Goal: Task Accomplishment & Management: Manage account settings

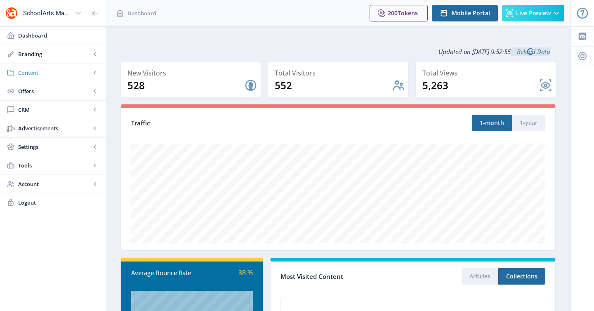
click at [37, 73] on span "Content" at bounding box center [54, 72] width 73 height 8
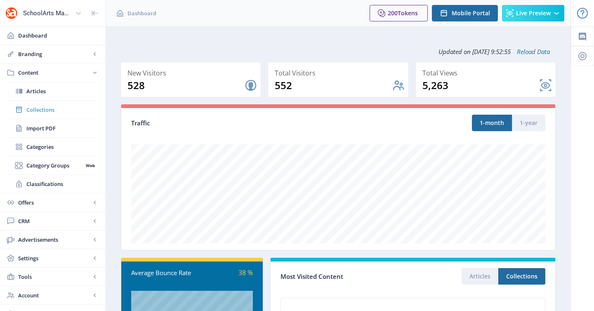
click at [48, 116] on link "Collections" at bounding box center [52, 110] width 89 height 18
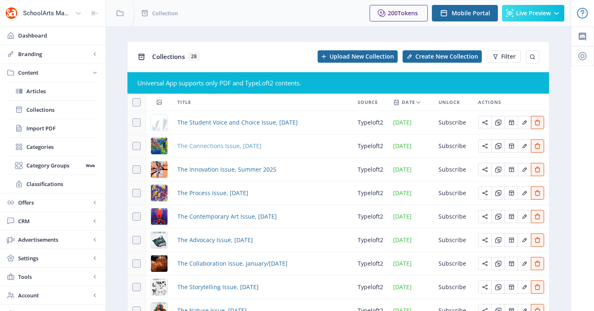
click at [223, 148] on span "The Connections Issue, [DATE]" at bounding box center [219, 146] width 84 height 10
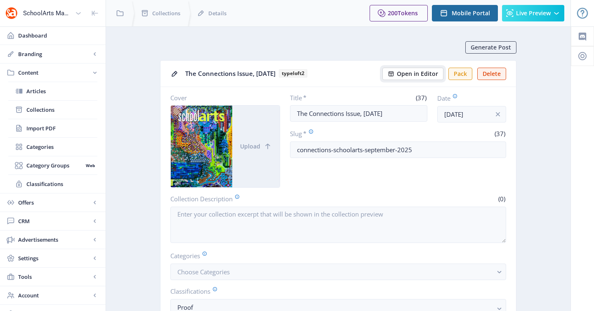
click at [417, 78] on button "Open in Editor" at bounding box center [412, 74] width 61 height 12
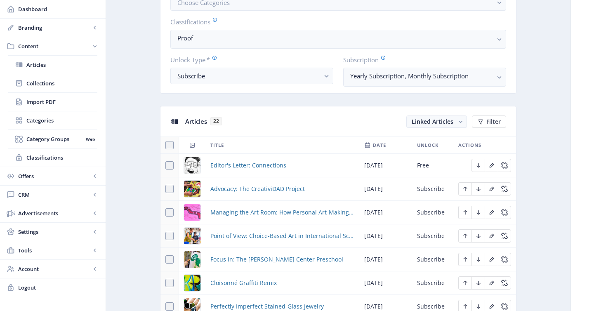
scroll to position [274, 0]
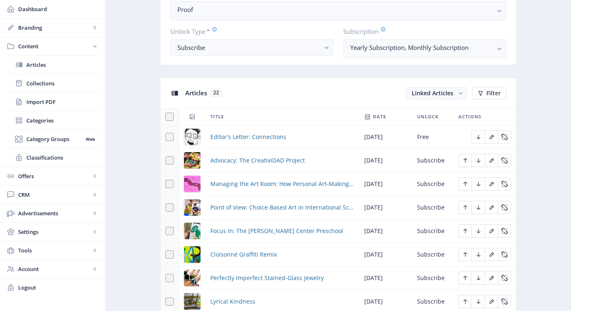
scroll to position [306, 0]
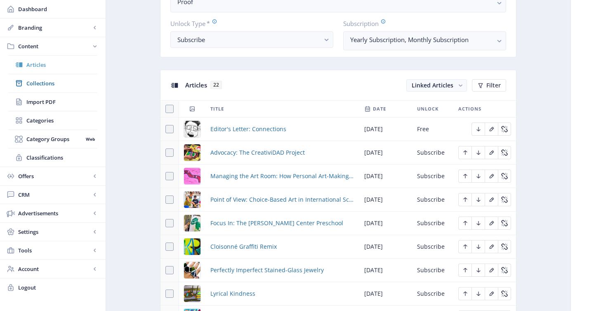
click at [36, 66] on span "Articles" at bounding box center [61, 65] width 71 height 8
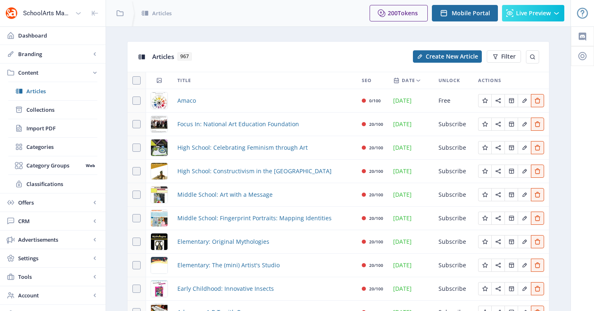
scroll to position [69, 0]
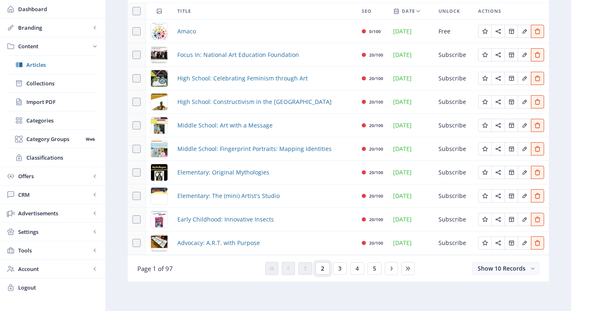
click at [321, 273] on button "2" at bounding box center [322, 268] width 14 height 12
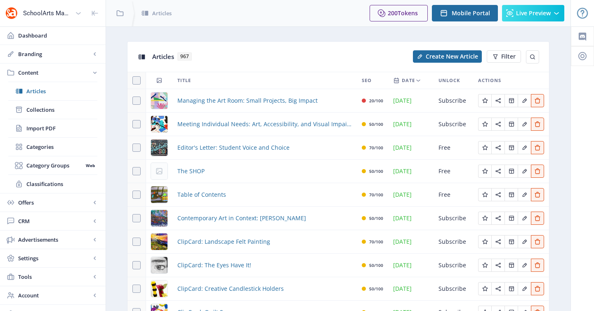
scroll to position [69, 0]
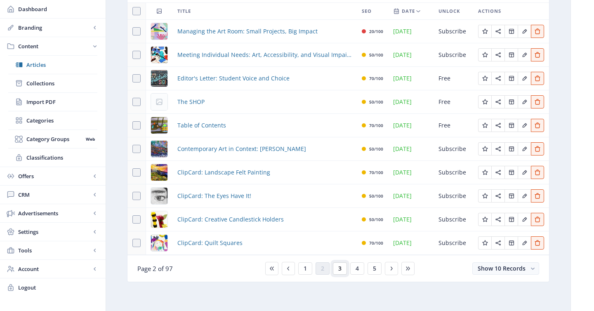
click at [334, 263] on button "3" at bounding box center [340, 268] width 14 height 12
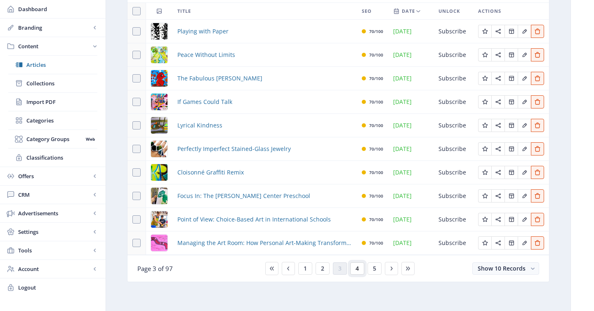
click at [358, 270] on span "4" at bounding box center [356, 268] width 3 height 7
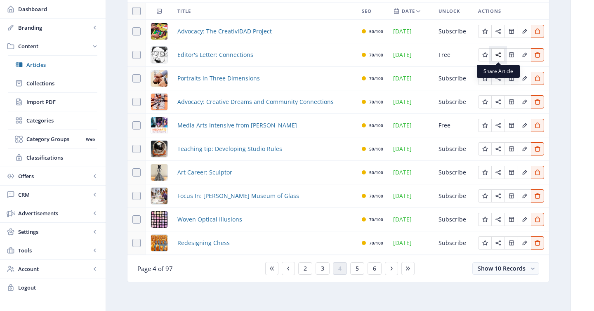
click at [495, 56] on icon "Edit page" at bounding box center [498, 55] width 7 height 7
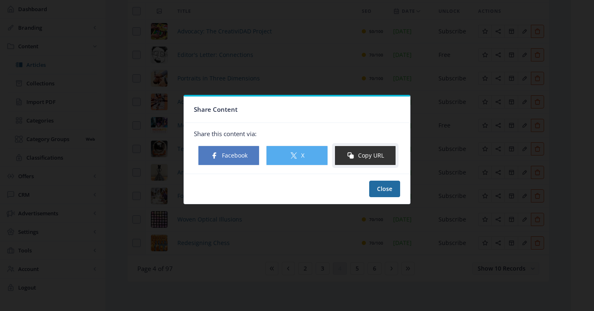
click at [378, 157] on button "Copy URL" at bounding box center [364, 156] width 61 height 20
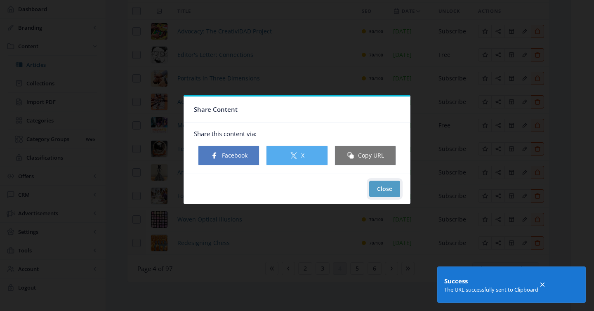
click at [385, 186] on button "Close" at bounding box center [384, 189] width 31 height 16
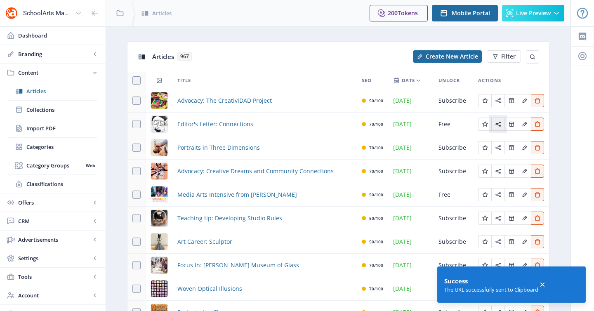
scroll to position [69, 0]
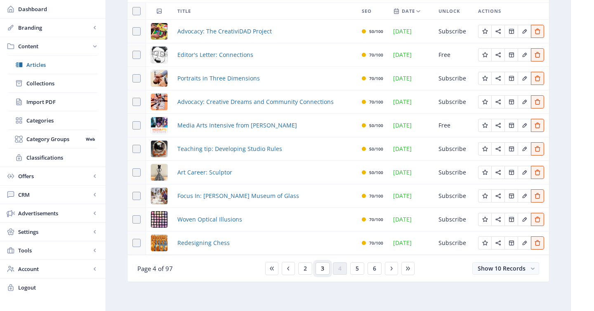
click at [317, 269] on button "3" at bounding box center [322, 268] width 14 height 12
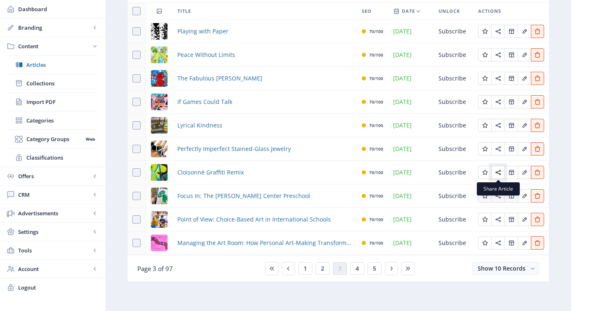
click at [498, 171] on icon "Edit page" at bounding box center [497, 172] width 5 height 5
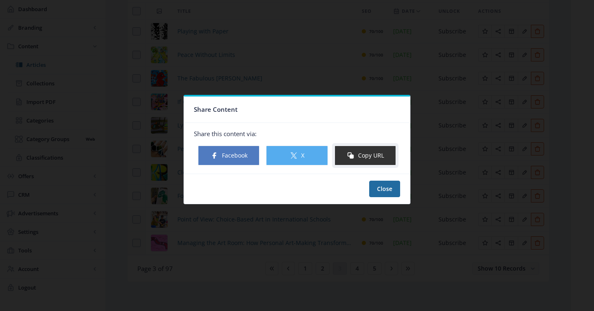
click at [370, 154] on button "Copy URL" at bounding box center [364, 156] width 61 height 20
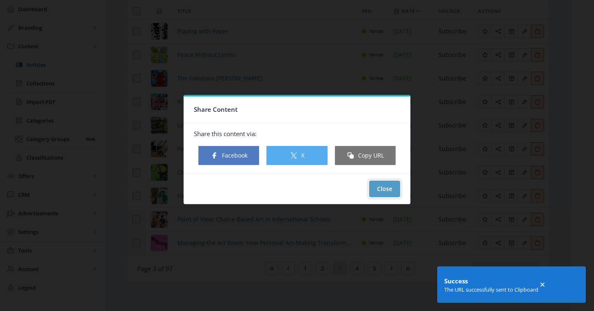
click at [386, 188] on button "Close" at bounding box center [384, 189] width 31 height 16
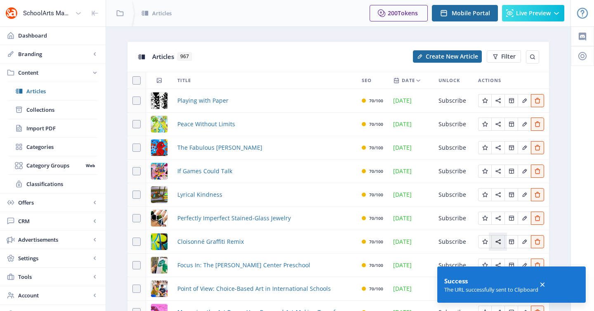
scroll to position [69, 0]
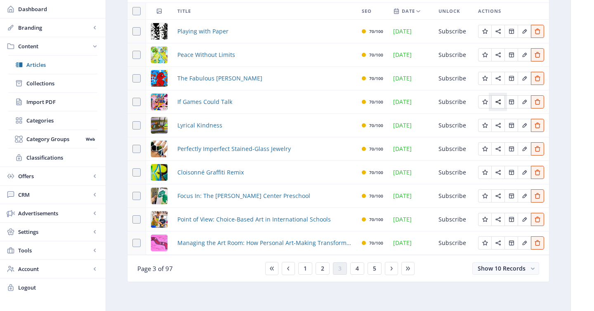
click at [497, 101] on icon "Edit page" at bounding box center [498, 102] width 7 height 7
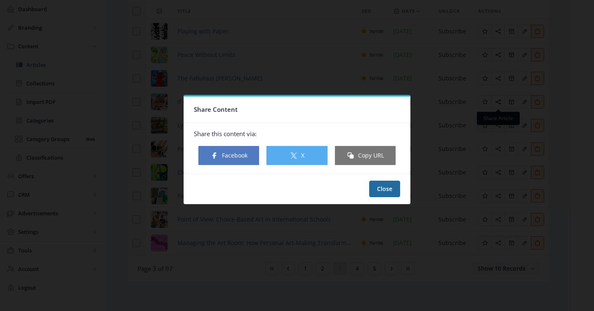
scroll to position [0, 0]
click at [353, 153] on icon at bounding box center [350, 155] width 8 height 8
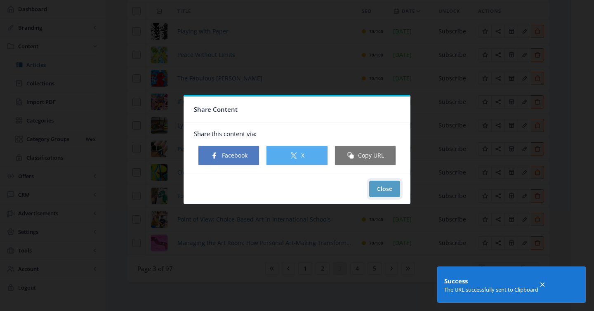
click at [385, 188] on button "Close" at bounding box center [384, 189] width 31 height 16
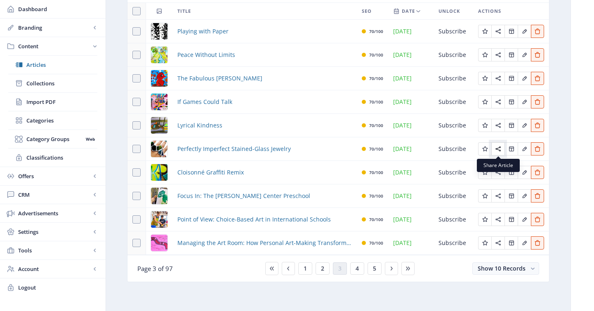
click at [496, 151] on icon "Edit page" at bounding box center [498, 149] width 7 height 7
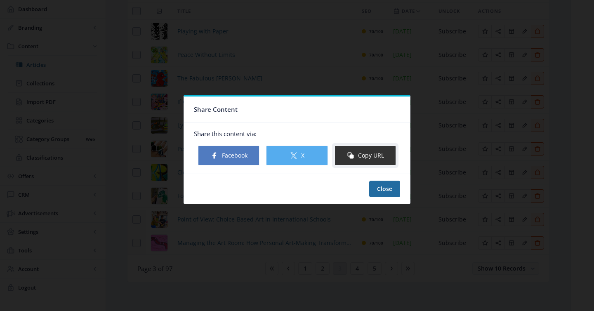
click at [372, 154] on button "Copy URL" at bounding box center [364, 156] width 61 height 20
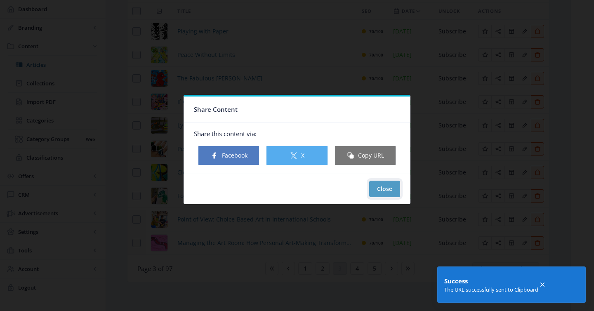
click at [375, 187] on button "Close" at bounding box center [384, 189] width 31 height 16
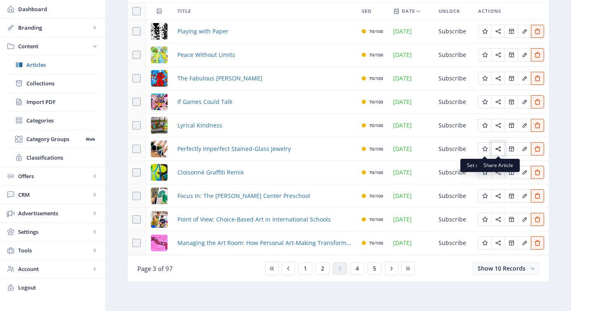
click at [498, 149] on icon "Edit page" at bounding box center [498, 149] width 7 height 7
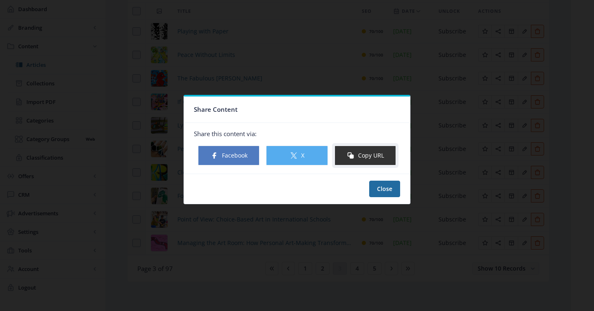
click at [379, 153] on button "Copy URL" at bounding box center [364, 156] width 61 height 20
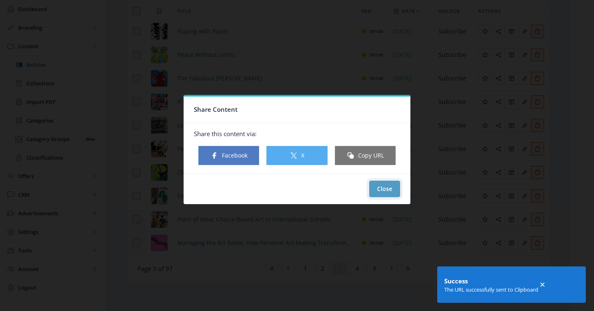
click at [390, 190] on button "Close" at bounding box center [384, 189] width 31 height 16
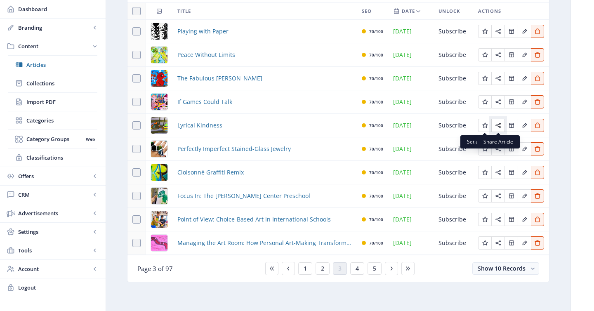
click at [496, 128] on icon "Edit page" at bounding box center [498, 125] width 7 height 7
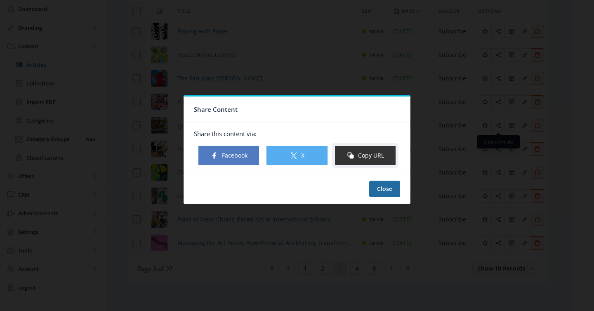
click at [369, 152] on button "Copy URL" at bounding box center [364, 156] width 61 height 20
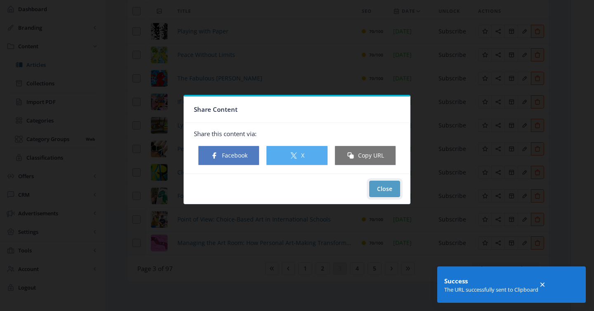
click at [386, 185] on button "Close" at bounding box center [384, 189] width 31 height 16
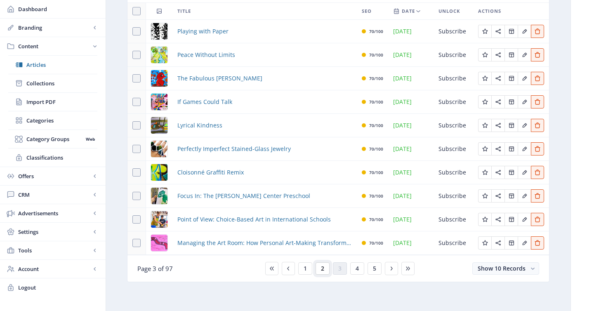
click at [322, 269] on span "2" at bounding box center [322, 268] width 3 height 7
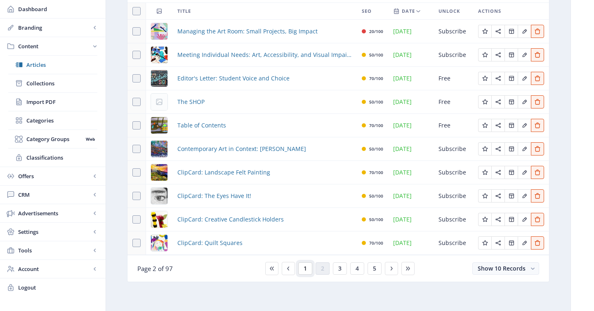
click at [308, 268] on button "1" at bounding box center [305, 268] width 14 height 12
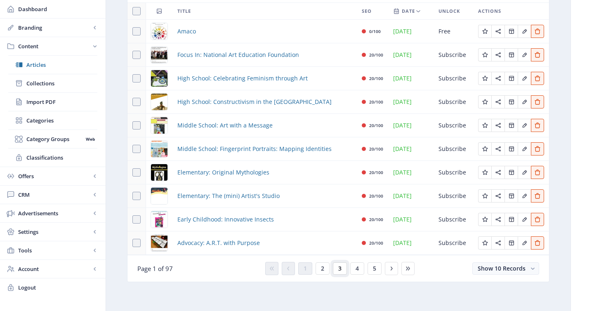
click at [339, 269] on span "3" at bounding box center [339, 268] width 3 height 7
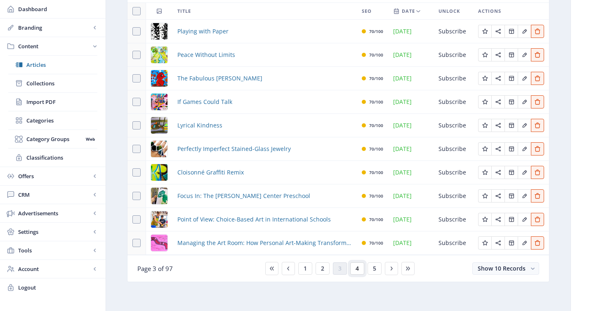
click at [355, 266] on button "4" at bounding box center [357, 268] width 14 height 12
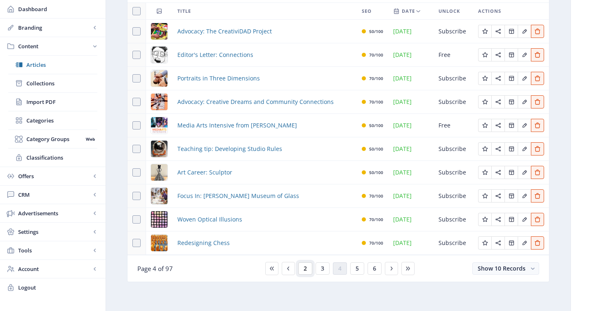
click at [310, 270] on button "2" at bounding box center [305, 268] width 14 height 12
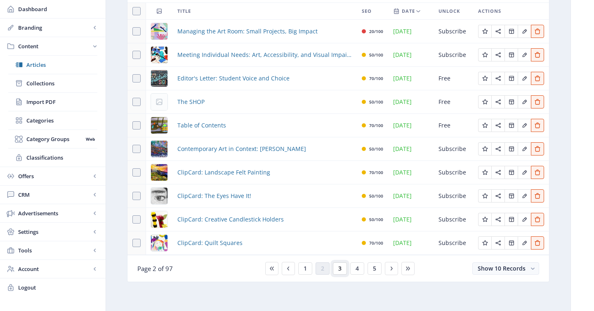
click at [333, 271] on button "3" at bounding box center [340, 268] width 14 height 12
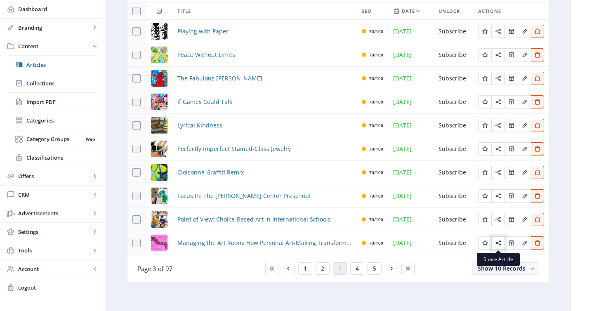
click at [497, 244] on icon "Edit page" at bounding box center [498, 243] width 7 height 7
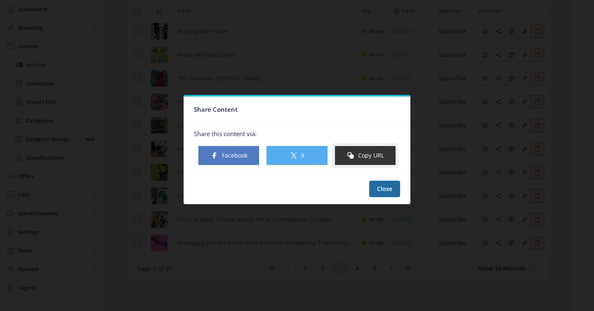
click at [376, 160] on button "Copy URL" at bounding box center [364, 156] width 61 height 20
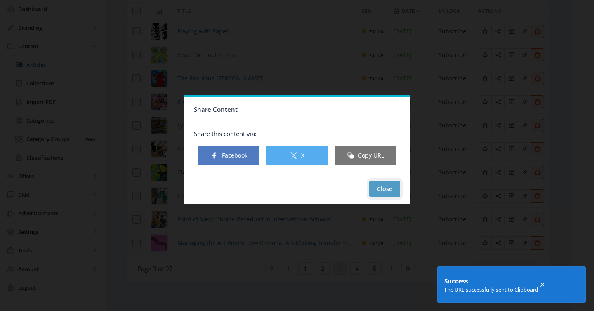
click at [380, 184] on button "Close" at bounding box center [384, 189] width 31 height 16
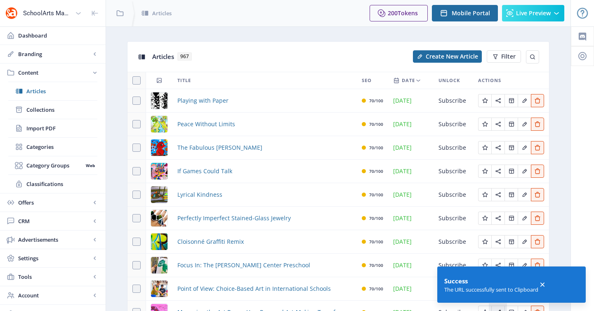
scroll to position [69, 0]
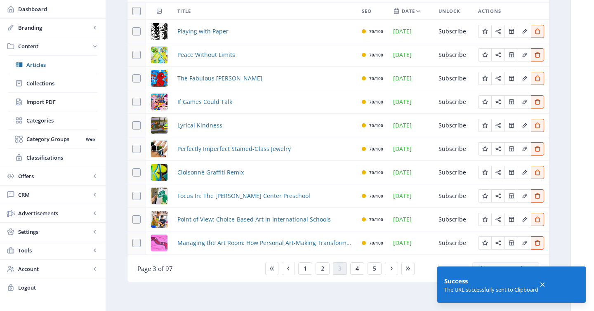
click at [558, 135] on nb-layout-column "Articles 967 Create New Article Filter Title SEO Date Unlock Actions Playing wi…" at bounding box center [338, 134] width 465 height 354
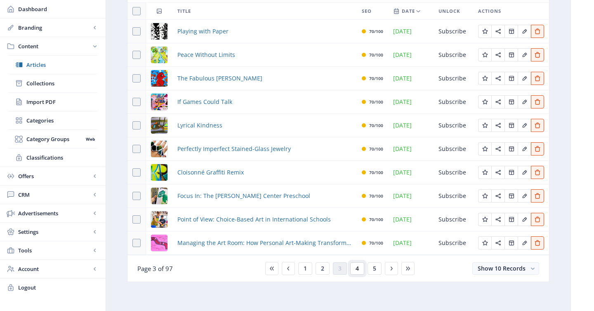
click at [353, 266] on button "4" at bounding box center [357, 268] width 14 height 12
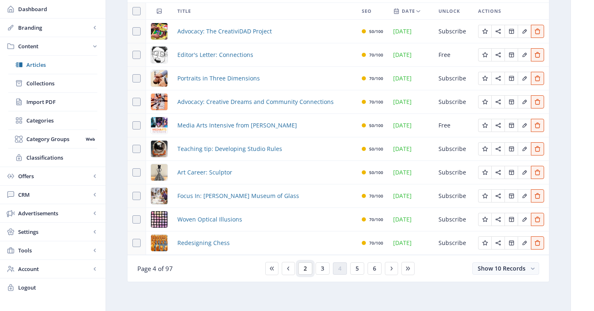
click at [311, 271] on button "2" at bounding box center [305, 268] width 14 height 12
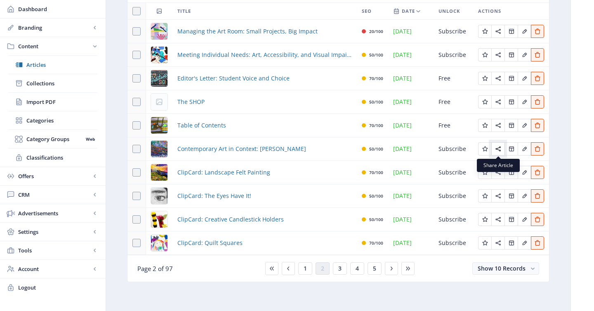
click at [497, 148] on icon "Edit page" at bounding box center [497, 148] width 5 height 5
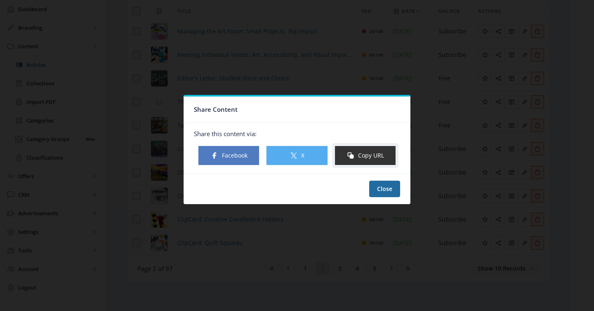
click at [357, 151] on button "Copy URL" at bounding box center [364, 156] width 61 height 20
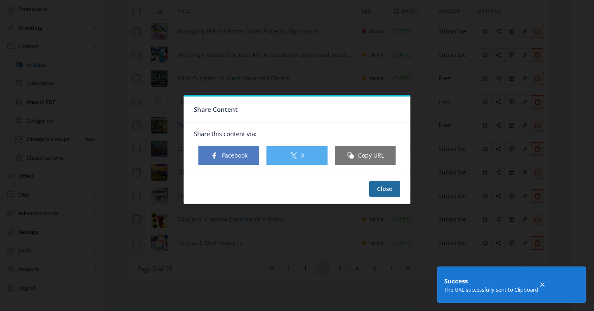
click at [389, 200] on nb-card-footer "Close" at bounding box center [297, 189] width 226 height 30
click at [387, 191] on button "Close" at bounding box center [384, 189] width 31 height 16
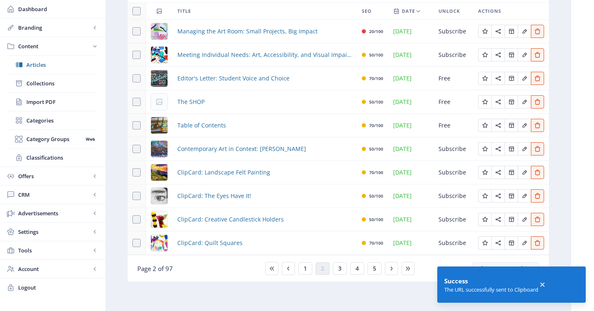
click at [563, 164] on nb-layout-column "Articles 967 Create New Article Filter Title SEO Date Unlock Actions Managing t…" at bounding box center [338, 134] width 465 height 354
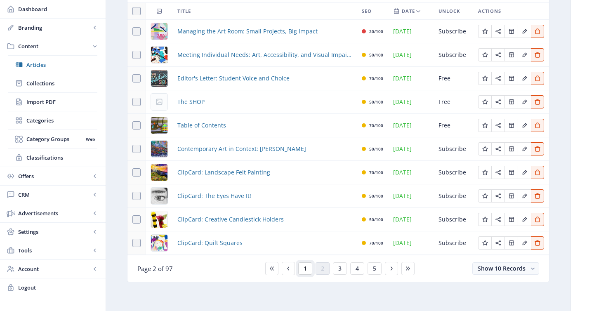
click at [306, 269] on span "1" at bounding box center [304, 268] width 3 height 7
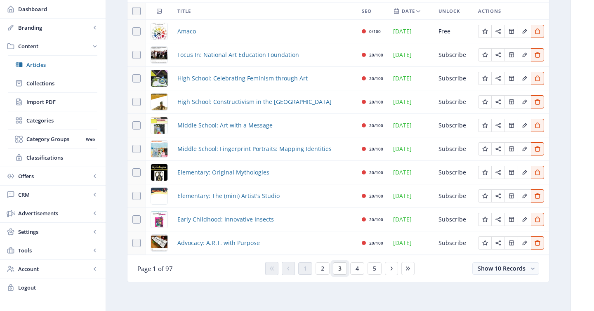
click at [335, 271] on button "3" at bounding box center [340, 268] width 14 height 12
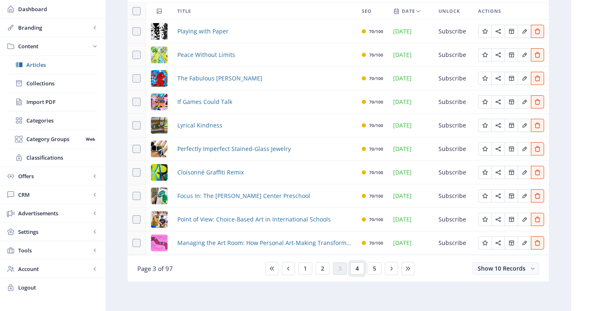
click at [362, 265] on button "4" at bounding box center [357, 268] width 14 height 12
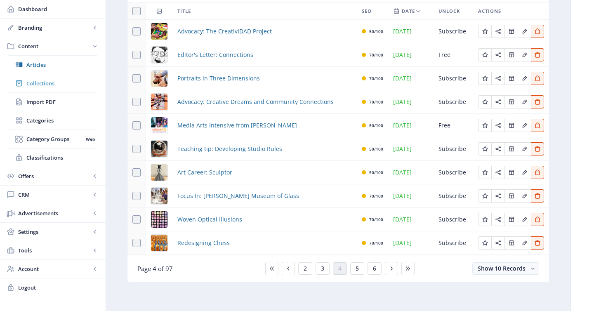
click at [55, 85] on span "Collections" at bounding box center [61, 83] width 71 height 8
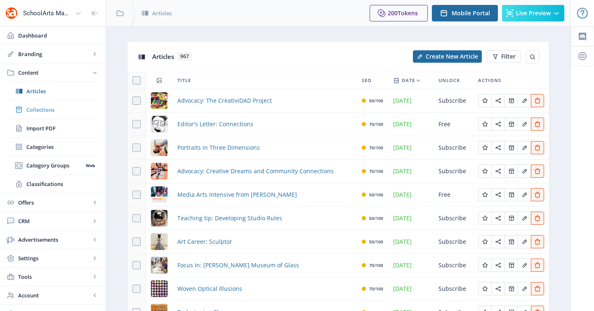
click at [49, 112] on span "Collections" at bounding box center [61, 110] width 71 height 8
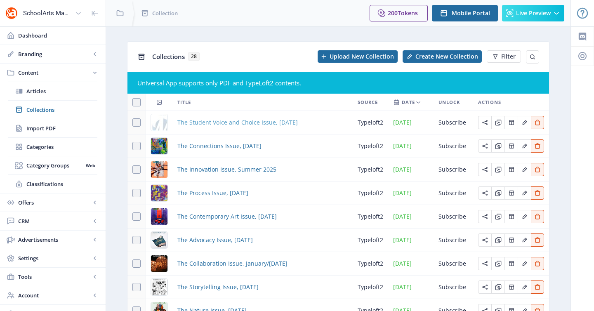
click at [227, 123] on span "The Student Voice and Choice Issue, October 2025" at bounding box center [237, 123] width 120 height 10
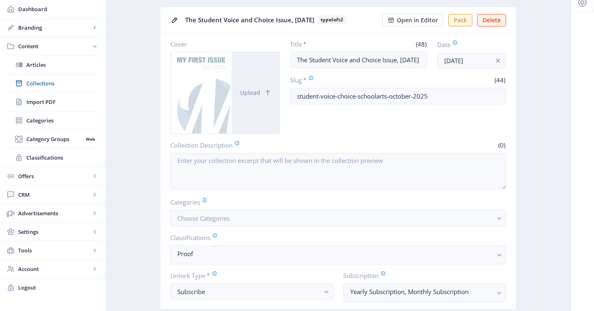
scroll to position [104, 0]
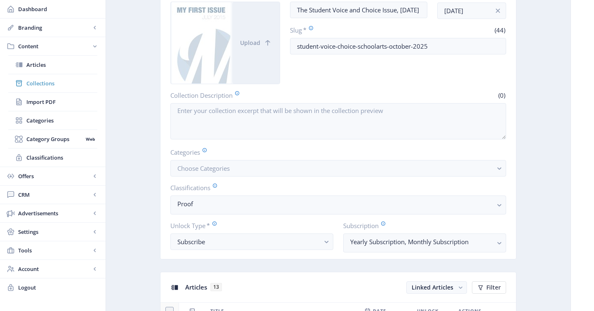
click at [56, 81] on span "Collections" at bounding box center [61, 83] width 71 height 8
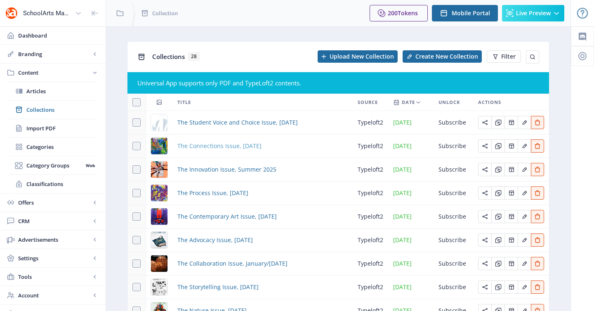
click at [213, 147] on span "The Connections Issue, September 2025" at bounding box center [219, 146] width 84 height 10
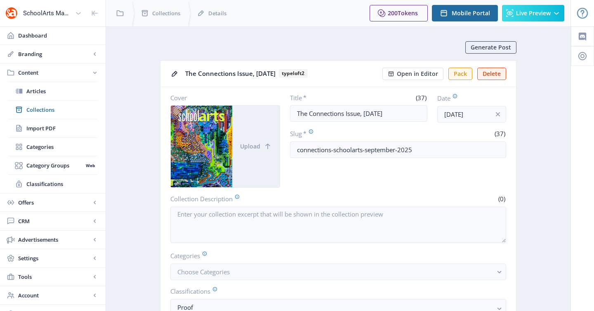
scroll to position [146, 0]
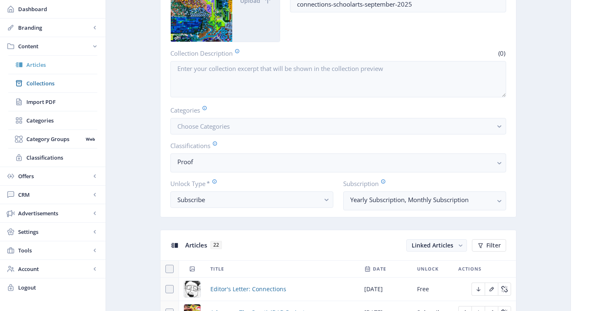
click at [59, 64] on span "Articles" at bounding box center [61, 65] width 71 height 8
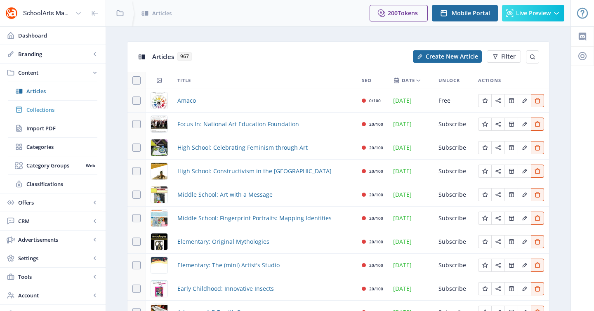
click at [89, 106] on span "Collections" at bounding box center [61, 110] width 71 height 8
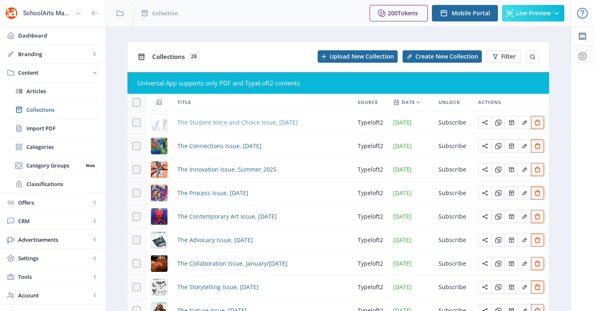
click at [220, 124] on span "The Student Voice and Choice Issue, October 2025" at bounding box center [237, 123] width 120 height 10
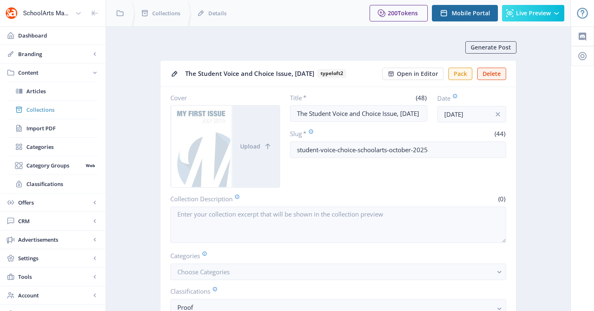
click at [37, 107] on span "Collections" at bounding box center [61, 110] width 71 height 8
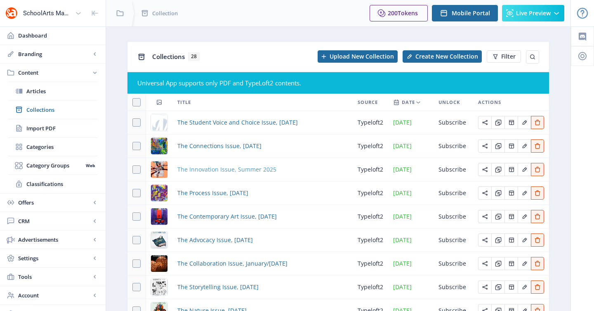
click at [235, 171] on span "The Innovation Issue, Summer 2025" at bounding box center [226, 170] width 99 height 10
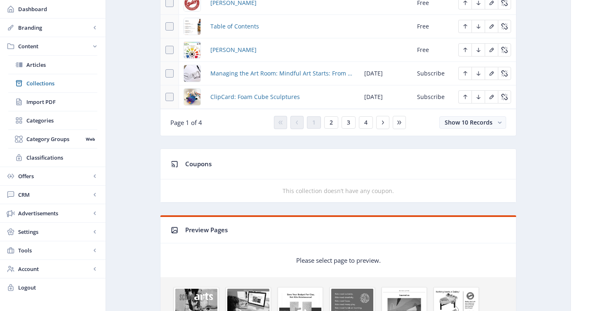
scroll to position [549, 0]
click at [367, 119] on button "4" at bounding box center [366, 123] width 14 height 12
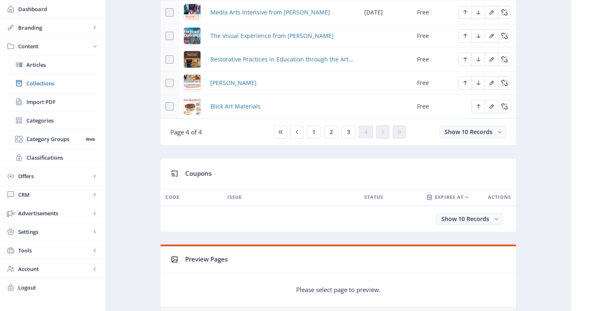
scroll to position [208, 0]
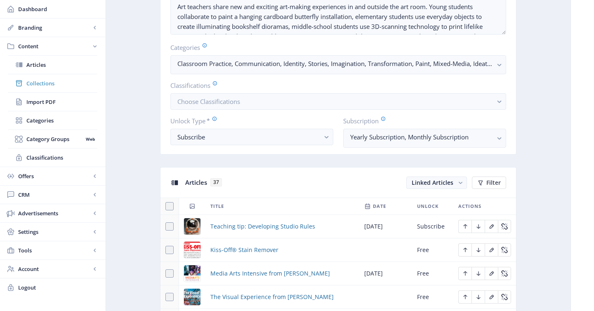
click at [50, 84] on span "Collections" at bounding box center [61, 83] width 71 height 8
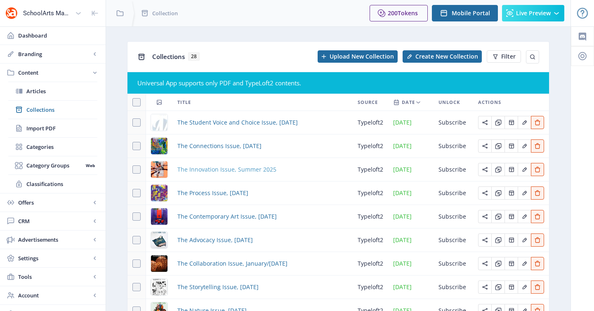
click at [202, 171] on span "The Innovation Issue, Summer 2025" at bounding box center [226, 170] width 99 height 10
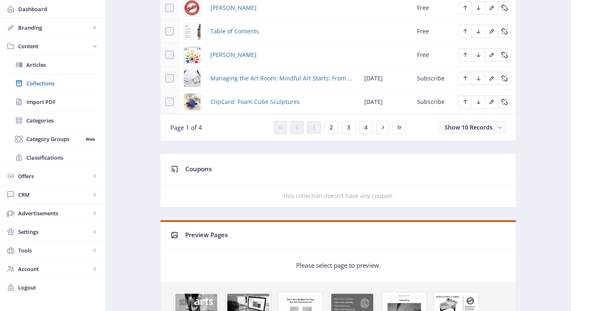
scroll to position [563, 0]
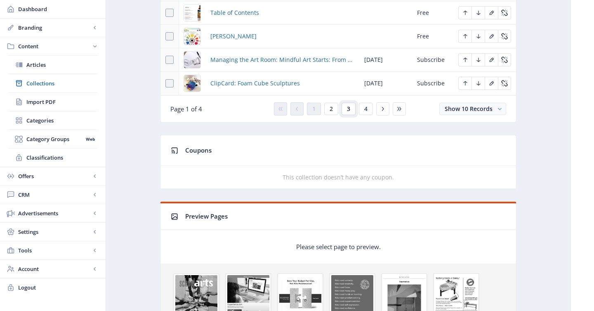
click at [349, 106] on span "3" at bounding box center [348, 109] width 3 height 7
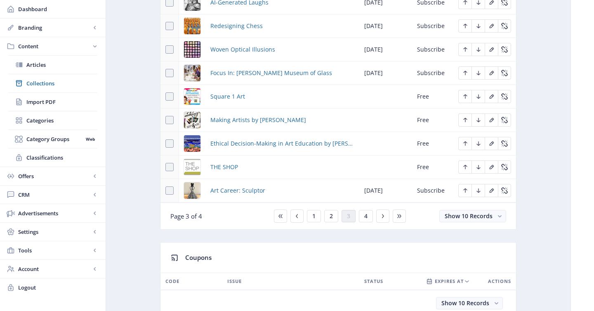
scroll to position [365, 0]
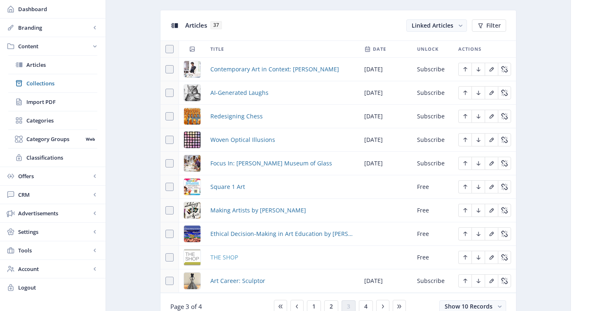
click at [233, 256] on span "THE SHOP" at bounding box center [224, 257] width 28 height 10
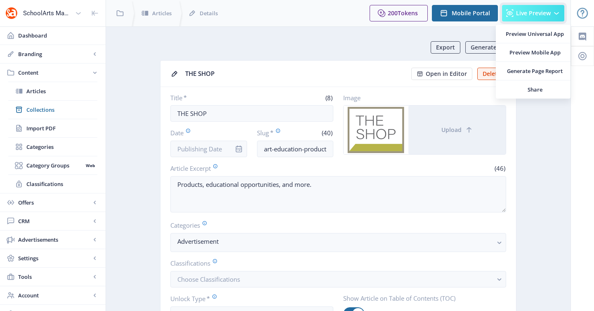
click at [524, 16] on span "Live Preview" at bounding box center [533, 13] width 35 height 7
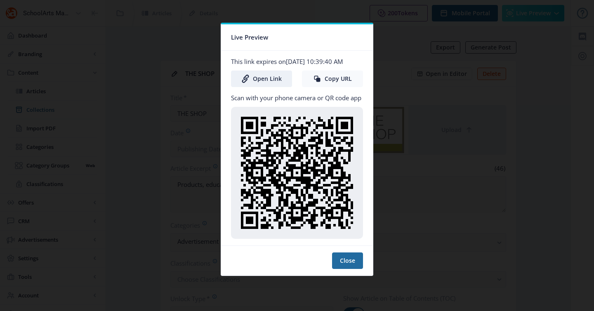
click at [337, 78] on button "Copy URL" at bounding box center [332, 79] width 61 height 16
click at [410, 30] on div at bounding box center [297, 155] width 594 height 311
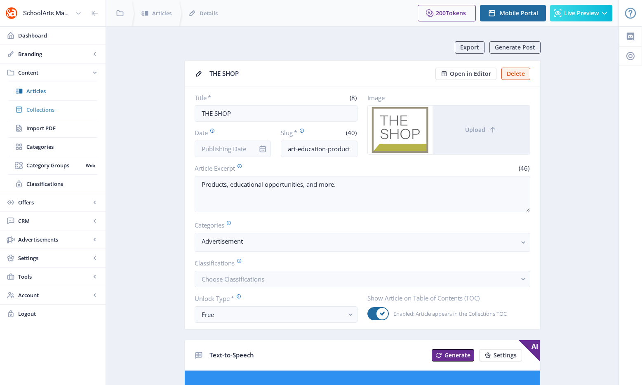
click at [54, 106] on span "Collections" at bounding box center [61, 110] width 71 height 8
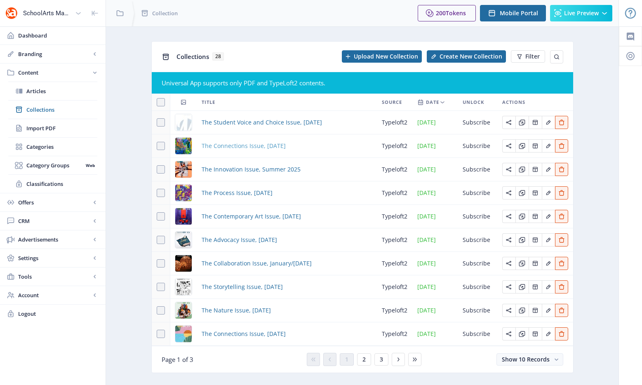
click at [243, 144] on span "The Connections Issue, September 2025" at bounding box center [244, 146] width 84 height 10
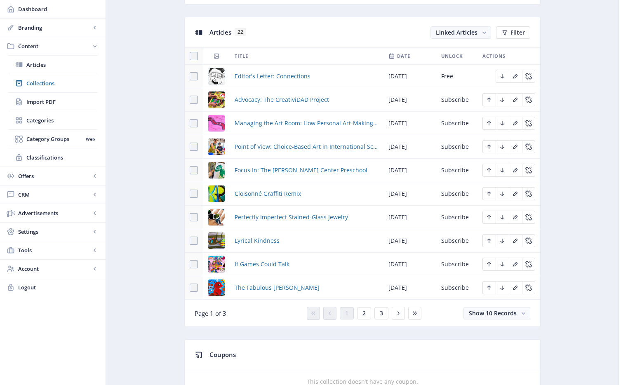
scroll to position [369, 0]
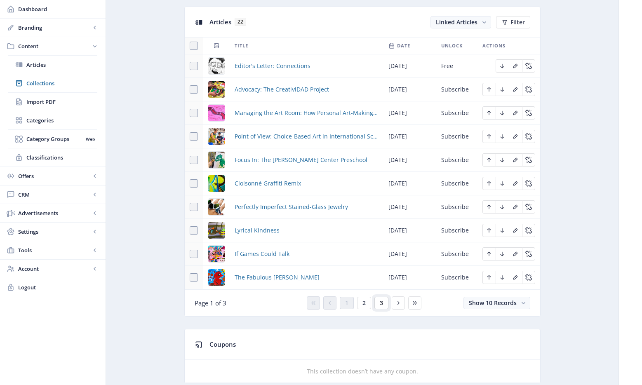
click at [384, 303] on button "3" at bounding box center [381, 303] width 14 height 12
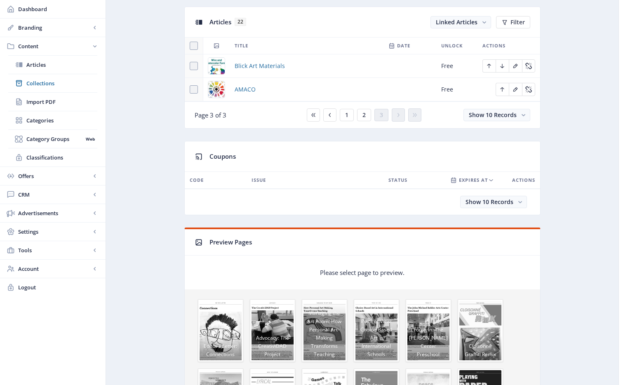
scroll to position [250, 0]
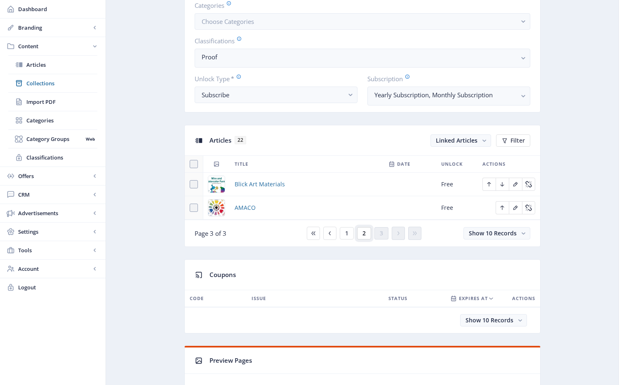
click at [369, 234] on button "2" at bounding box center [364, 233] width 14 height 12
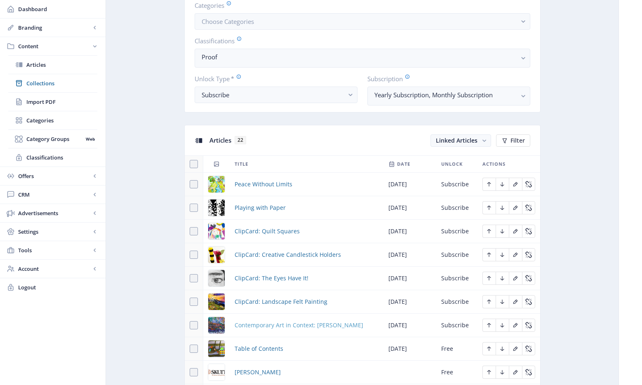
scroll to position [261, 0]
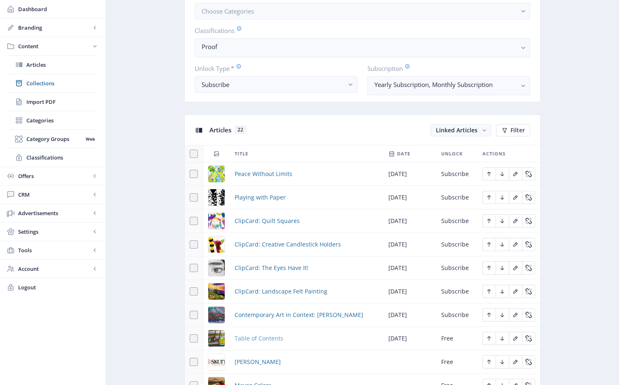
click at [267, 311] on span "Table of Contents" at bounding box center [259, 339] width 49 height 10
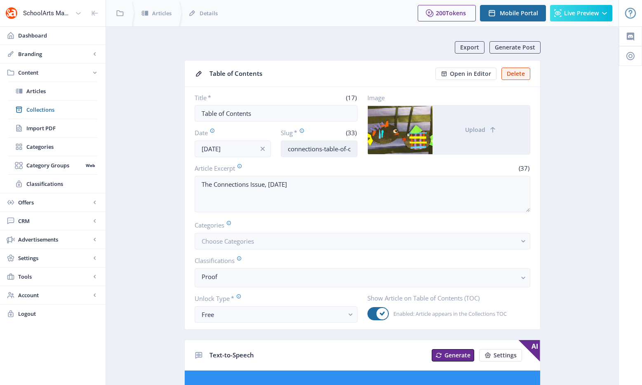
click at [309, 151] on input "connections-table-of-contents-925" at bounding box center [319, 149] width 77 height 16
click at [327, 155] on input "connections-table-of-contents-925" at bounding box center [319, 149] width 77 height 16
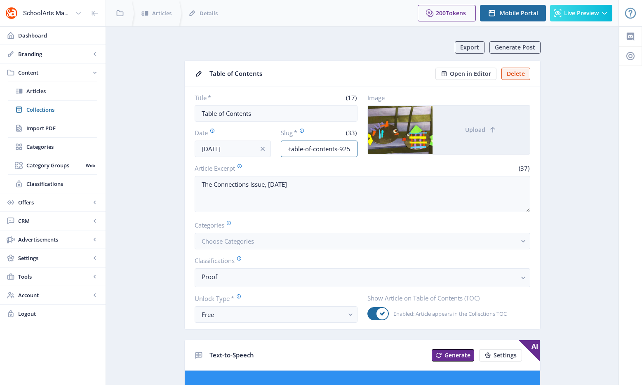
drag, startPoint x: 326, startPoint y: 150, endPoint x: 419, endPoint y: 152, distance: 92.8
click at [419, 152] on div "Title * (17) Table of Contents Date Jul 25, 2025 Slug * (33) connections-table-…" at bounding box center [363, 126] width 336 height 64
click at [327, 151] on input "connections-table-of-contents-925" at bounding box center [319, 149] width 77 height 16
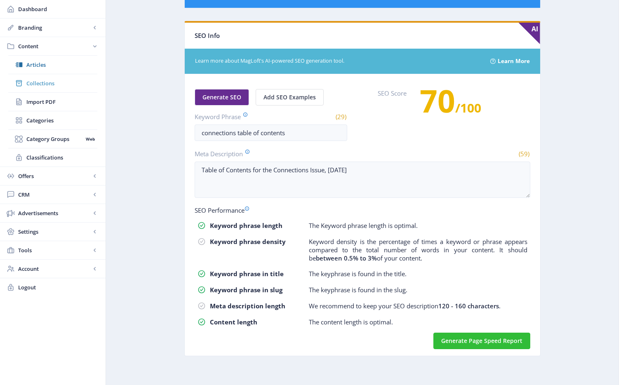
scroll to position [0, 0]
click at [46, 85] on span "Collections" at bounding box center [61, 83] width 71 height 8
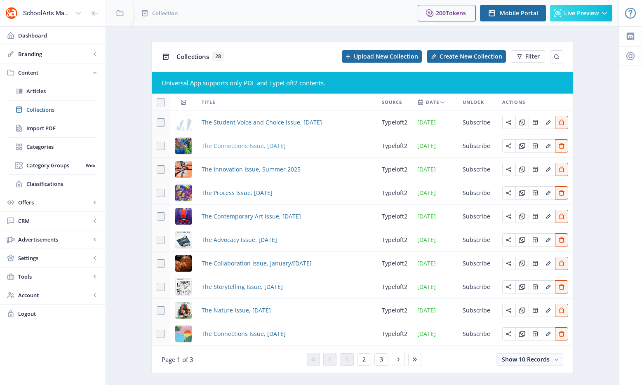
click at [235, 146] on span "The Connections Issue, September 2025" at bounding box center [244, 146] width 84 height 10
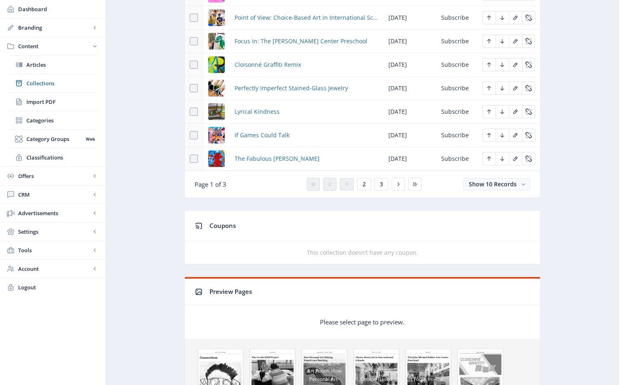
scroll to position [530, 0]
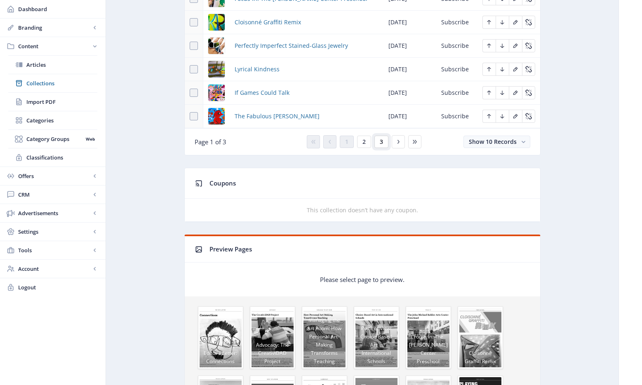
click at [382, 146] on button "3" at bounding box center [381, 142] width 14 height 12
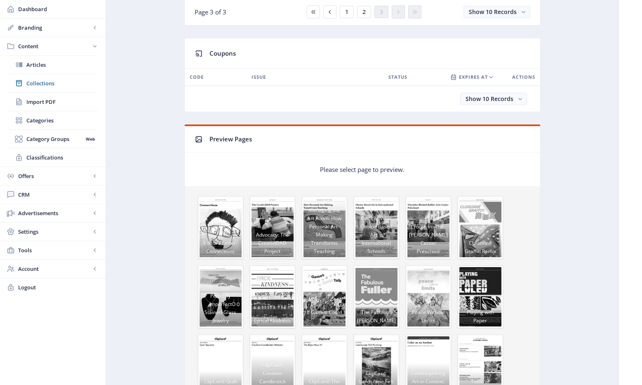
scroll to position [372, 0]
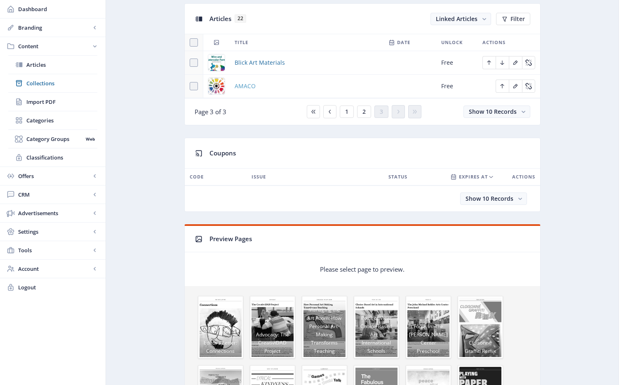
click at [250, 86] on span "AMACO" at bounding box center [245, 86] width 21 height 10
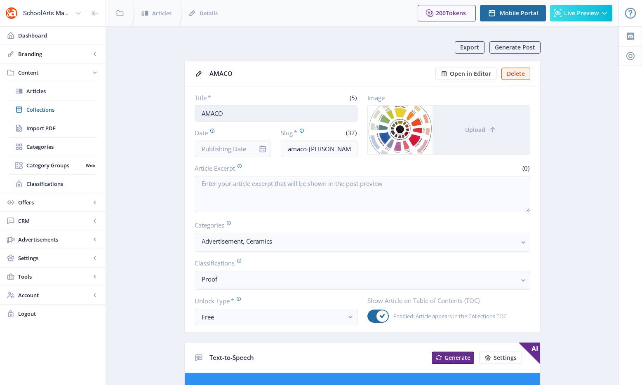
click at [254, 112] on input "AMACO" at bounding box center [276, 113] width 163 height 16
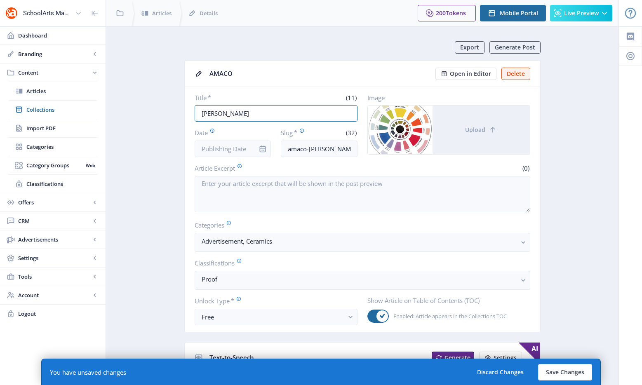
type input "Amaco Brent"
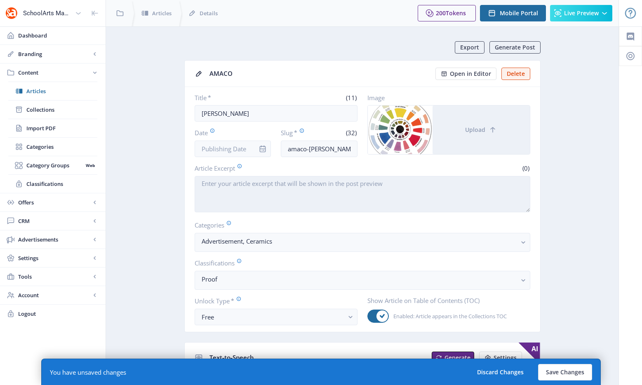
click at [295, 185] on textarea "Article Excerpt" at bounding box center [363, 194] width 336 height 36
paste textarea "AMACO (American Art Clay Company, Inc.) continues to be a leader and innovator …"
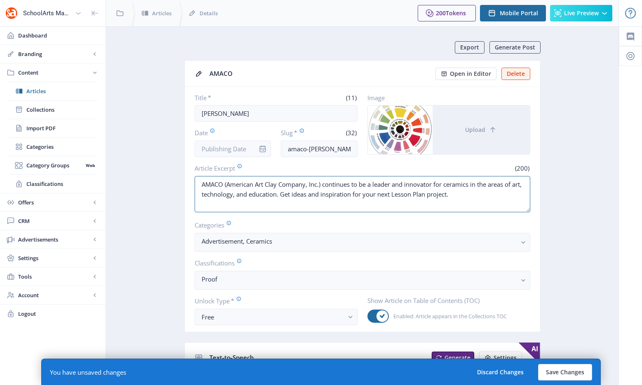
type textarea "AMACO (American Art Clay Company, Inc.) continues to be a leader and innovator …"
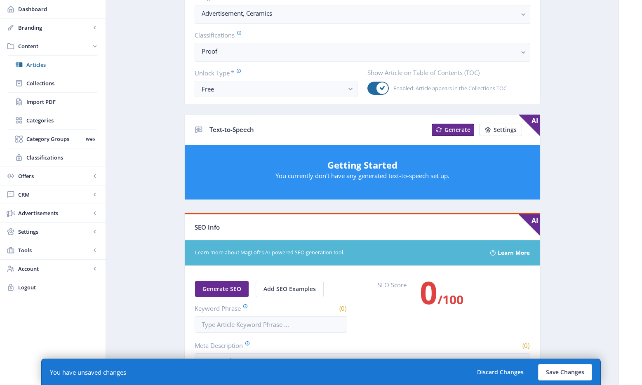
scroll to position [271, 0]
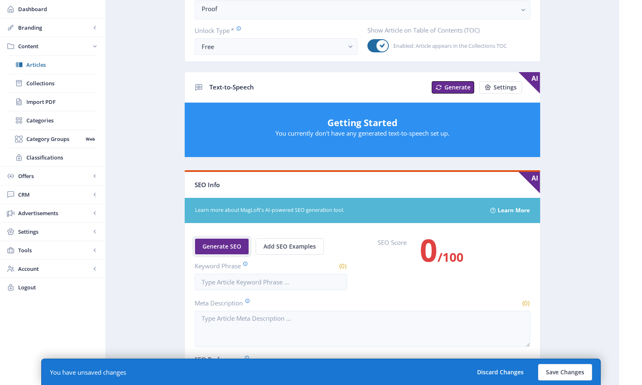
click at [224, 245] on span "Generate SEO" at bounding box center [221, 246] width 39 height 7
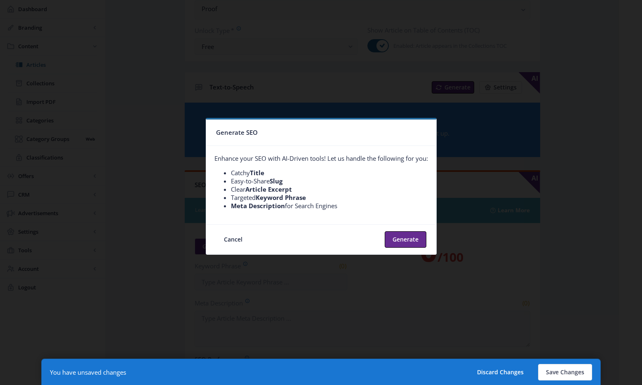
scroll to position [0, 0]
click at [397, 240] on button "Generate" at bounding box center [406, 239] width 42 height 16
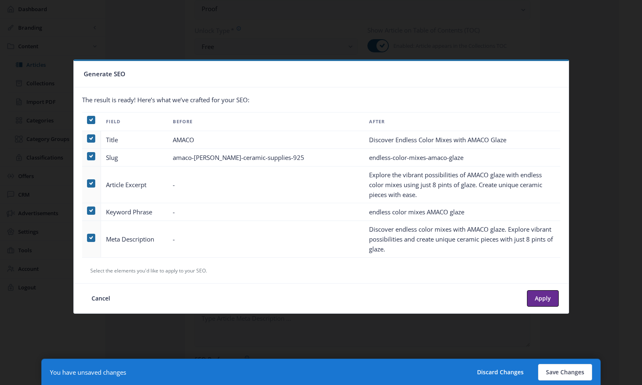
click at [93, 115] on th at bounding box center [91, 121] width 19 height 19
click at [92, 121] on icon at bounding box center [91, 120] width 4 height 8
click at [87, 120] on input "checkbox" at bounding box center [87, 120] width 0 height 0
checkbox input "false"
click at [93, 238] on span at bounding box center [91, 238] width 8 height 8
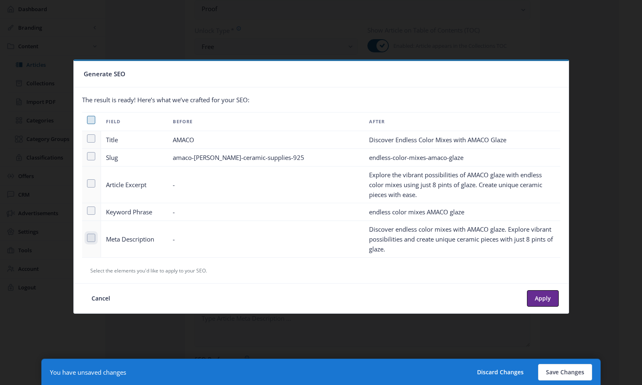
click at [87, 238] on input "checkbox" at bounding box center [87, 238] width 0 height 0
checkbox input "true"
click at [541, 294] on button "Apply" at bounding box center [543, 298] width 32 height 16
type textarea "Discover endless color mixes with AMACO glaze. Explore vibrant possibilities an…"
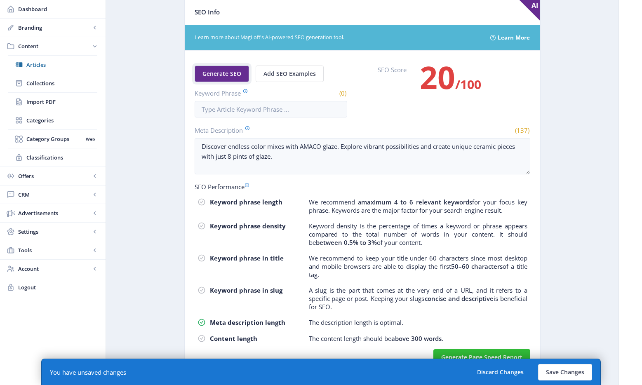
scroll to position [460, 0]
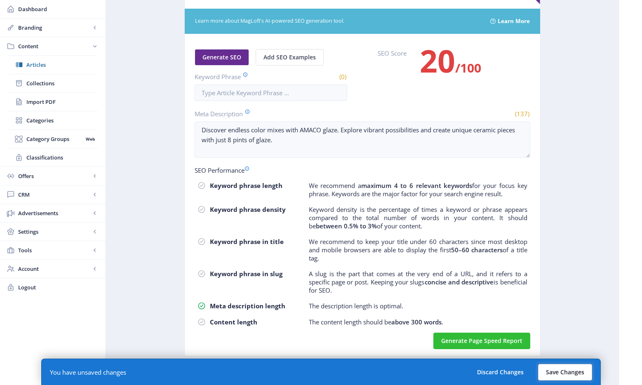
click at [581, 311] on button "Save Changes" at bounding box center [565, 372] width 54 height 16
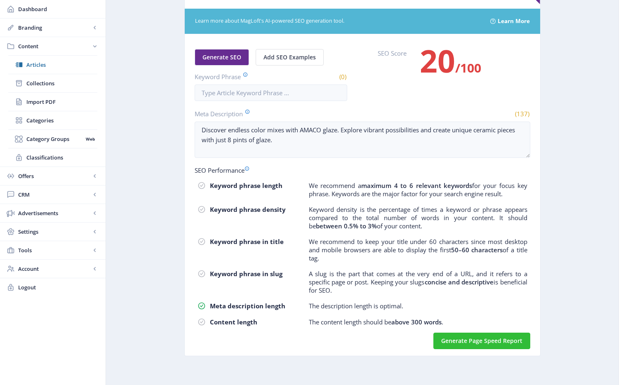
click at [299, 101] on nb-card-body "Generate SEO Add SEO Examples Keyword Phrase (0) SEO Score 20 /100 Meta Descrip…" at bounding box center [362, 195] width 355 height 322
click at [299, 97] on input "Keyword Phrase" at bounding box center [271, 93] width 153 height 16
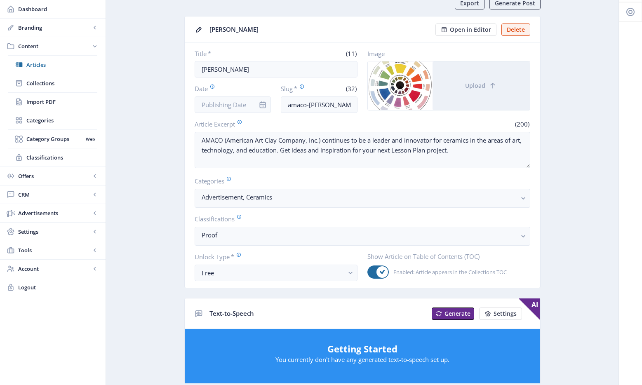
scroll to position [0, 0]
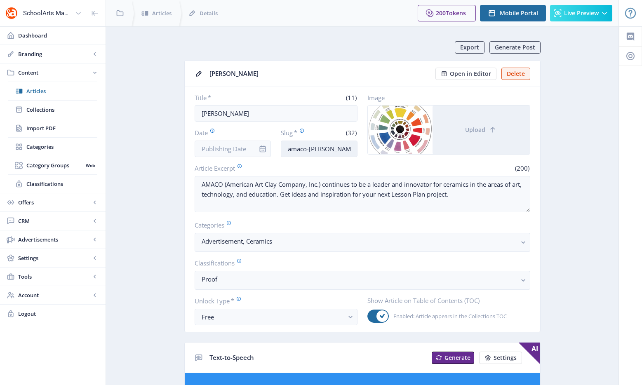
click at [318, 151] on input "amaco-brent-ceramic-supplies-925" at bounding box center [319, 149] width 77 height 16
drag, startPoint x: 313, startPoint y: 148, endPoint x: 376, endPoint y: 150, distance: 63.1
click at [376, 150] on div "Title * (11) Amaco Brent Date Slug * (32) amaco-brent-ceramic-supplies-925 Imag…" at bounding box center [363, 126] width 336 height 64
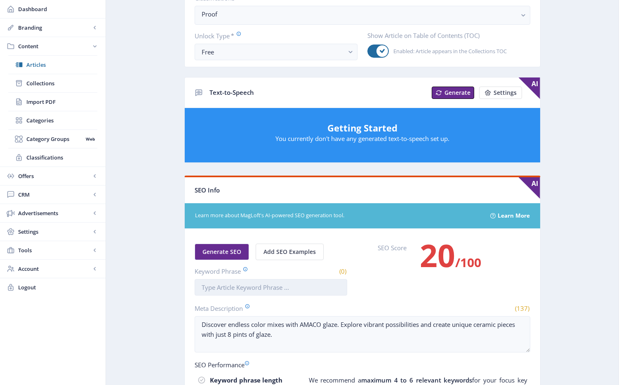
scroll to position [271, 0]
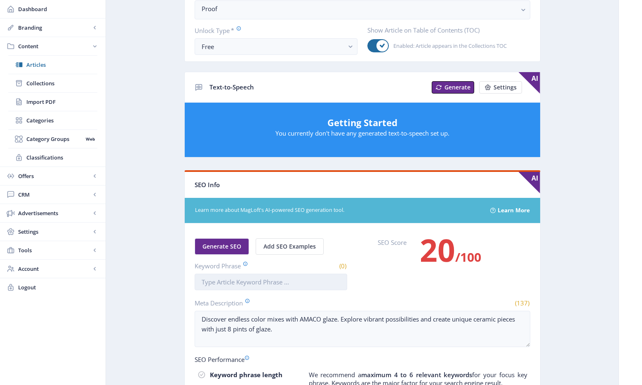
click at [262, 282] on input "Keyword Phrase" at bounding box center [271, 282] width 153 height 16
paste input "amaco brent ceramic supplies"
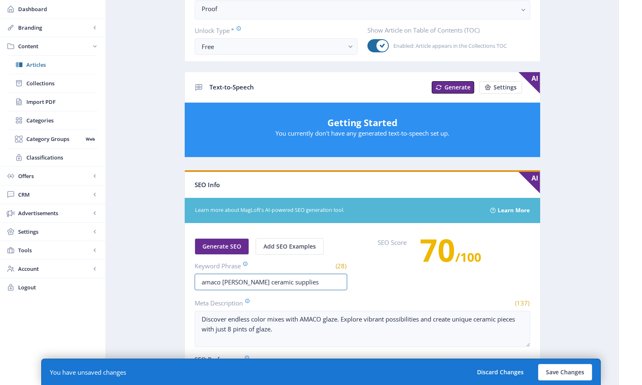
type input "amaco brent ceramic supplies"
click at [593, 268] on nb-layout-column "Export Generate Post Amaco Brent Open in Editor Delete Title * (11) Amaco Brent…" at bounding box center [362, 145] width 513 height 779
click at [578, 311] on button "Save Changes" at bounding box center [565, 372] width 54 height 16
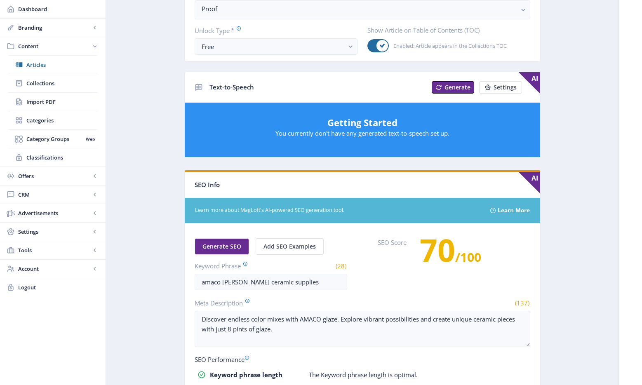
click at [141, 121] on app-content-article "Export Generate Post Amaco Brent Open in Editor Delete Title * (11) Amaco Brent…" at bounding box center [362, 144] width 484 height 747
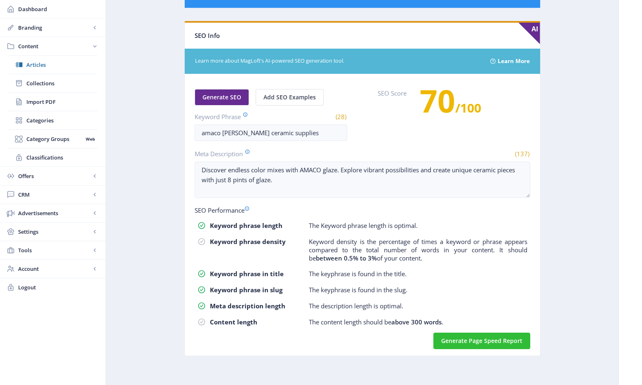
scroll to position [146, 0]
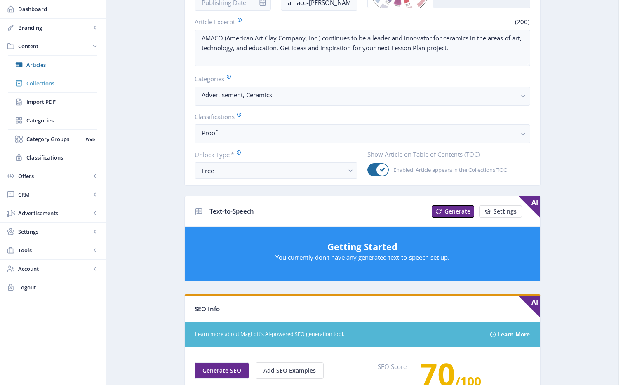
click at [56, 88] on link "Collections" at bounding box center [52, 83] width 89 height 18
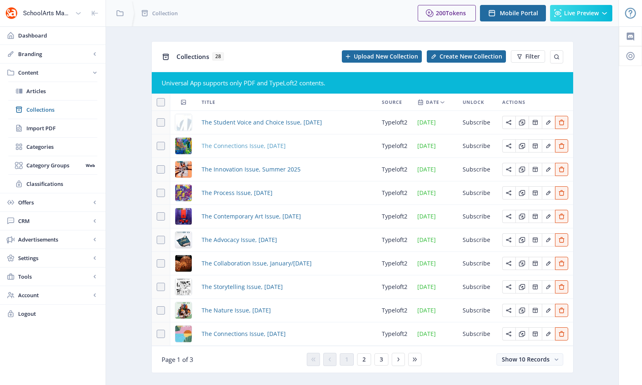
click at [274, 151] on span "The Connections Issue, September 2025" at bounding box center [244, 146] width 84 height 10
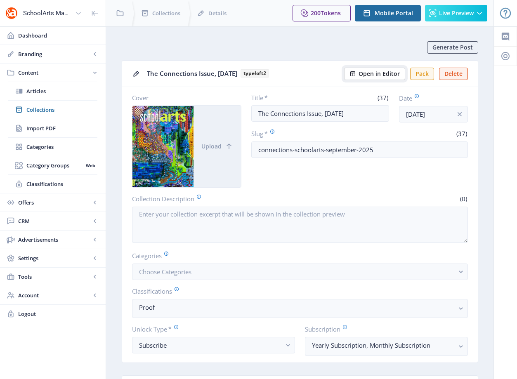
click at [382, 73] on span "Open in Editor" at bounding box center [378, 74] width 41 height 7
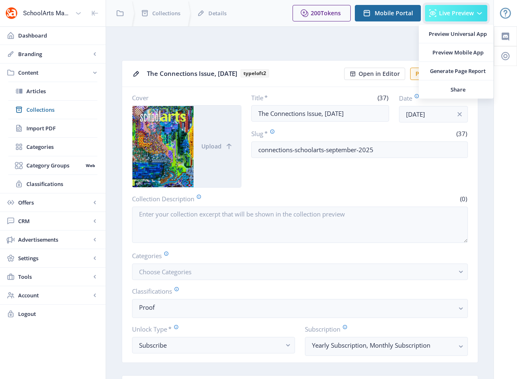
click at [447, 16] on span "Live Preview" at bounding box center [456, 13] width 35 height 7
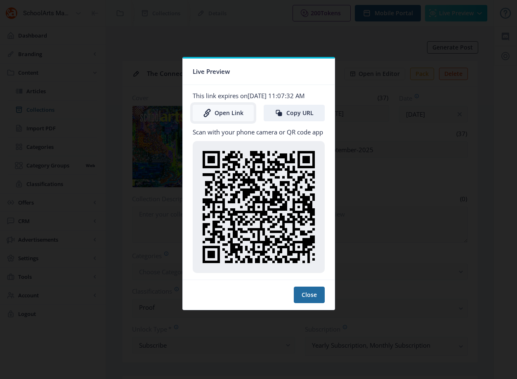
click at [228, 117] on link "Open Link" at bounding box center [223, 113] width 61 height 16
click at [228, 120] on link "Open Link" at bounding box center [223, 113] width 61 height 16
click at [382, 44] on div at bounding box center [258, 189] width 517 height 379
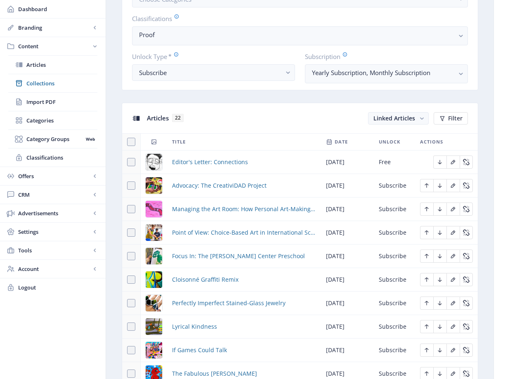
scroll to position [219, 0]
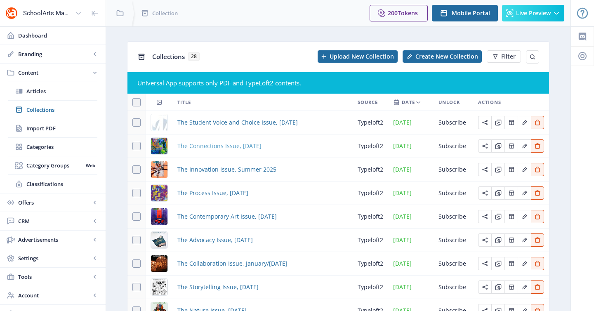
click at [261, 144] on span "The Connections Issue, [DATE]" at bounding box center [219, 146] width 84 height 10
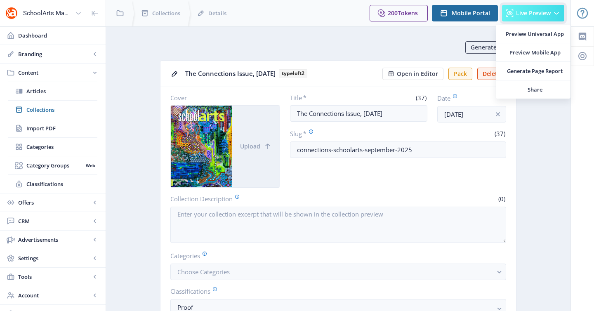
click at [527, 14] on span "Live Preview" at bounding box center [533, 13] width 35 height 7
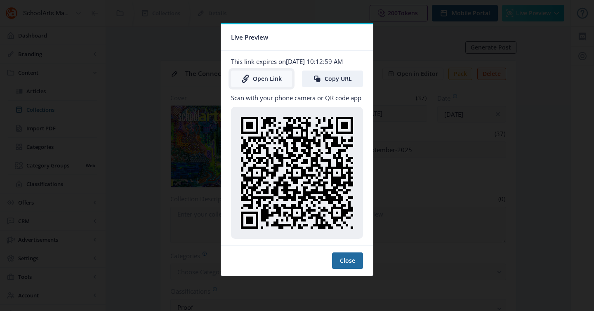
click at [274, 82] on link "Open Link" at bounding box center [261, 79] width 61 height 16
click at [393, 52] on div at bounding box center [297, 155] width 594 height 311
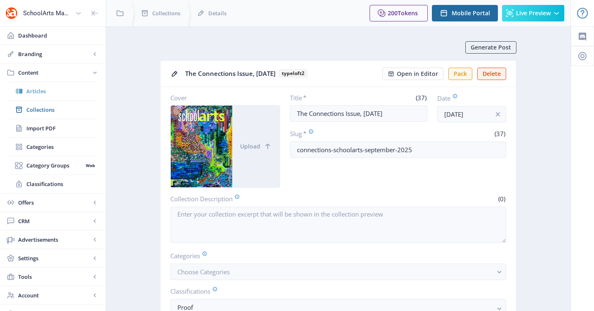
click at [79, 90] on span "Articles" at bounding box center [61, 91] width 71 height 8
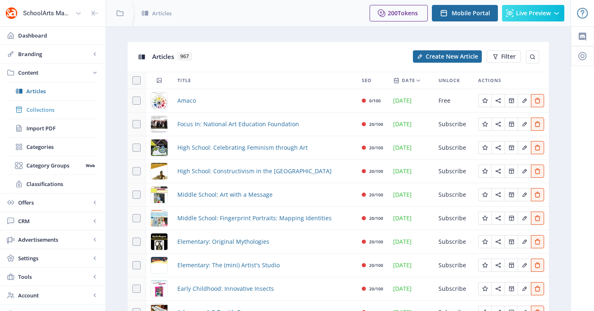
click at [74, 107] on span "Collections" at bounding box center [61, 110] width 71 height 8
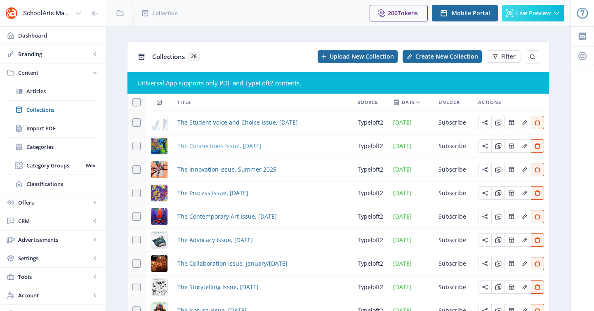
click at [257, 145] on span "The Connections Issue, [DATE]" at bounding box center [219, 146] width 84 height 10
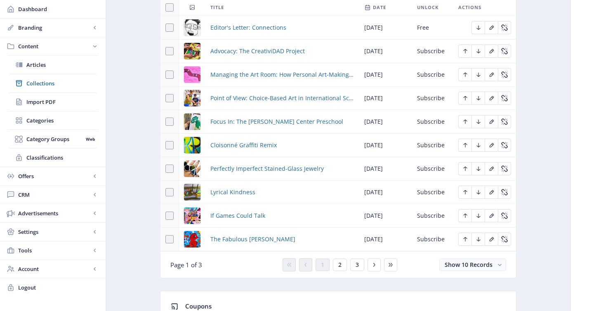
scroll to position [407, 0]
click at [341, 265] on button "2" at bounding box center [340, 264] width 14 height 12
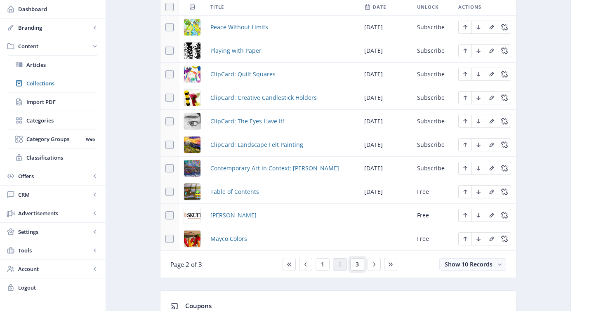
click at [358, 265] on span "3" at bounding box center [356, 264] width 3 height 7
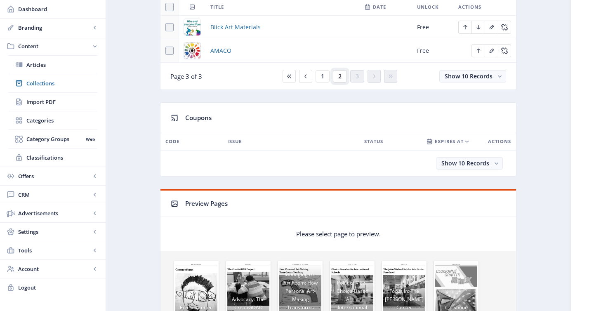
click at [340, 75] on span "2" at bounding box center [339, 76] width 3 height 7
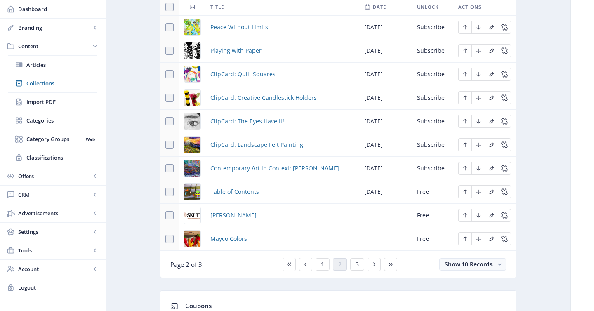
scroll to position [398, 0]
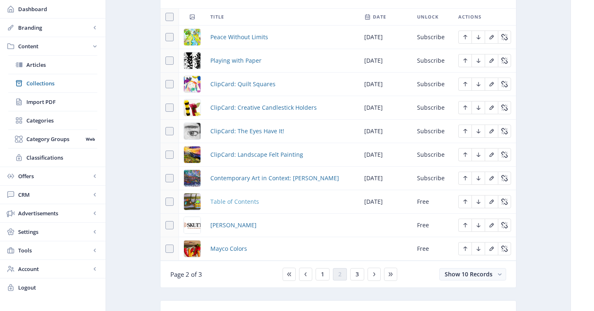
click at [244, 202] on span "Table of Contents" at bounding box center [234, 202] width 49 height 10
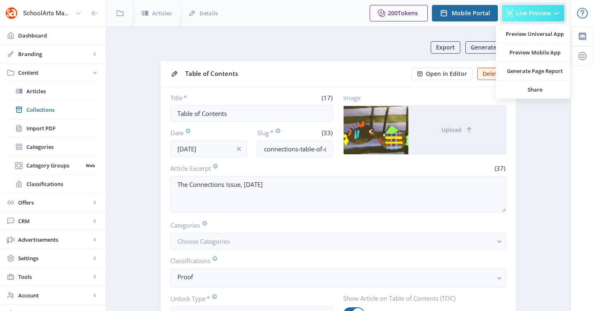
click at [525, 17] on button "Live Preview" at bounding box center [533, 13] width 62 height 16
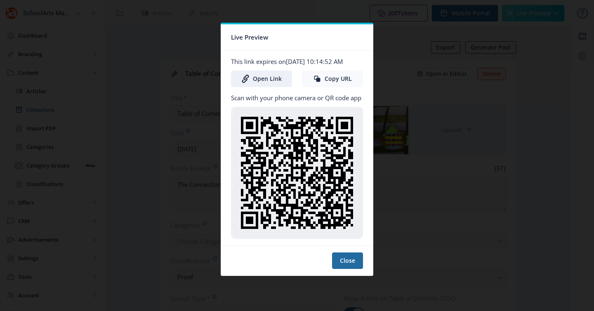
click at [316, 83] on icon at bounding box center [317, 79] width 8 height 8
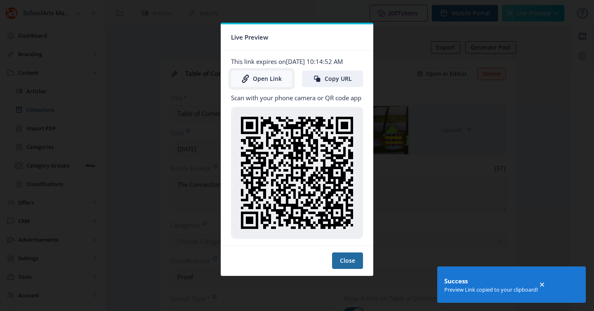
click at [262, 87] on link "Open Link" at bounding box center [261, 79] width 61 height 16
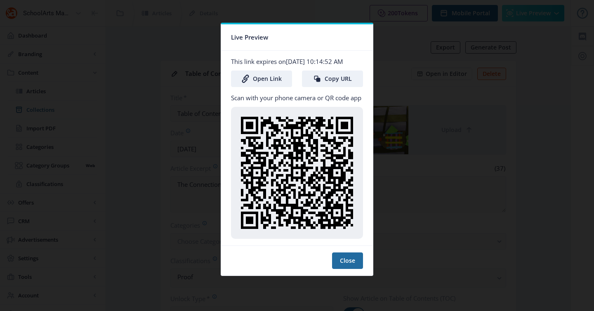
click at [493, 104] on div at bounding box center [297, 155] width 594 height 311
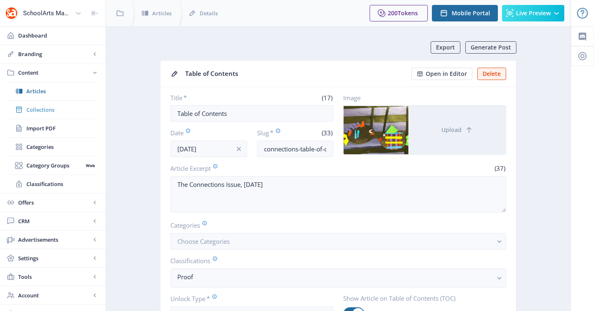
click at [50, 107] on span "Collections" at bounding box center [61, 110] width 71 height 8
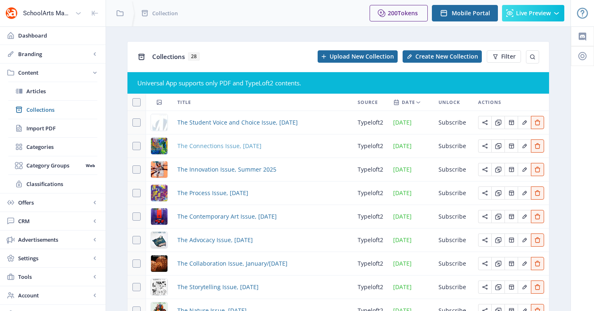
click at [261, 146] on span "The Connections Issue, [DATE]" at bounding box center [219, 146] width 84 height 10
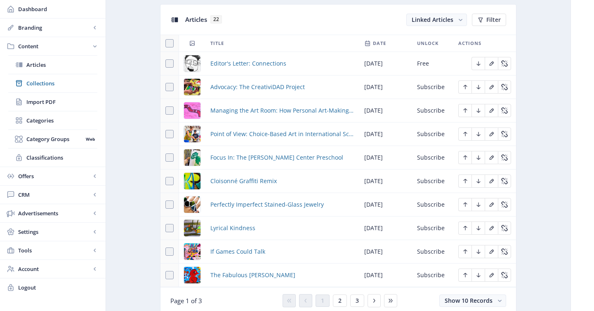
scroll to position [450, 0]
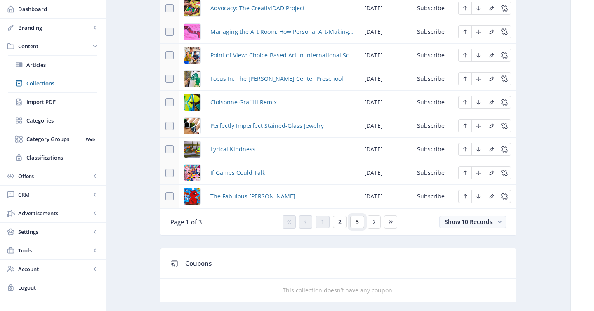
click at [355, 223] on span "3" at bounding box center [356, 222] width 3 height 7
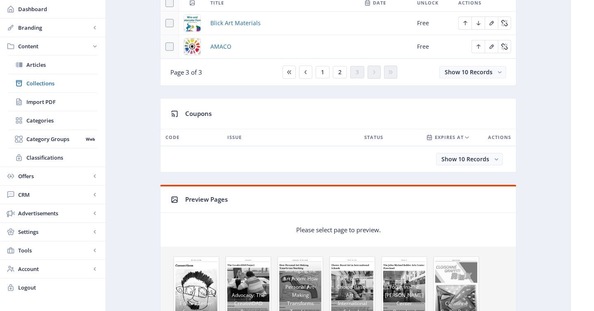
scroll to position [355, 0]
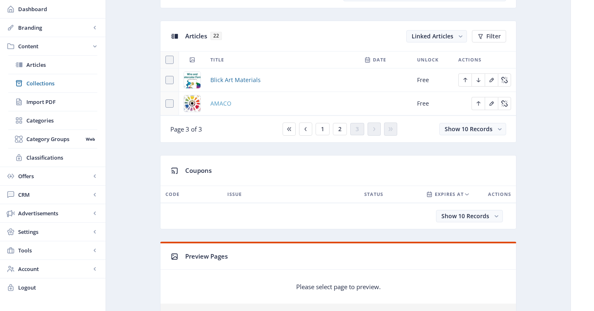
click at [221, 102] on span "AMACO" at bounding box center [220, 104] width 21 height 10
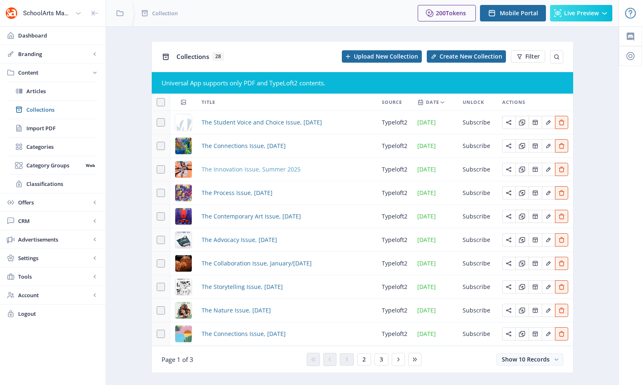
click at [225, 174] on span "The Innovation Issue, Summer 2025" at bounding box center [251, 170] width 99 height 10
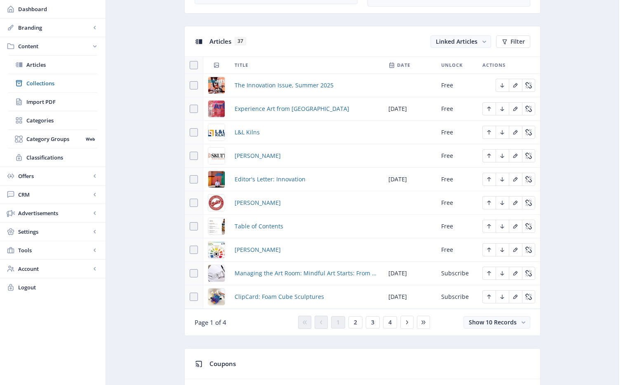
scroll to position [355, 0]
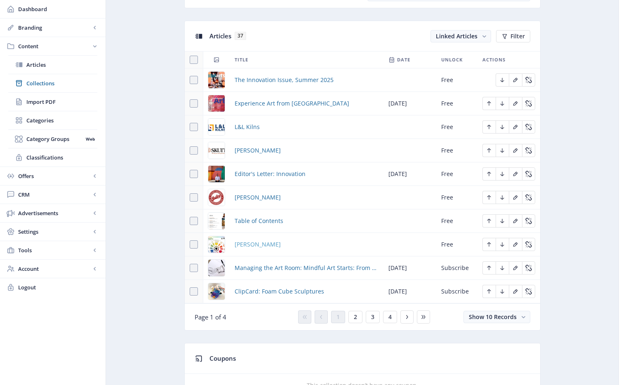
click at [266, 245] on span "[PERSON_NAME]" at bounding box center [258, 245] width 46 height 10
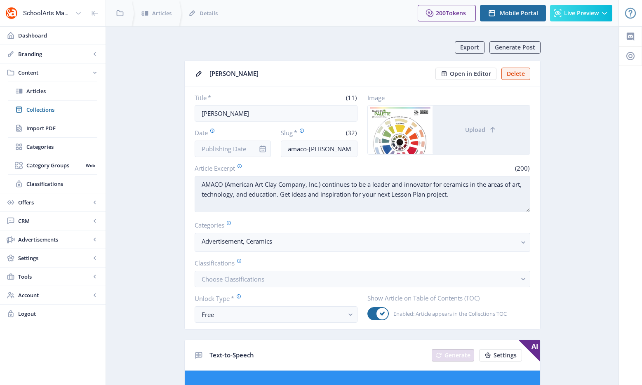
click at [287, 182] on textarea "AMACO (American Art Clay Company, Inc.) continues to be a leader and innovator …" at bounding box center [363, 194] width 336 height 36
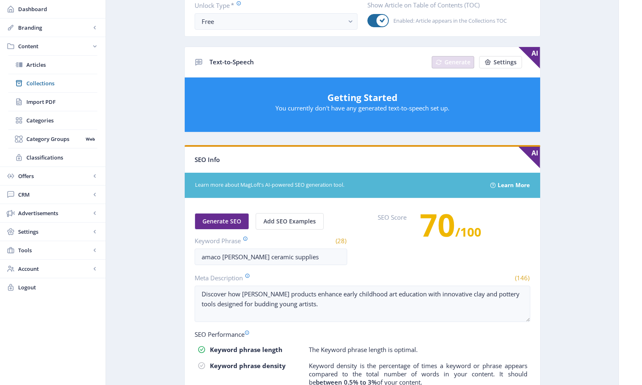
scroll to position [417, 0]
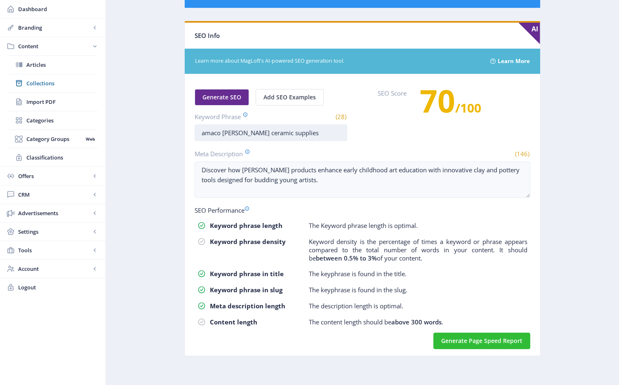
click at [286, 134] on input "amaco brent ceramic supplies" at bounding box center [271, 133] width 153 height 16
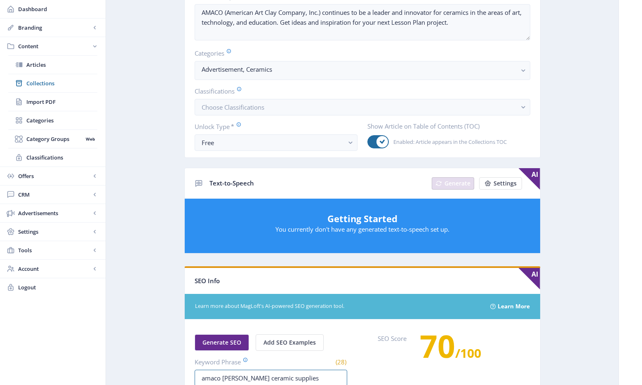
scroll to position [0, 0]
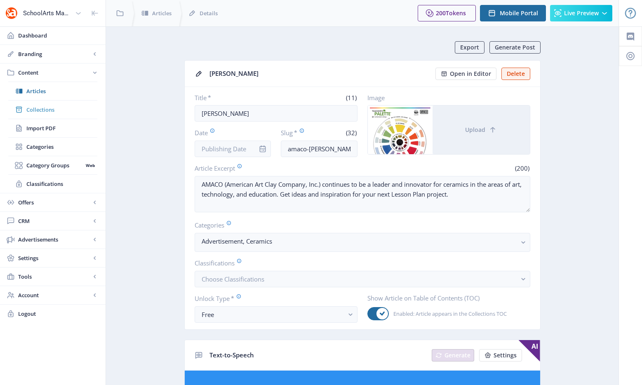
click at [51, 108] on span "Collections" at bounding box center [61, 110] width 71 height 8
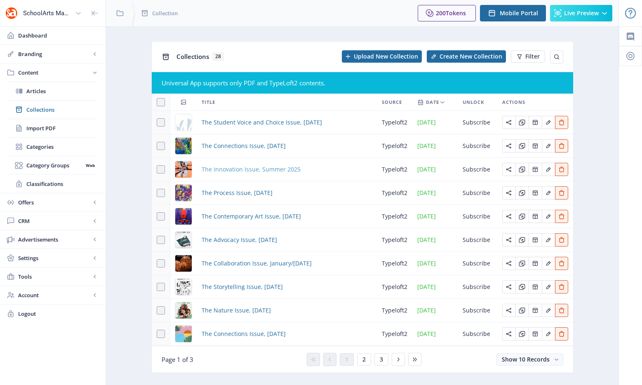
click at [221, 170] on span "The Innovation Issue, Summer 2025" at bounding box center [251, 170] width 99 height 10
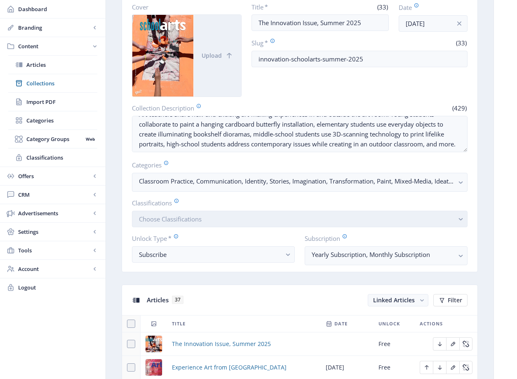
scroll to position [228, 0]
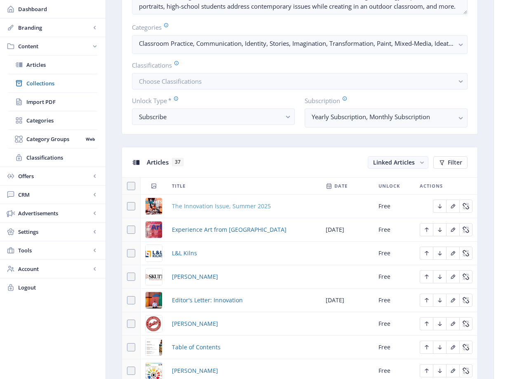
click at [259, 207] on span "The Innovation Issue, Summer 2025" at bounding box center [221, 206] width 99 height 10
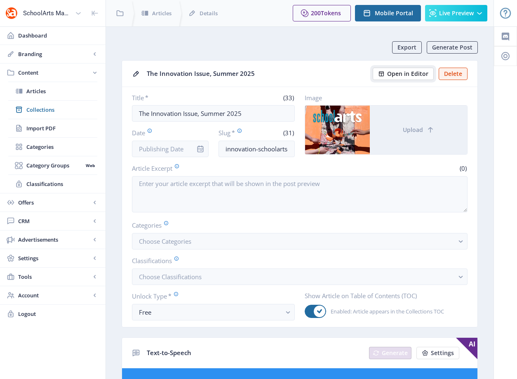
click at [409, 73] on span "Open in Editor" at bounding box center [407, 74] width 41 height 7
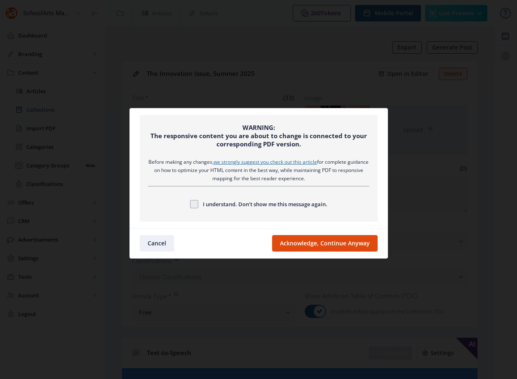
click at [246, 206] on span "I understand. Don’t show me this message again." at bounding box center [262, 204] width 129 height 10
click at [191, 205] on input "I understand. Don’t show me this message again." at bounding box center [190, 204] width 0 height 0
checkbox input "true"
click at [329, 247] on button "Acknowledge, Continue Anyway" at bounding box center [325, 243] width 106 height 16
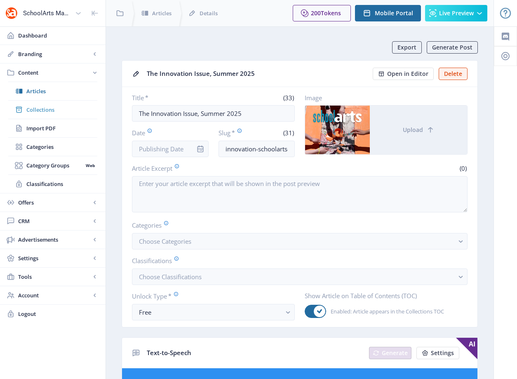
click at [51, 106] on span "Collections" at bounding box center [61, 110] width 71 height 8
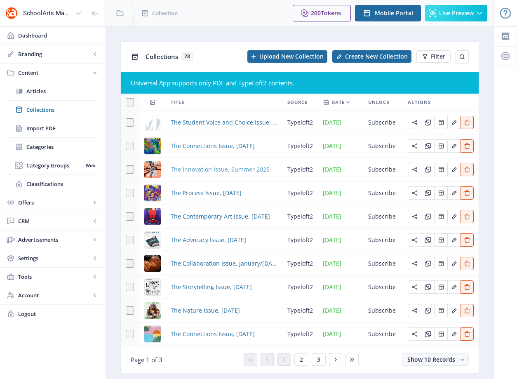
click at [215, 168] on span "The Innovation Issue, Summer 2025" at bounding box center [220, 170] width 99 height 10
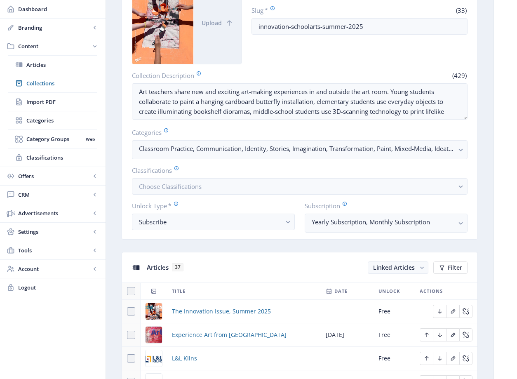
scroll to position [208, 0]
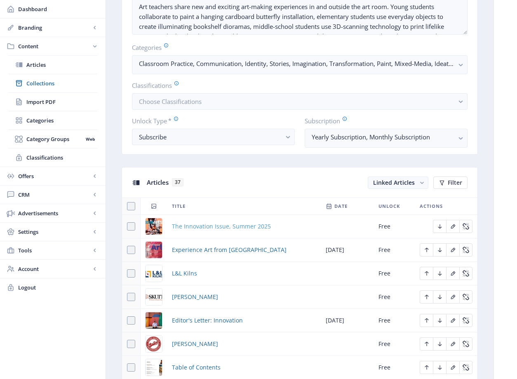
click at [250, 226] on span "The Innovation Issue, Summer 2025" at bounding box center [221, 226] width 99 height 10
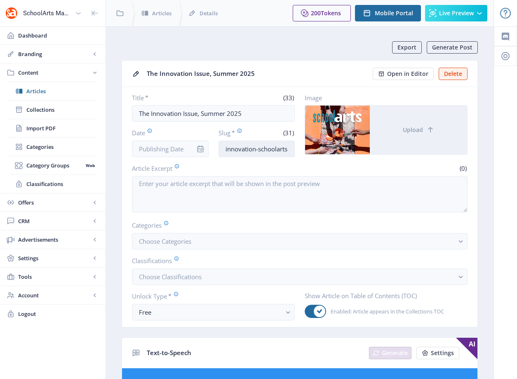
click at [260, 149] on input "innovation-schoolarts-cover-625" at bounding box center [257, 149] width 77 height 16
drag, startPoint x: 300, startPoint y: 152, endPoint x: 355, endPoint y: 151, distance: 54.8
click at [355, 151] on div "Title * (33) The Innovation Issue, Summer 2025 Date Slug * (31) innovation-scho…" at bounding box center [300, 126] width 336 height 64
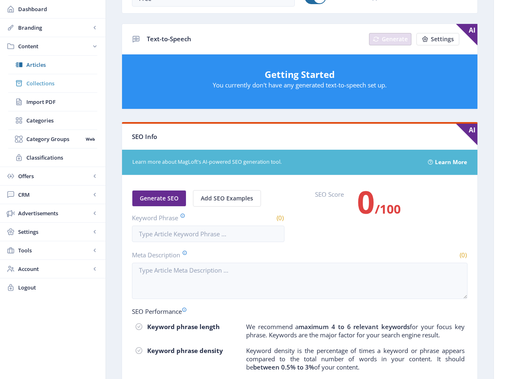
click at [47, 81] on span "Collections" at bounding box center [61, 83] width 71 height 8
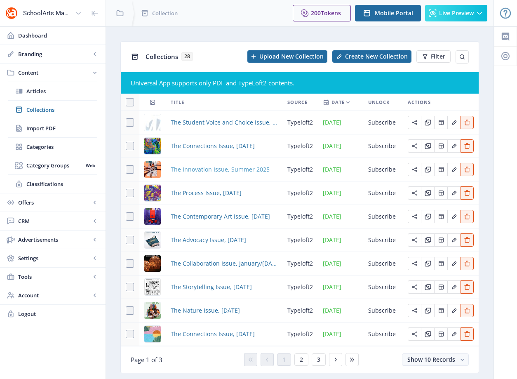
click at [205, 169] on span "The Innovation Issue, Summer 2025" at bounding box center [220, 170] width 99 height 10
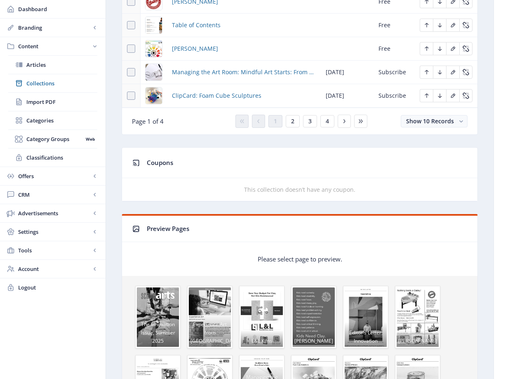
scroll to position [371, 0]
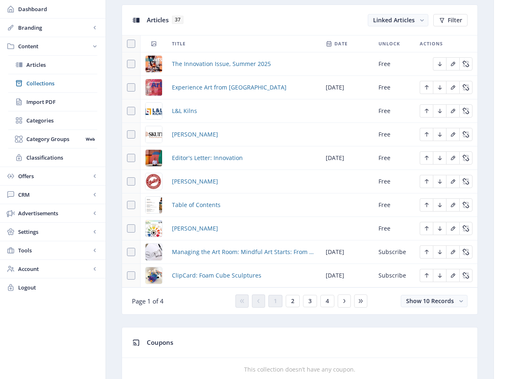
click at [296, 307] on div "1 2 3 4" at bounding box center [299, 300] width 135 height 13
click at [293, 302] on span "2" at bounding box center [292, 301] width 3 height 7
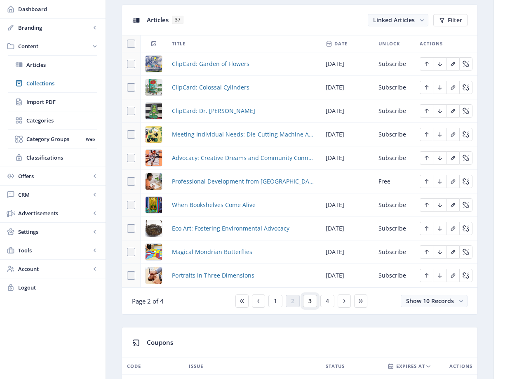
click at [312, 306] on button "3" at bounding box center [310, 301] width 14 height 12
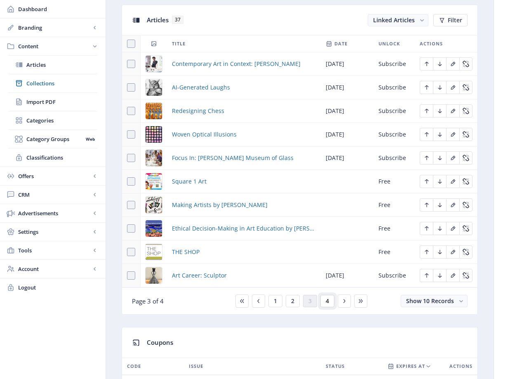
click at [320, 300] on button "4" at bounding box center [327, 301] width 14 height 12
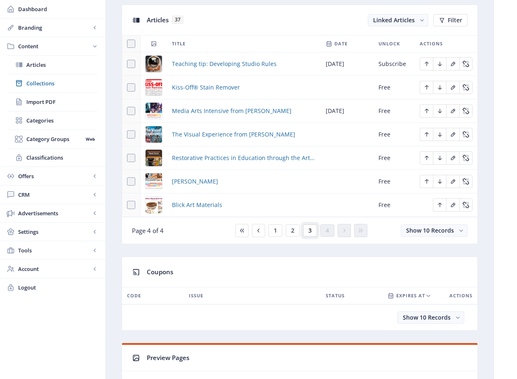
click at [312, 230] on button "3" at bounding box center [310, 230] width 14 height 12
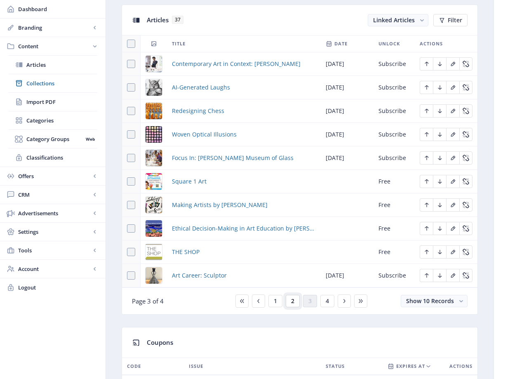
click at [296, 300] on button "2" at bounding box center [293, 301] width 14 height 12
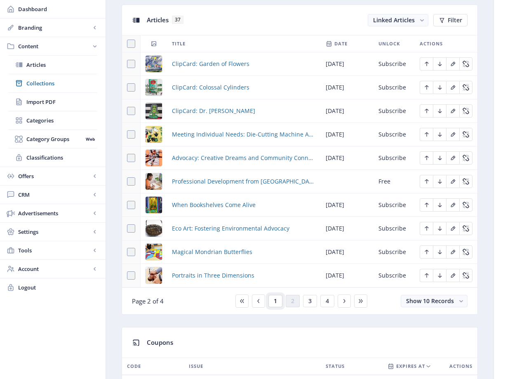
click at [275, 301] on span "1" at bounding box center [275, 301] width 3 height 7
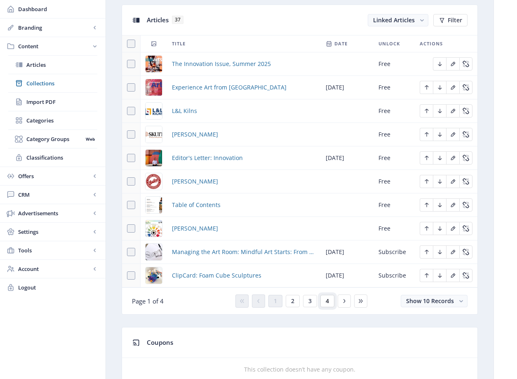
click at [328, 305] on button "4" at bounding box center [327, 301] width 14 height 12
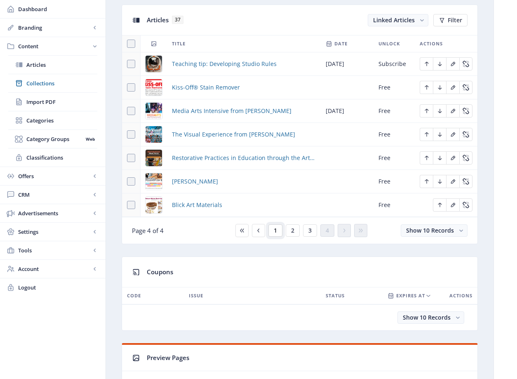
click at [276, 233] on span "1" at bounding box center [275, 230] width 3 height 7
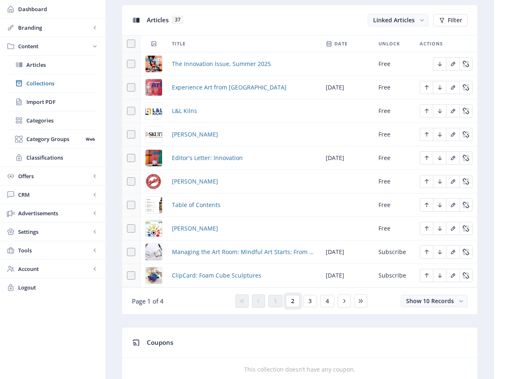
click at [297, 300] on button "2" at bounding box center [293, 301] width 14 height 12
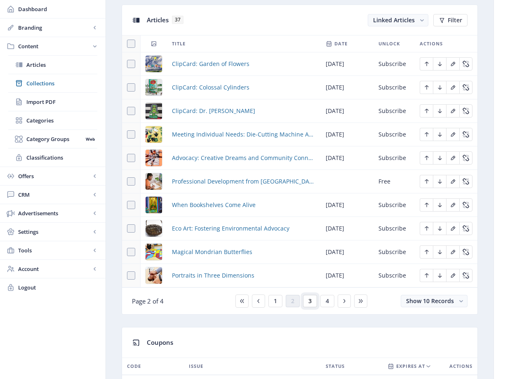
click at [307, 303] on button "3" at bounding box center [310, 301] width 14 height 12
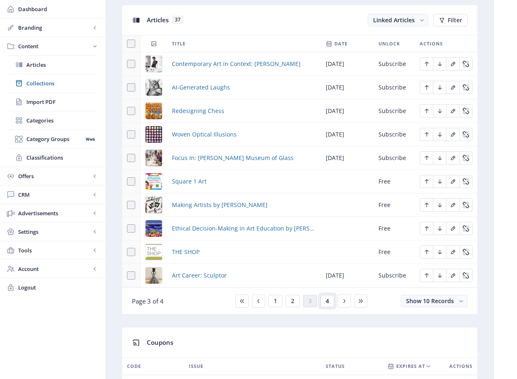
click at [326, 305] on button "4" at bounding box center [327, 301] width 14 height 12
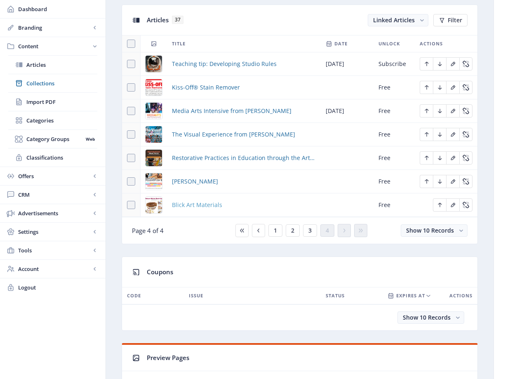
click at [190, 203] on span "Blick Art Materials" at bounding box center [197, 205] width 50 height 10
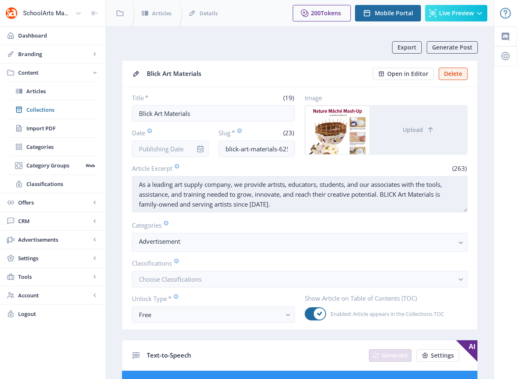
click at [200, 187] on textarea "As a leading art supply company, we provide artists, educators, students, and o…" at bounding box center [300, 194] width 336 height 36
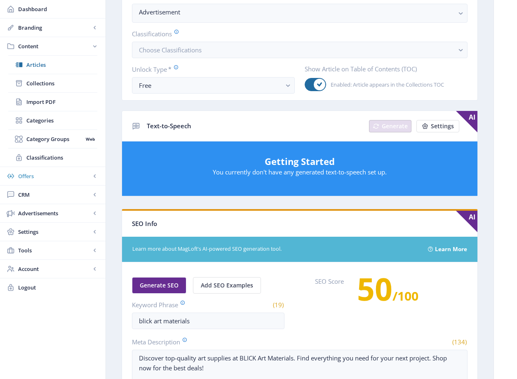
scroll to position [362, 0]
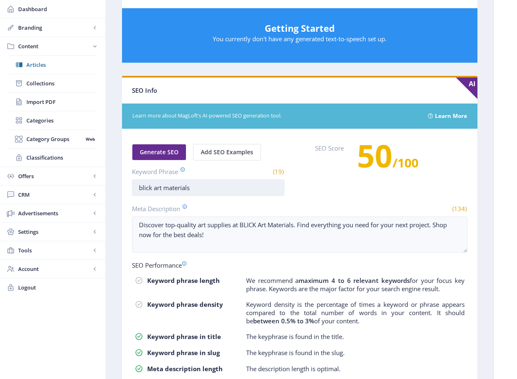
click at [189, 188] on input "blick art materials" at bounding box center [208, 187] width 153 height 16
click at [41, 86] on span "Collections" at bounding box center [61, 83] width 71 height 8
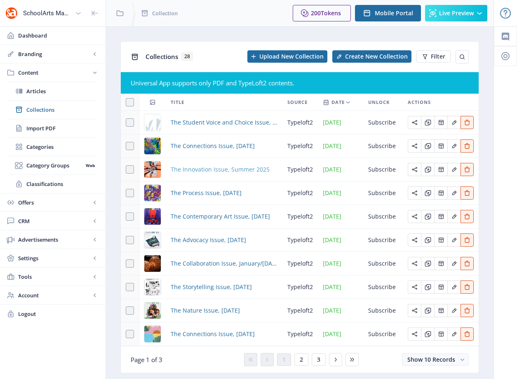
click at [201, 170] on span "The Innovation Issue, Summer 2025" at bounding box center [220, 170] width 99 height 10
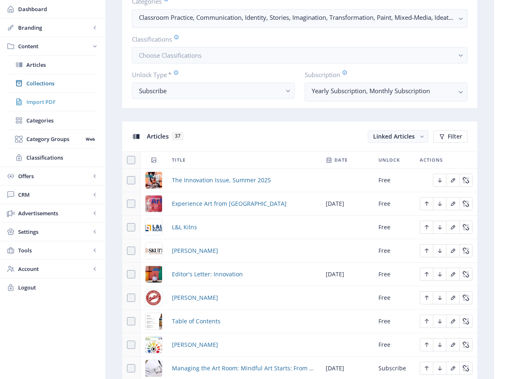
scroll to position [260, 0]
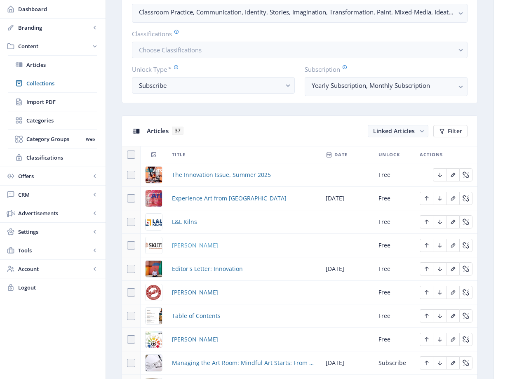
click at [180, 246] on span "Skutt" at bounding box center [195, 245] width 46 height 10
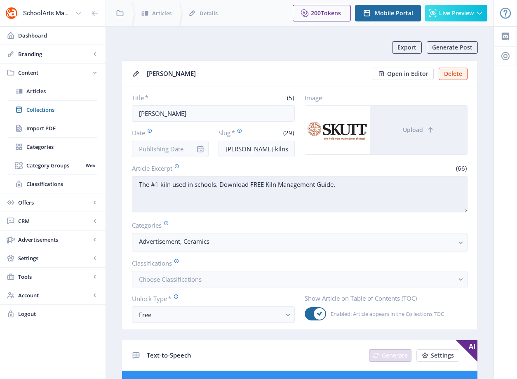
click at [303, 188] on textarea "The #1 kiln used in schools. Download FREE Kiln Management Guide." at bounding box center [300, 194] width 336 height 36
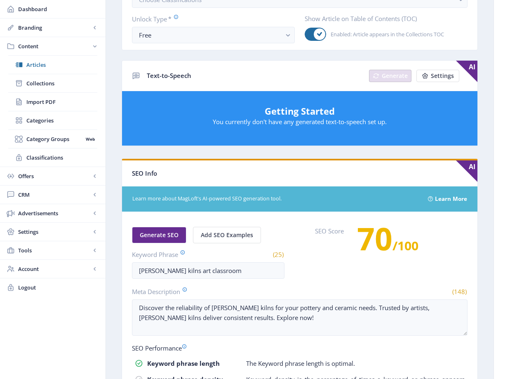
scroll to position [362, 0]
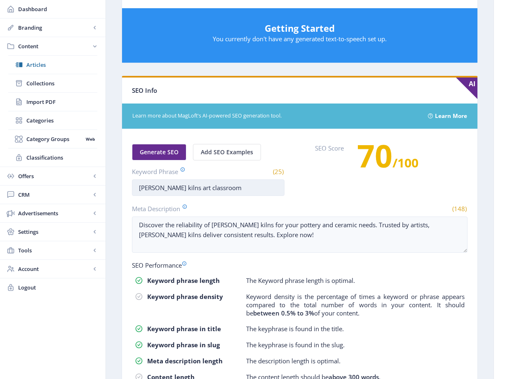
click at [209, 188] on input "skutt kilns art classroom" at bounding box center [208, 187] width 153 height 16
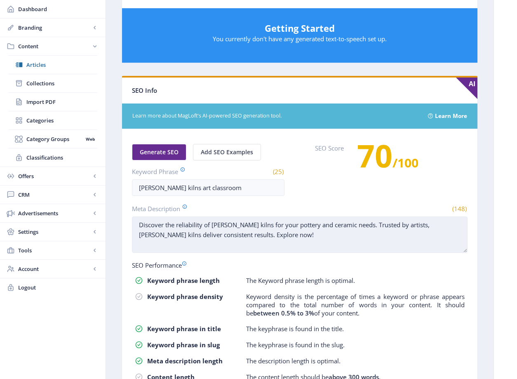
click at [245, 235] on textarea "Discover the reliability of Skutt kilns for your pottery and ceramic needs. Tru…" at bounding box center [300, 234] width 336 height 36
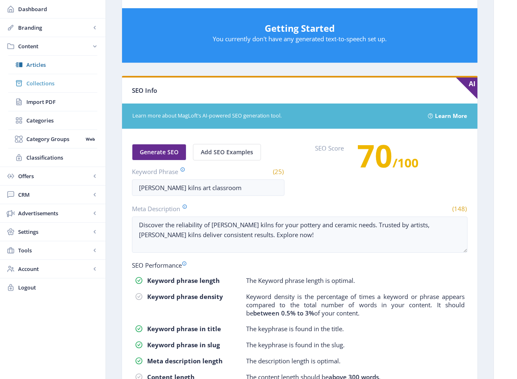
click at [42, 85] on span "Collections" at bounding box center [61, 83] width 71 height 8
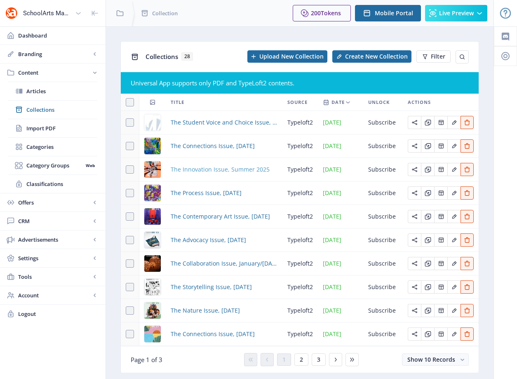
click at [194, 170] on span "The Innovation Issue, Summer 2025" at bounding box center [220, 170] width 99 height 10
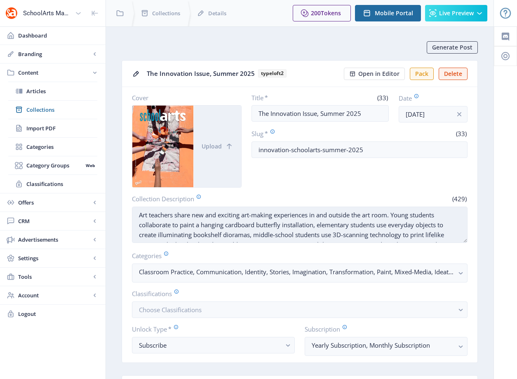
click at [235, 232] on textarea "Art teachers share new and exciting art-making experiences in and outside the a…" at bounding box center [300, 225] width 336 height 36
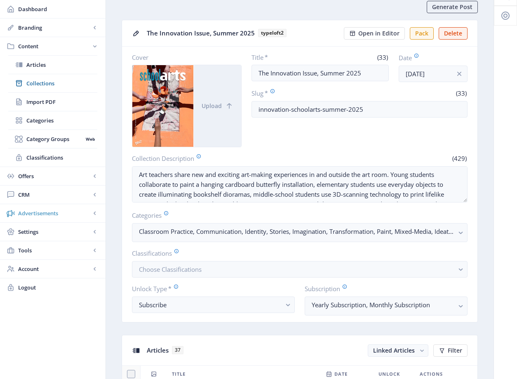
scroll to position [67, 0]
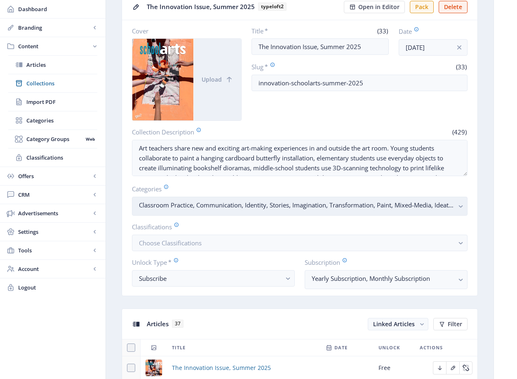
click at [228, 205] on nb-select-label "Classroom Practice, Communication, Identity, Stories, Imagination, Transformati…" at bounding box center [296, 205] width 315 height 10
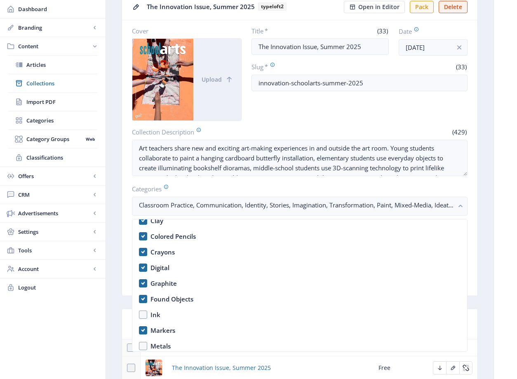
scroll to position [1289, 0]
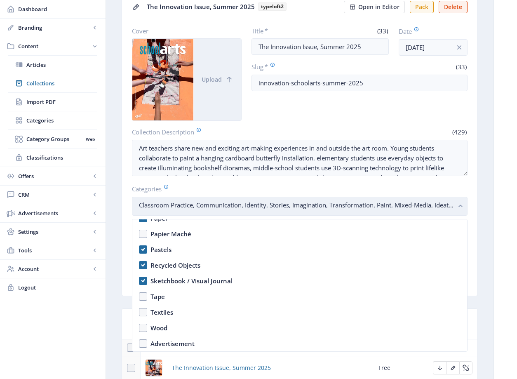
click at [453, 205] on nb-select-label "Classroom Practice, Communication, Identity, Stories, Imagination, Transformati…" at bounding box center [296, 205] width 315 height 10
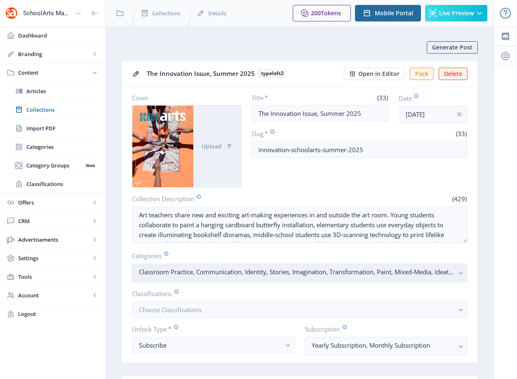
scroll to position [67, 0]
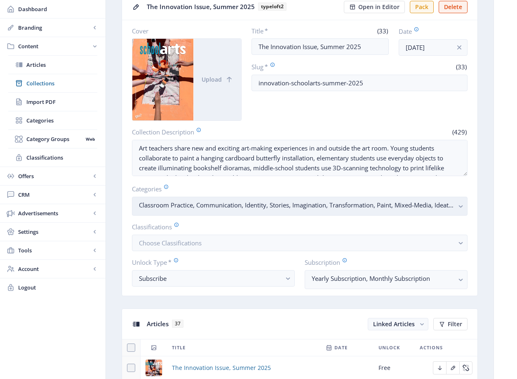
click at [237, 205] on nb-select-label "Classroom Practice, Communication, Identity, Stories, Imagination, Transformati…" at bounding box center [296, 205] width 315 height 10
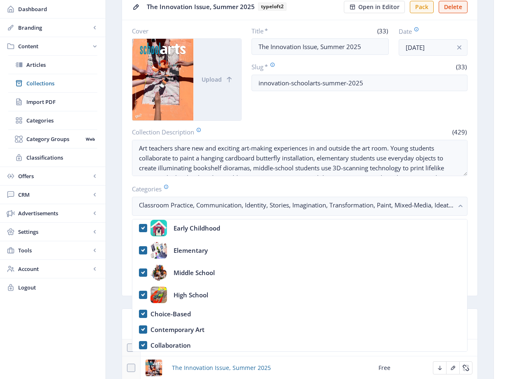
scroll to position [0, 0]
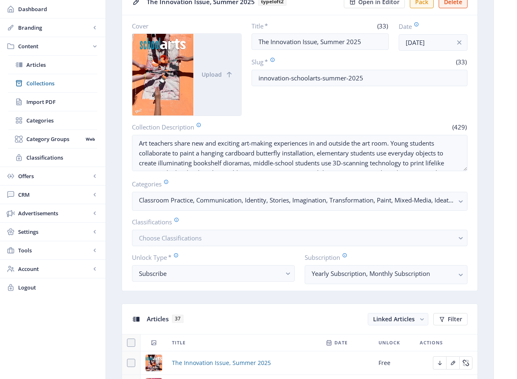
scroll to position [77, 0]
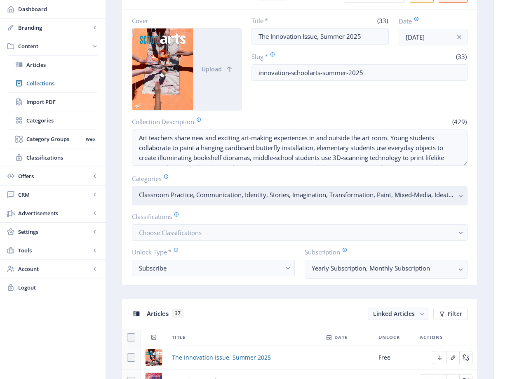
click at [278, 194] on nb-select-label "Classroom Practice, Communication, Identity, Stories, Imagination, Transformati…" at bounding box center [296, 195] width 315 height 10
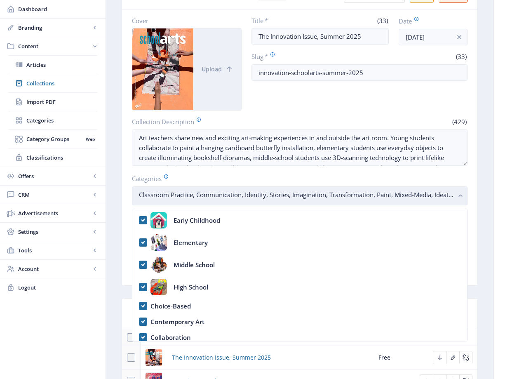
scroll to position [188, 0]
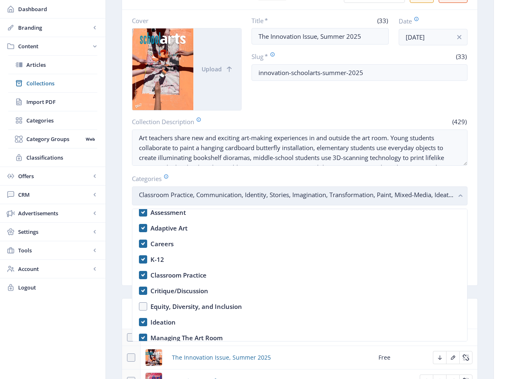
click at [219, 190] on nb-select-label "Classroom Practice, Communication, Identity, Stories, Imagination, Transformati…" at bounding box center [296, 195] width 315 height 10
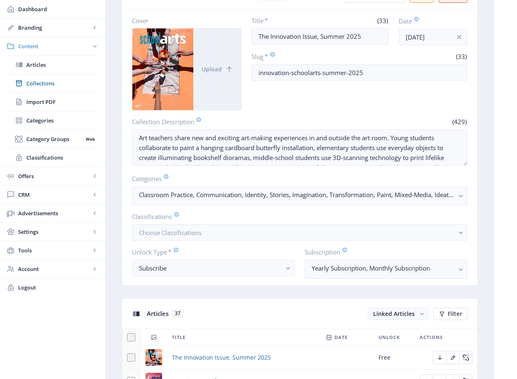
scroll to position [300, 0]
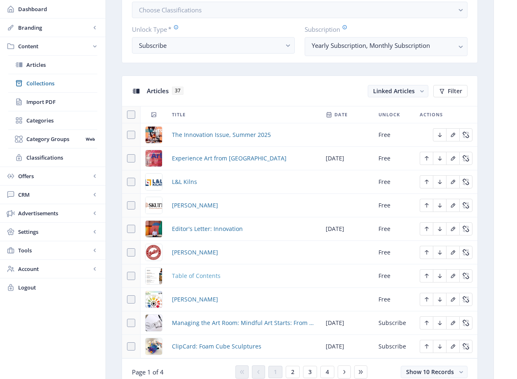
click at [209, 278] on span "Table of Contents" at bounding box center [196, 276] width 49 height 10
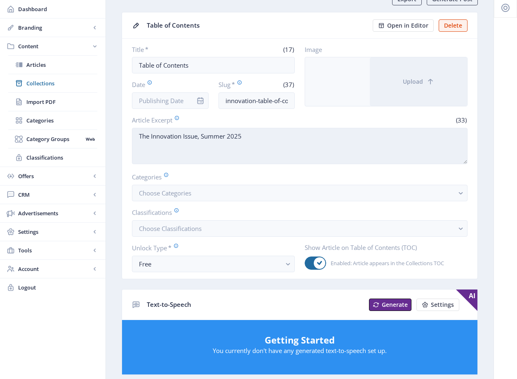
scroll to position [6, 0]
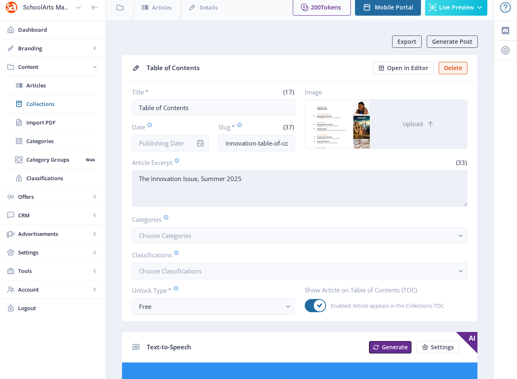
click at [215, 181] on textarea "The Innovation Issue, Summer 2025" at bounding box center [300, 188] width 336 height 36
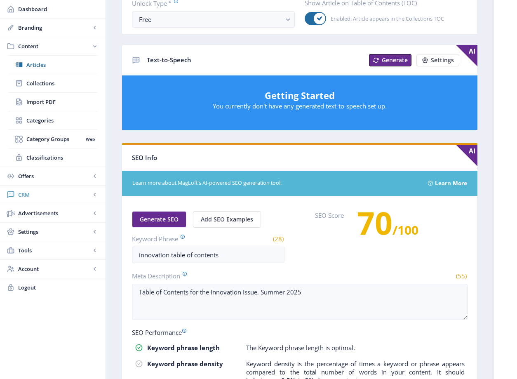
scroll to position [421, 0]
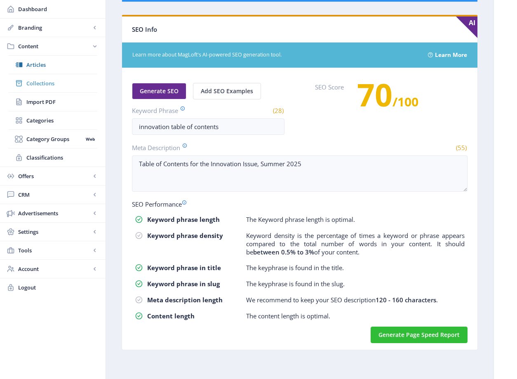
click at [48, 88] on link "Collections" at bounding box center [52, 83] width 89 height 18
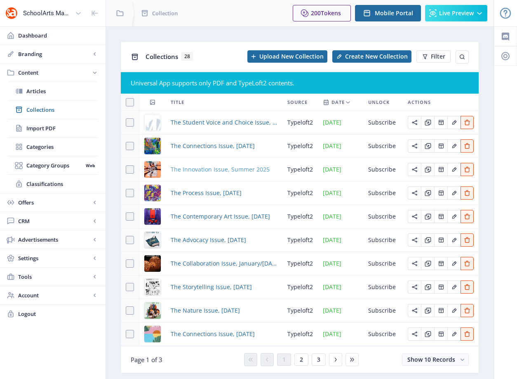
click at [203, 169] on span "The Innovation Issue, Summer 2025" at bounding box center [220, 170] width 99 height 10
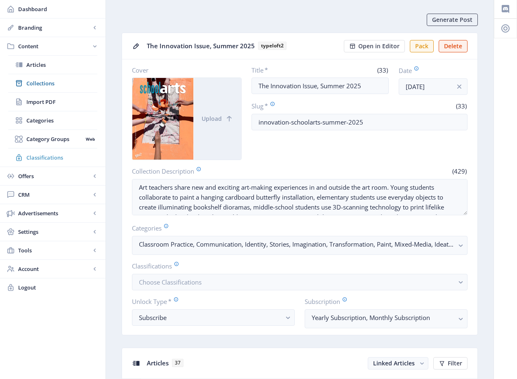
scroll to position [420, 0]
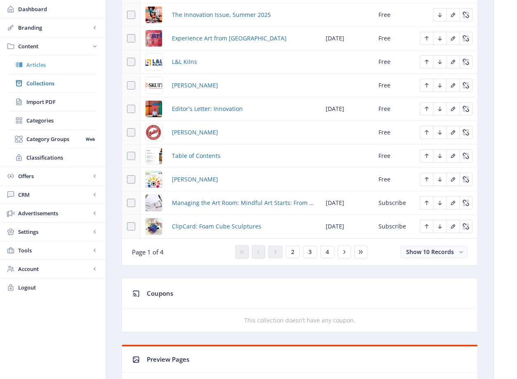
click at [45, 82] on span "Collections" at bounding box center [61, 83] width 71 height 8
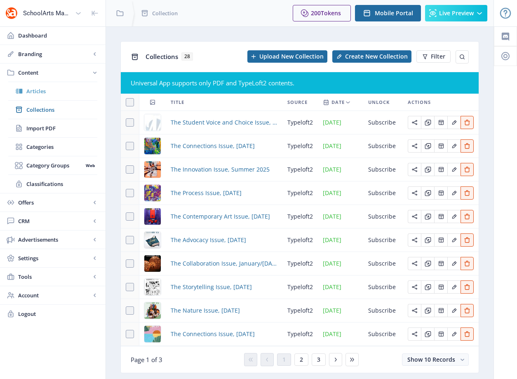
click at [29, 85] on link "Articles" at bounding box center [52, 91] width 89 height 18
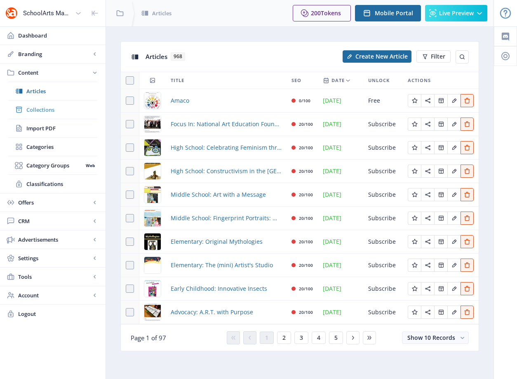
click at [47, 110] on span "Collections" at bounding box center [61, 110] width 71 height 8
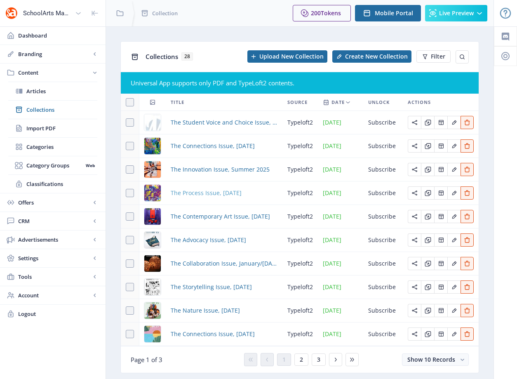
click at [202, 194] on span "The Process Issue, May 2025" at bounding box center [206, 193] width 71 height 10
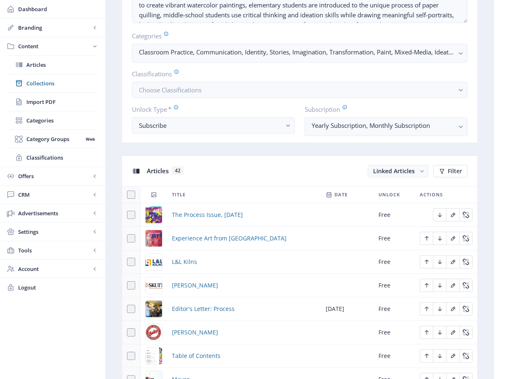
scroll to position [397, 0]
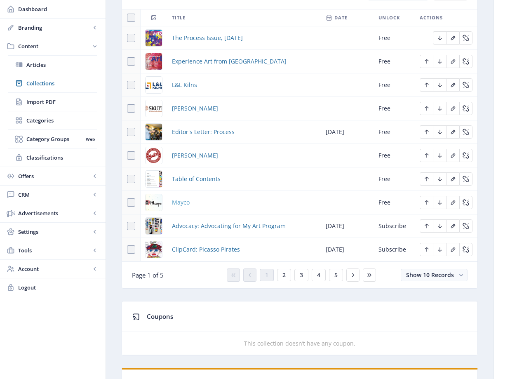
click at [185, 204] on span "Mayco" at bounding box center [181, 203] width 18 height 10
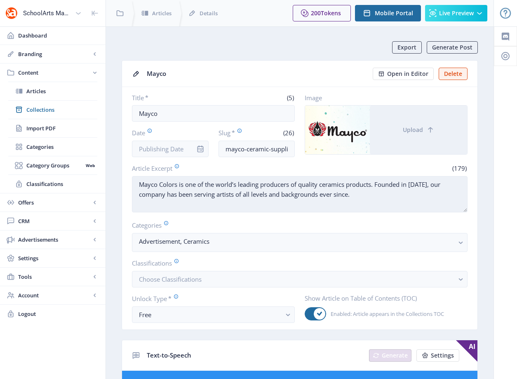
click at [189, 195] on textarea "Mayco Colors is one of the world’s leading producers of quality ceramics produc…" at bounding box center [300, 194] width 336 height 36
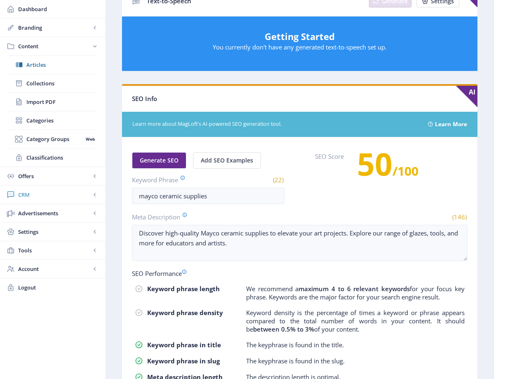
scroll to position [397, 0]
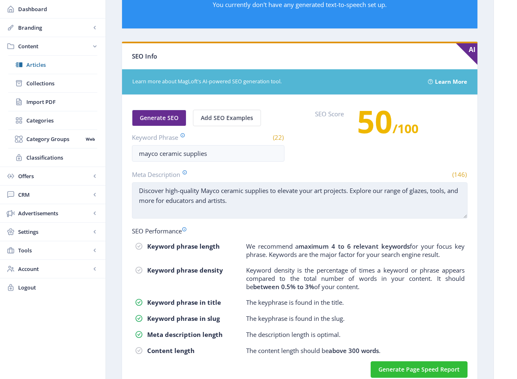
click at [227, 208] on textarea "Discover high-quality Mayco ceramic supplies to elevate your art projects. Expl…" at bounding box center [300, 200] width 336 height 36
click at [228, 199] on textarea "Discover high-quality Mayco ceramic supplies to elevate your art projects. Expl…" at bounding box center [300, 200] width 336 height 36
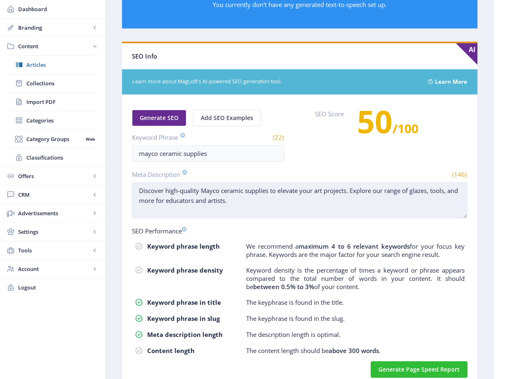
click at [228, 199] on textarea "Discover high-quality Mayco ceramic supplies to elevate your art projects. Expl…" at bounding box center [300, 200] width 336 height 36
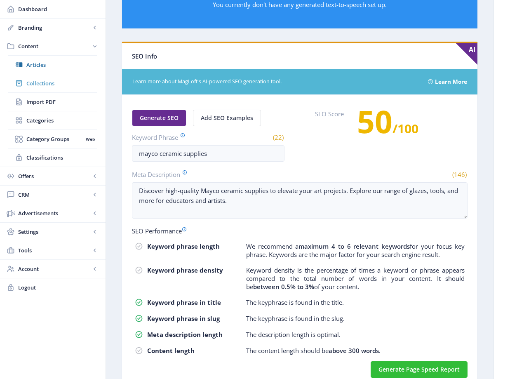
click at [44, 84] on span "Collections" at bounding box center [61, 83] width 71 height 8
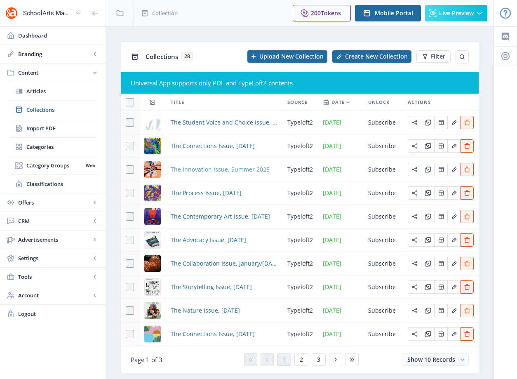
click at [232, 173] on span "The Innovation Issue, Summer 2025" at bounding box center [220, 170] width 99 height 10
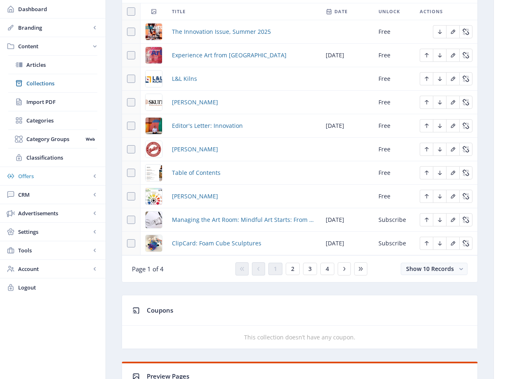
scroll to position [350, 0]
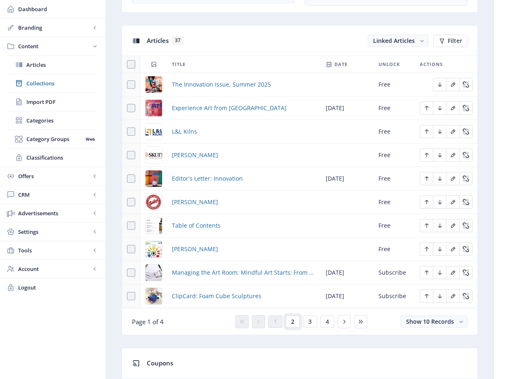
click at [293, 322] on span "2" at bounding box center [292, 321] width 3 height 7
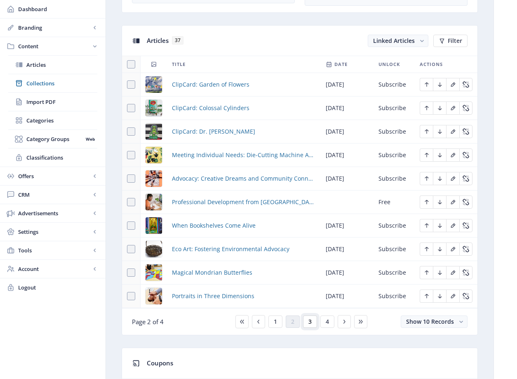
click at [311, 322] on span "3" at bounding box center [309, 321] width 3 height 7
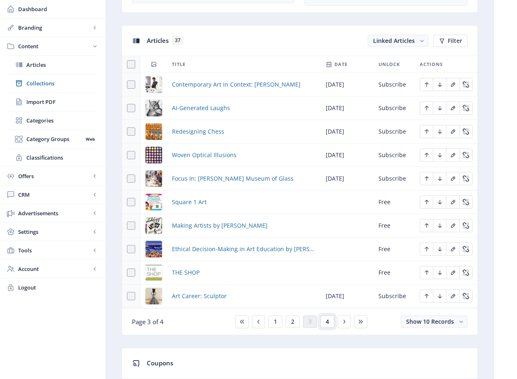
click at [330, 320] on button "4" at bounding box center [327, 321] width 14 height 12
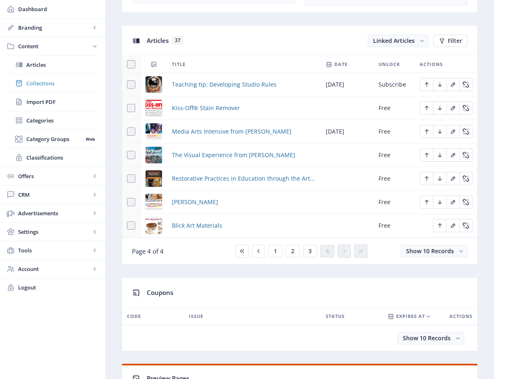
click at [41, 85] on span "Collections" at bounding box center [61, 83] width 71 height 8
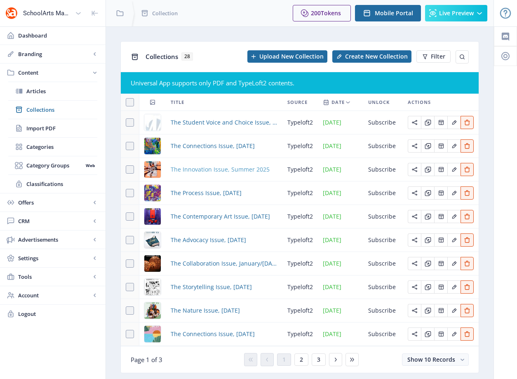
click at [198, 170] on span "The Innovation Issue, Summer 2025" at bounding box center [220, 170] width 99 height 10
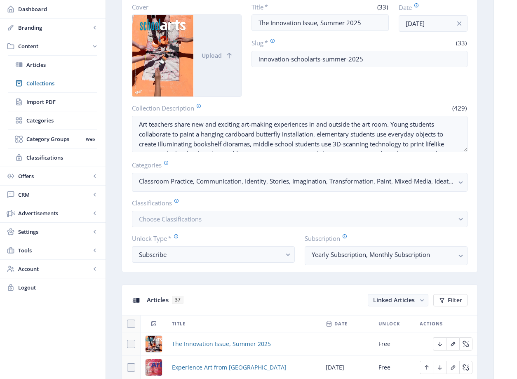
scroll to position [43, 0]
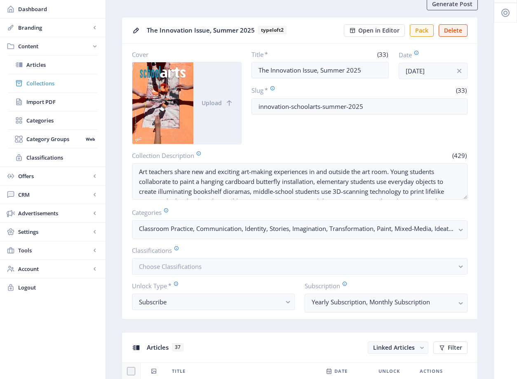
click at [49, 84] on span "Collections" at bounding box center [61, 83] width 71 height 8
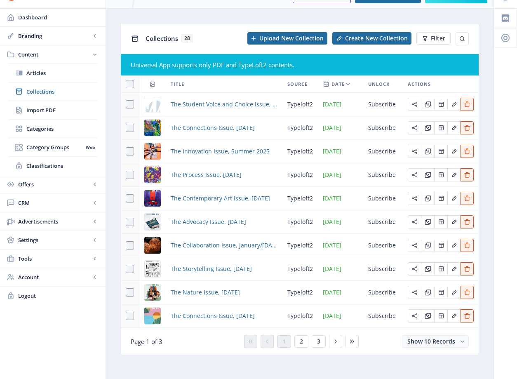
scroll to position [23, 0]
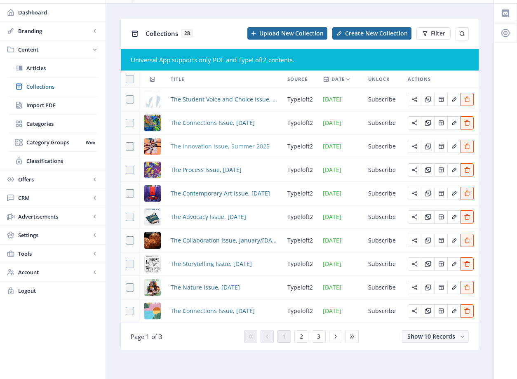
click at [198, 151] on span "The Innovation Issue, Summer 2025" at bounding box center [220, 146] width 99 height 10
click at [40, 76] on link "Articles" at bounding box center [52, 68] width 89 height 18
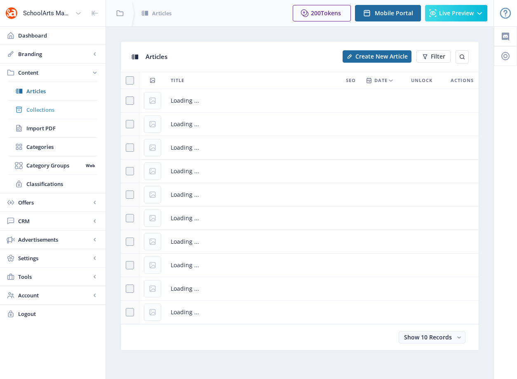
click at [46, 108] on span "Collections" at bounding box center [61, 110] width 71 height 8
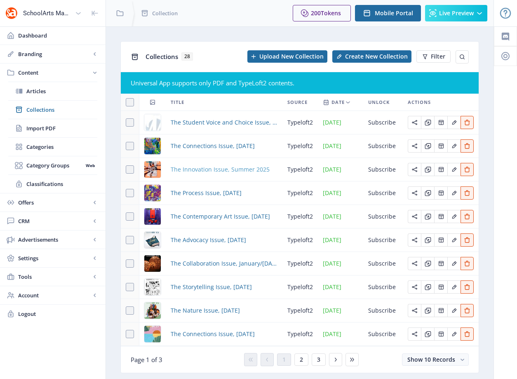
click at [242, 169] on span "The Innovation Issue, Summer 2025" at bounding box center [220, 170] width 99 height 10
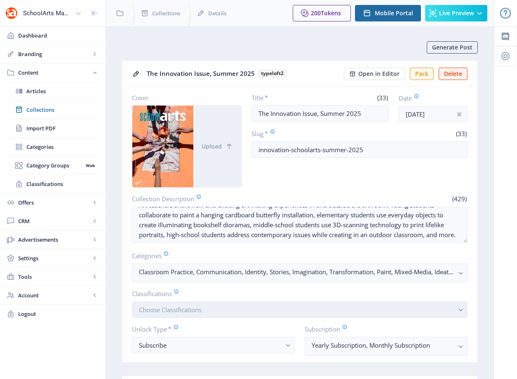
scroll to position [85, 0]
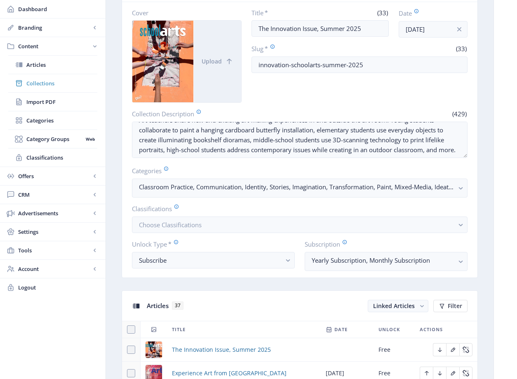
click at [38, 89] on link "Collections" at bounding box center [52, 83] width 89 height 18
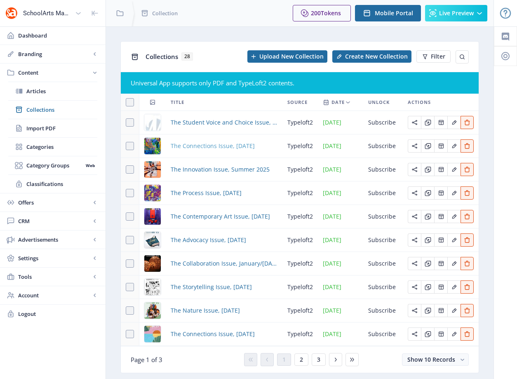
click at [208, 146] on span "The Connections Issue, September 2025" at bounding box center [213, 146] width 84 height 10
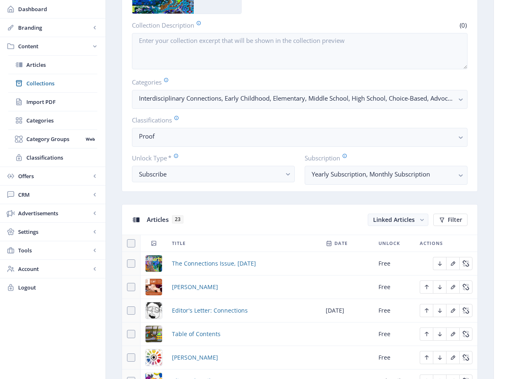
scroll to position [216, 0]
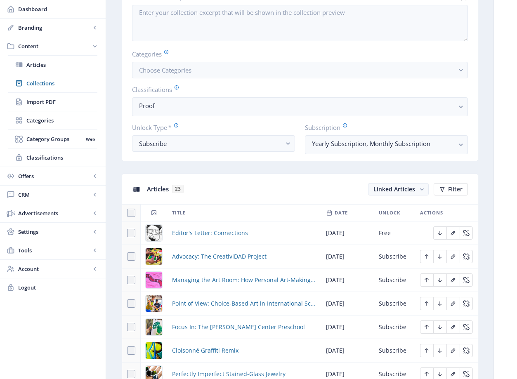
scroll to position [533, 0]
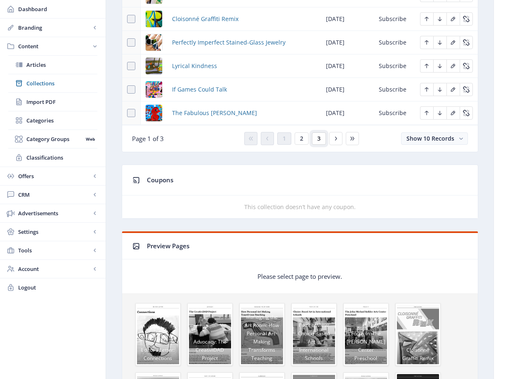
click at [318, 139] on span "3" at bounding box center [318, 138] width 3 height 7
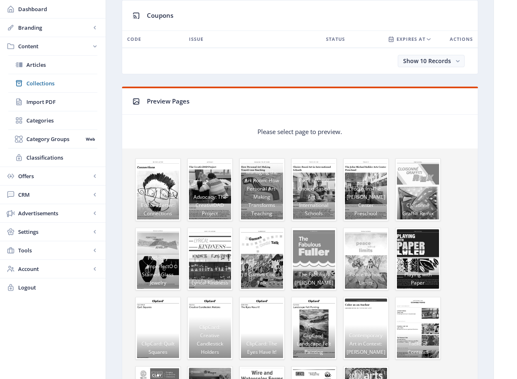
scroll to position [274, 0]
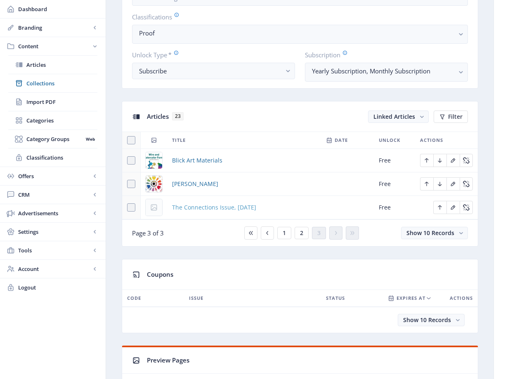
click at [223, 208] on span "The Connections Issue, [DATE]" at bounding box center [214, 207] width 84 height 10
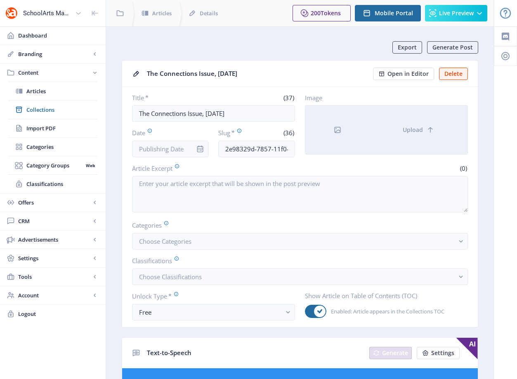
click at [338, 135] on div at bounding box center [337, 130] width 65 height 49
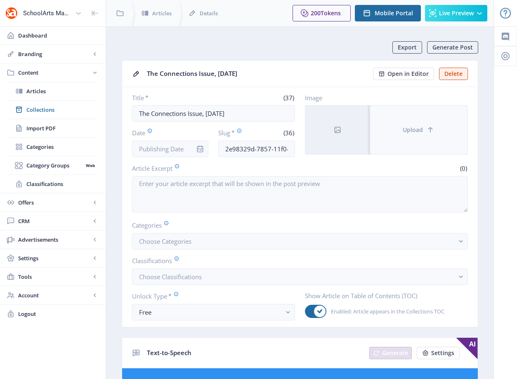
click at [426, 134] on button "Upload" at bounding box center [418, 130] width 97 height 49
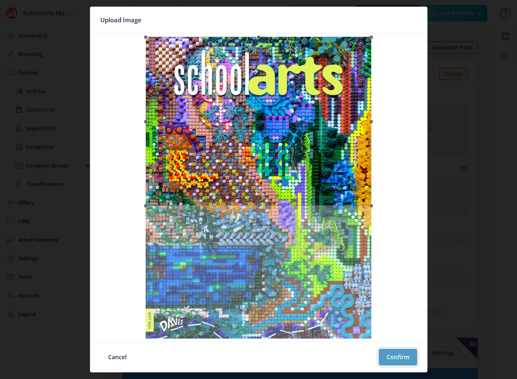
click at [388, 354] on button "Confirm" at bounding box center [398, 357] width 38 height 16
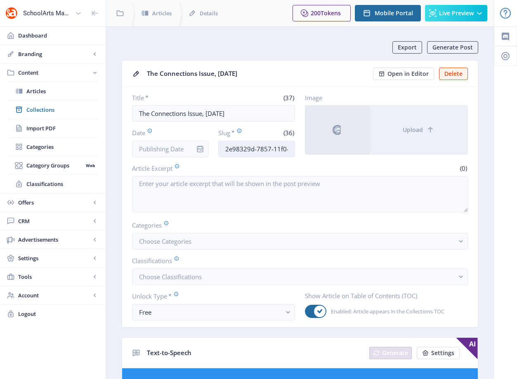
click at [248, 150] on input "2e98329d-7857-11f0-bd64-4201ac1fa005" at bounding box center [256, 149] width 77 height 16
click at [250, 147] on input "2e98329d-7857-11f0-bd64-4201ac1fa005" at bounding box center [256, 149] width 77 height 16
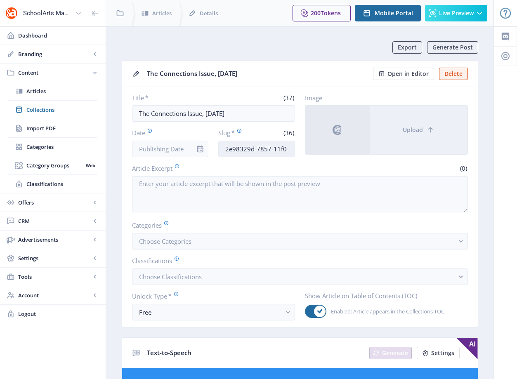
click at [250, 147] on input "2e98329d-7857-11f0-bd64-4201ac1fa005" at bounding box center [256, 149] width 77 height 16
paste input "innovation-schoolarts-cover-62"
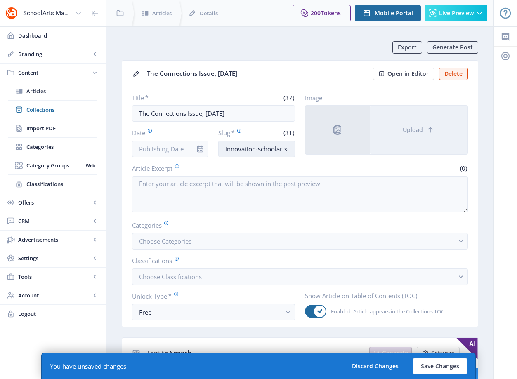
drag, startPoint x: 240, startPoint y: 149, endPoint x: 238, endPoint y: 146, distance: 4.5
click at [194, 147] on div "Date Slug * (31) innovation-schoolarts-cover-625" at bounding box center [213, 142] width 163 height 29
click at [238, 146] on input "innovation-schoolarts-cover-625" at bounding box center [256, 149] width 77 height 16
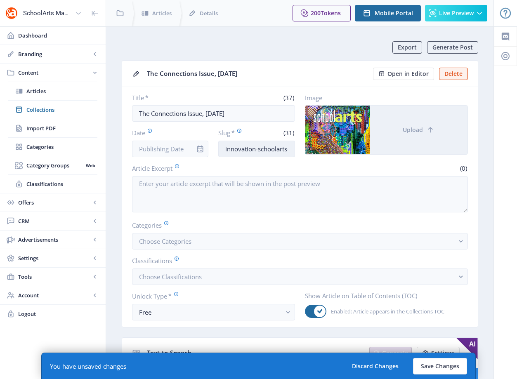
click at [236, 148] on input "innovation-schoolarts-cover-625" at bounding box center [256, 149] width 77 height 16
type input "connection-schoolarts-cover-925"
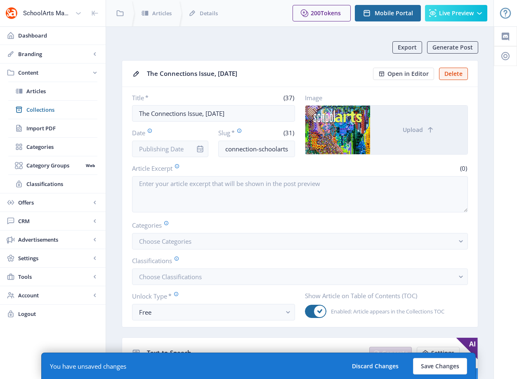
click at [341, 95] on label "Image" at bounding box center [383, 98] width 156 height 8
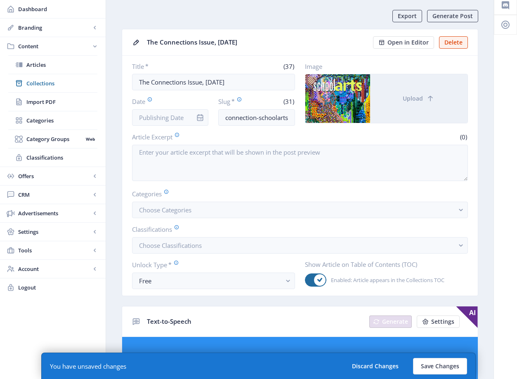
scroll to position [37, 0]
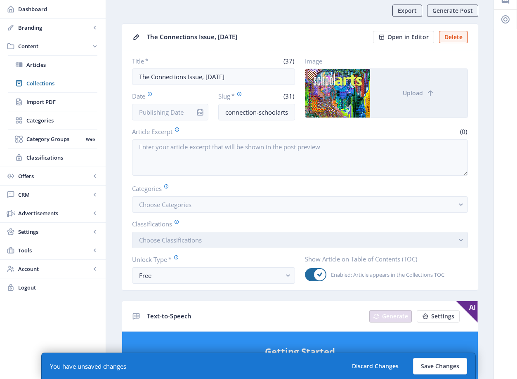
click at [247, 236] on button "Choose Classifications" at bounding box center [300, 240] width 336 height 16
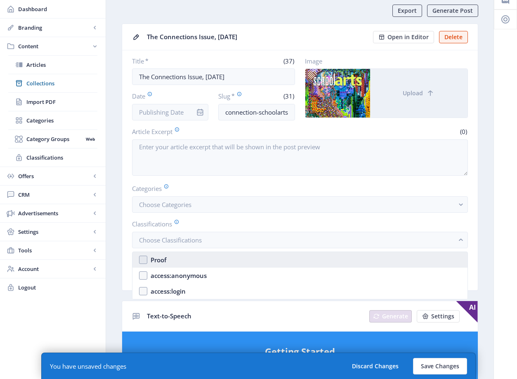
click at [190, 259] on nb-option "Proof" at bounding box center [299, 260] width 335 height 16
checkbox input "true"
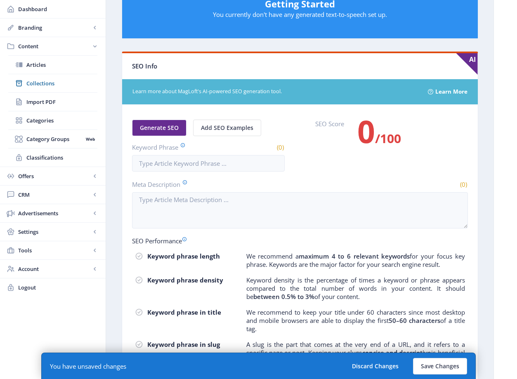
scroll to position [463, 0]
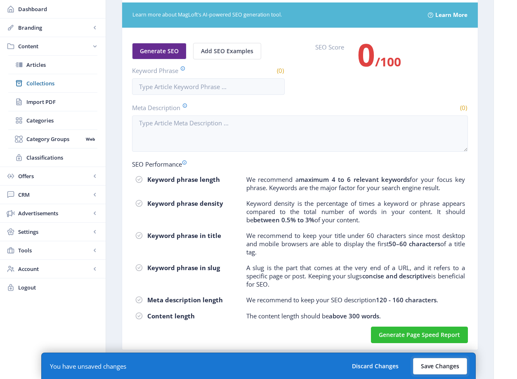
click at [445, 365] on button "Save Changes" at bounding box center [440, 366] width 54 height 16
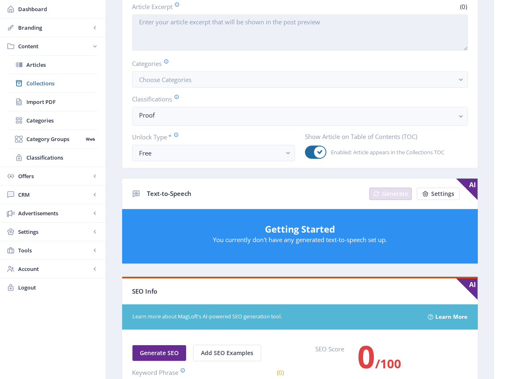
scroll to position [0, 0]
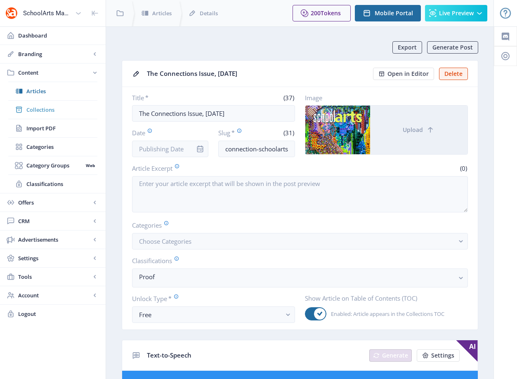
click at [38, 109] on span "Collections" at bounding box center [61, 110] width 71 height 8
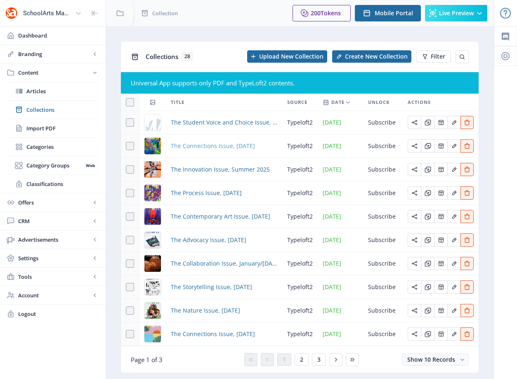
click at [195, 148] on span "The Connections Issue, [DATE]" at bounding box center [213, 146] width 84 height 10
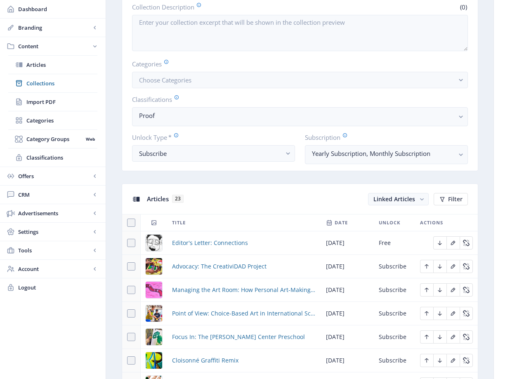
scroll to position [481, 0]
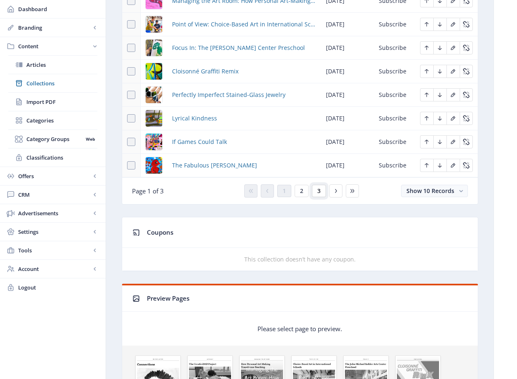
click at [319, 193] on span "3" at bounding box center [318, 191] width 3 height 7
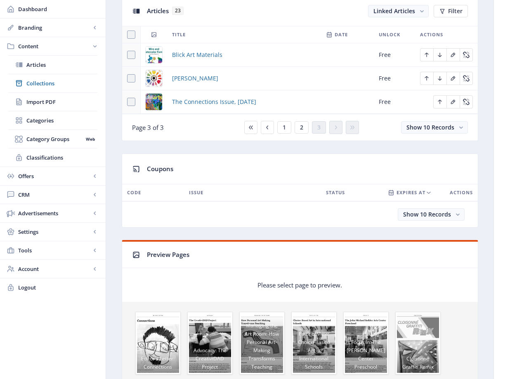
scroll to position [369, 0]
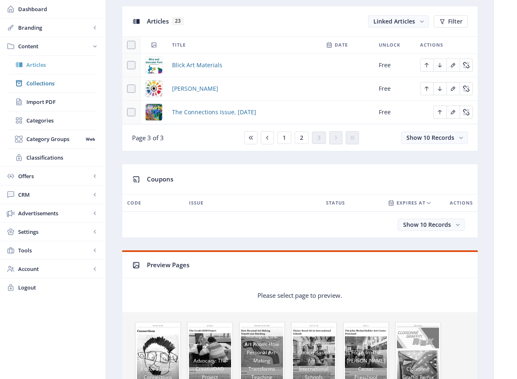
click at [52, 68] on span "Articles" at bounding box center [61, 65] width 71 height 8
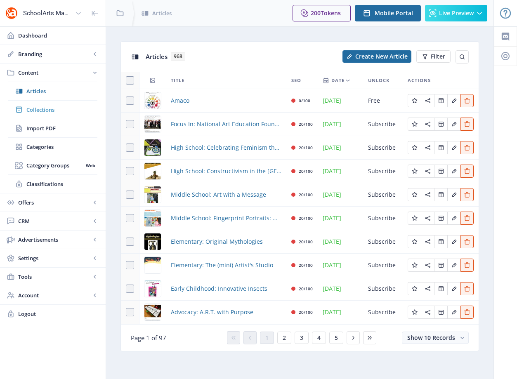
click at [44, 106] on span "Collections" at bounding box center [61, 110] width 71 height 8
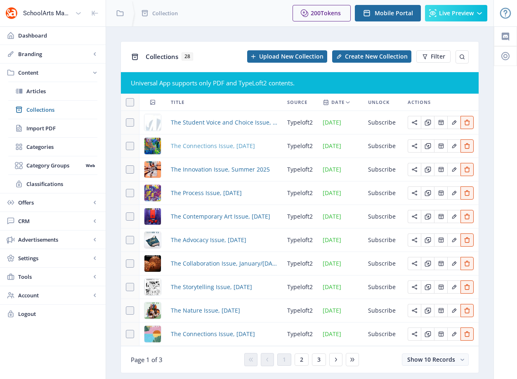
click at [242, 146] on span "The Connections Issue, [DATE]" at bounding box center [213, 146] width 84 height 10
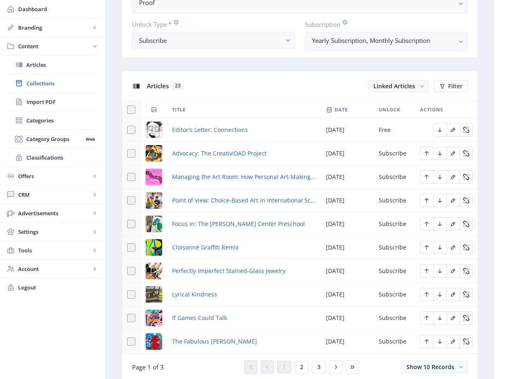
scroll to position [315, 0]
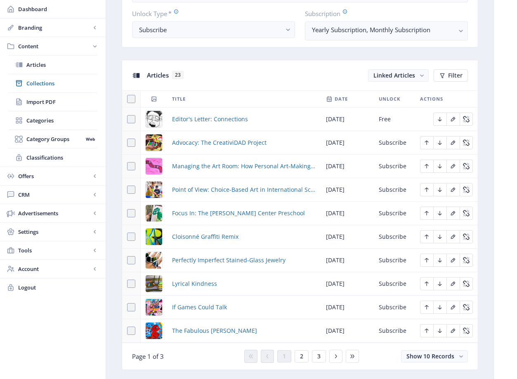
click at [315, 358] on div "You have unsaved changes Discard Changes Save Changes" at bounding box center [258, 366] width 434 height 26
click at [317, 357] on div "You have unsaved changes Discard Changes Save Changes" at bounding box center [258, 366] width 434 height 26
click at [322, 351] on button "3" at bounding box center [319, 356] width 14 height 12
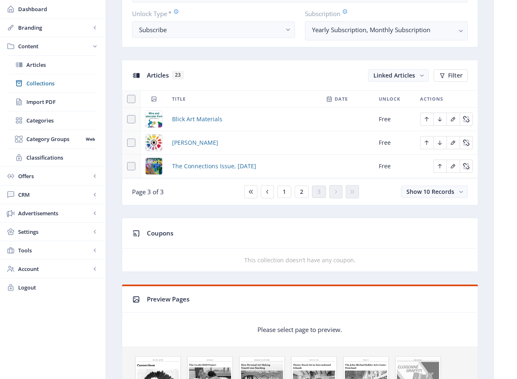
click at [320, 354] on div "You have unsaved changes Discard Changes Save Changes" at bounding box center [258, 366] width 434 height 26
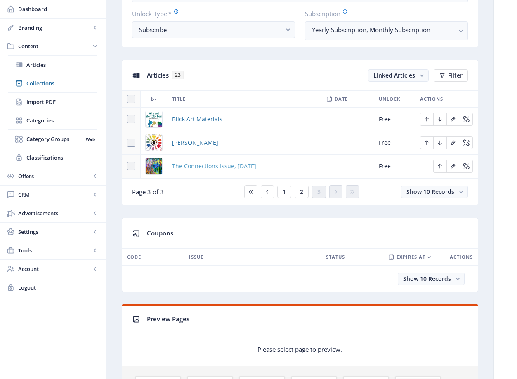
click at [176, 165] on span "The Connections Issue, [DATE]" at bounding box center [214, 166] width 84 height 10
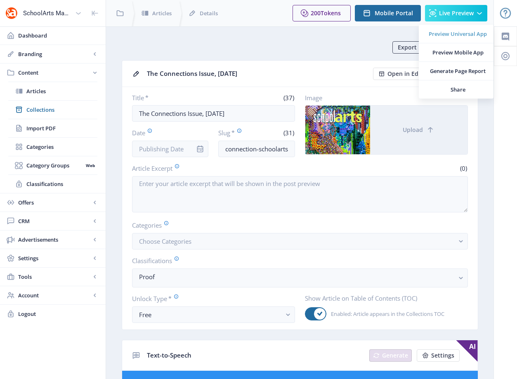
click at [463, 36] on span "Preview Universal App" at bounding box center [457, 34] width 58 height 8
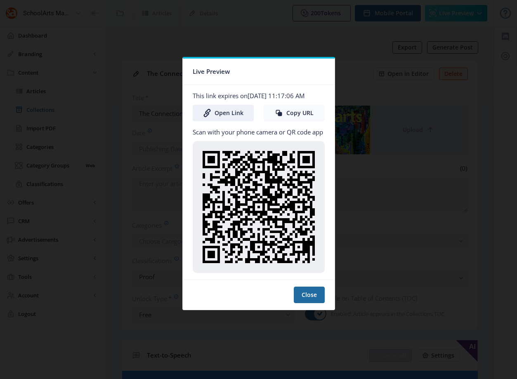
click at [297, 115] on button "Copy URL" at bounding box center [293, 113] width 61 height 16
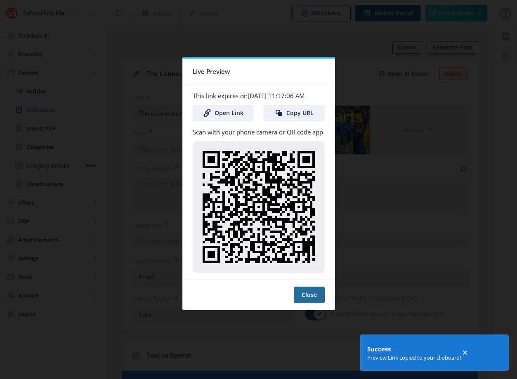
click at [442, 40] on div at bounding box center [258, 189] width 517 height 379
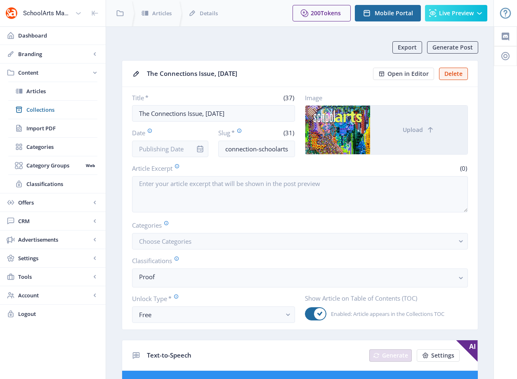
click at [303, 71] on div "The Connections Issue, [DATE]" at bounding box center [257, 73] width 221 height 13
click at [45, 113] on span "Collections" at bounding box center [61, 110] width 71 height 8
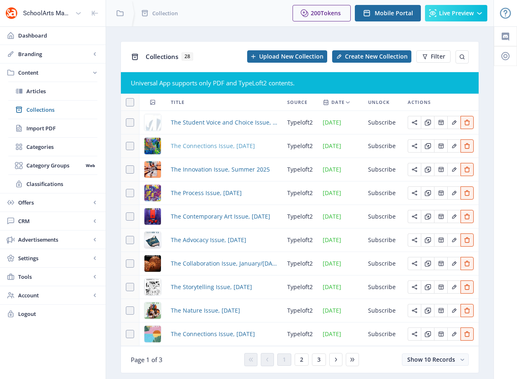
click at [183, 144] on span "The Connections Issue, [DATE]" at bounding box center [213, 146] width 84 height 10
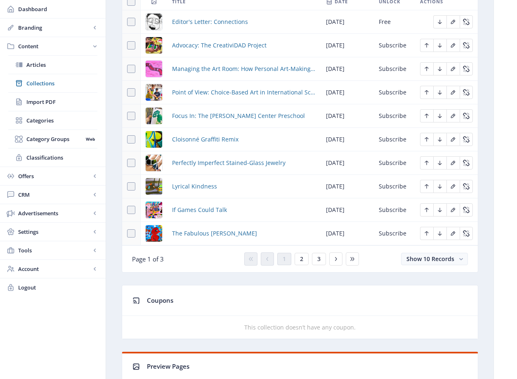
scroll to position [328, 0]
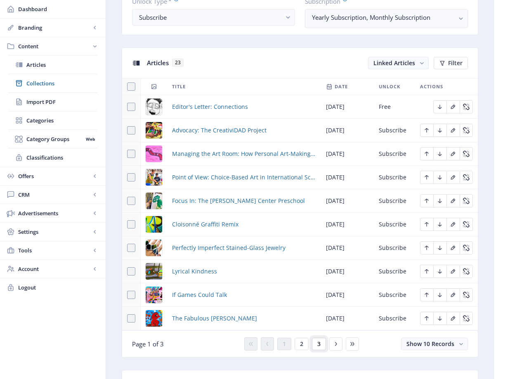
click at [316, 347] on button "3" at bounding box center [319, 344] width 14 height 12
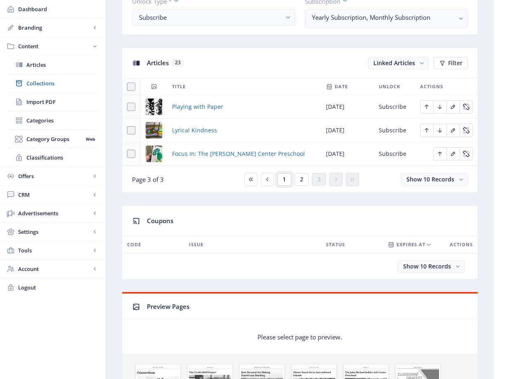
click at [288, 181] on button "1" at bounding box center [284, 179] width 14 height 12
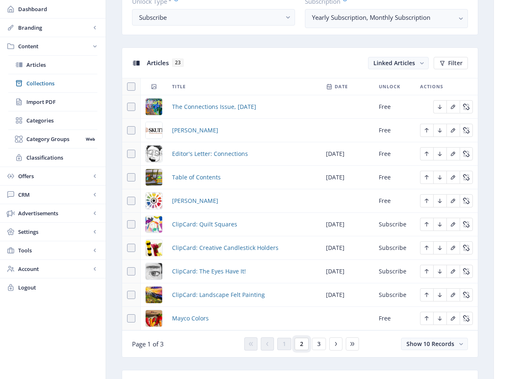
click at [301, 342] on span "2" at bounding box center [301, 344] width 3 height 7
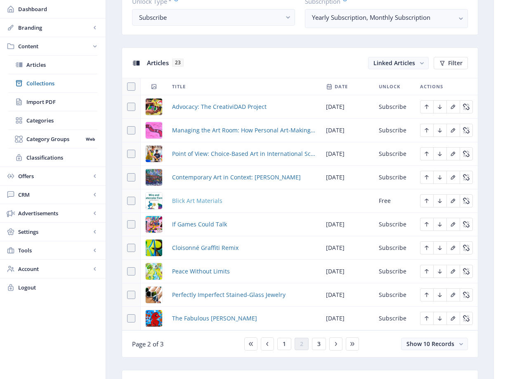
click at [205, 200] on span "Blick Art Materials" at bounding box center [197, 201] width 50 height 10
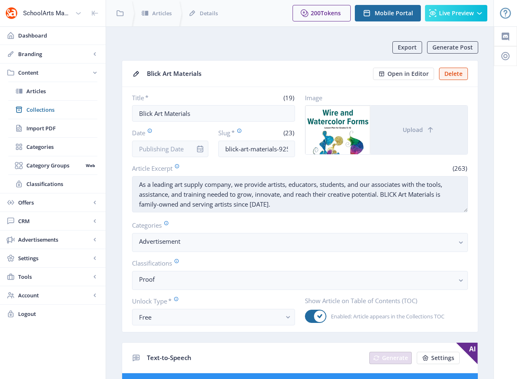
click at [240, 201] on textarea "As a leading art supply company, we provide artists, educators, students, and o…" at bounding box center [300, 194] width 336 height 36
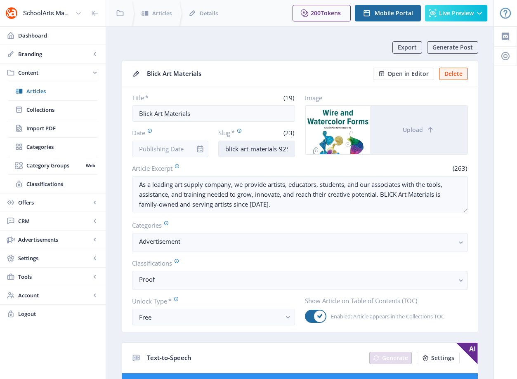
click at [248, 150] on input "blick-art-materials-925" at bounding box center [256, 149] width 77 height 16
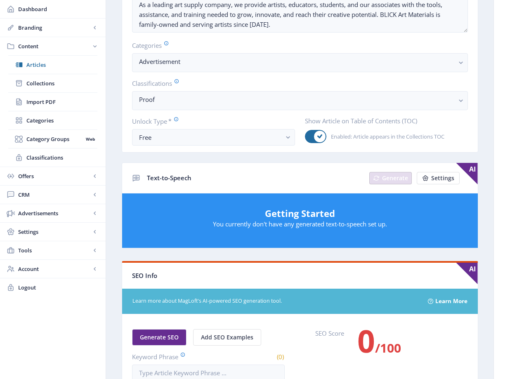
scroll to position [328, 0]
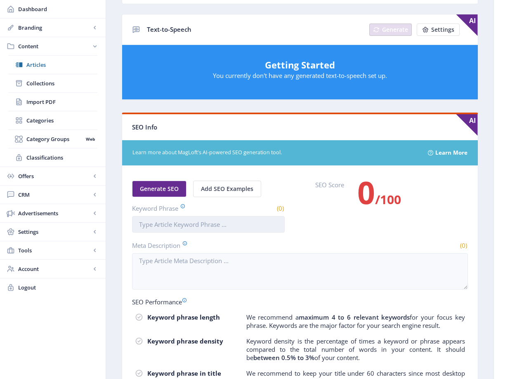
click at [200, 223] on input "Keyword Phrase" at bounding box center [208, 224] width 153 height 16
paste input "blick art materials"
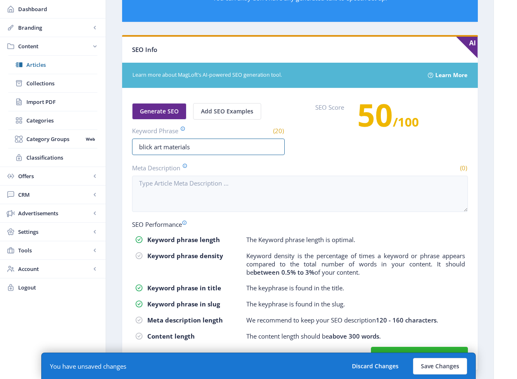
scroll to position [426, 0]
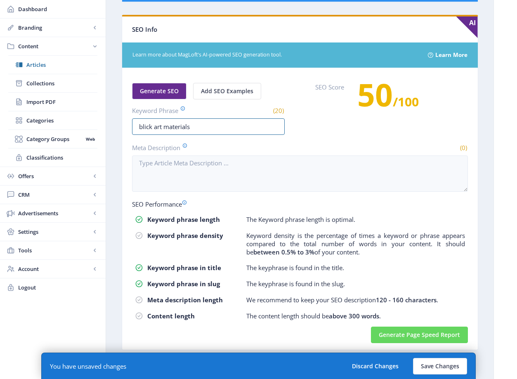
type input "blick art materials"
click at [423, 330] on button "Generate Page Speed Report" at bounding box center [419, 335] width 97 height 16
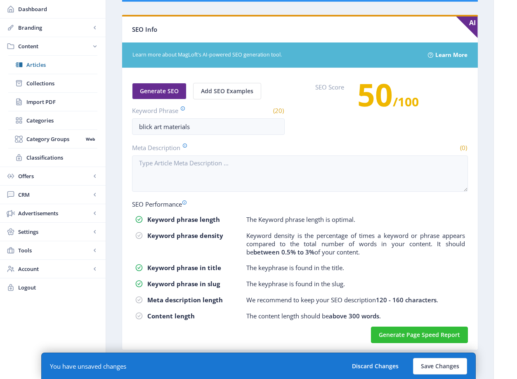
click at [237, 101] on div "Generate SEO Add SEO Examples Keyword Phrase (20) blick art materials" at bounding box center [208, 109] width 153 height 52
click at [155, 89] on span "Generate SEO" at bounding box center [159, 91] width 39 height 7
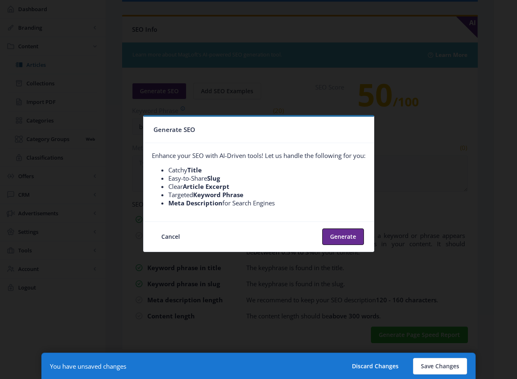
scroll to position [0, 0]
click at [338, 241] on button "Generate" at bounding box center [343, 236] width 42 height 16
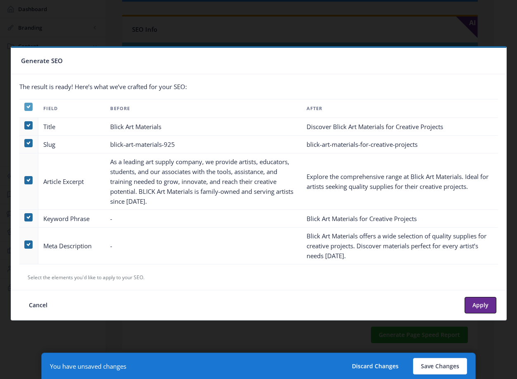
click at [26, 108] on span at bounding box center [28, 107] width 8 height 8
click at [25, 107] on input "checkbox" at bounding box center [24, 107] width 0 height 0
checkbox input "false"
click at [27, 249] on nb-checkbox at bounding box center [28, 246] width 8 height 8
click at [30, 247] on span at bounding box center [28, 244] width 8 height 8
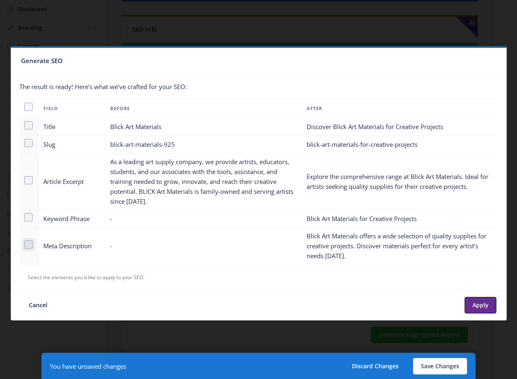
click at [25, 245] on input "checkbox" at bounding box center [24, 245] width 0 height 0
checkbox input "true"
click at [489, 309] on button "Apply" at bounding box center [480, 305] width 32 height 16
type textarea "Blick Art Materials offers a wide selection of quality supplies for creative pr…"
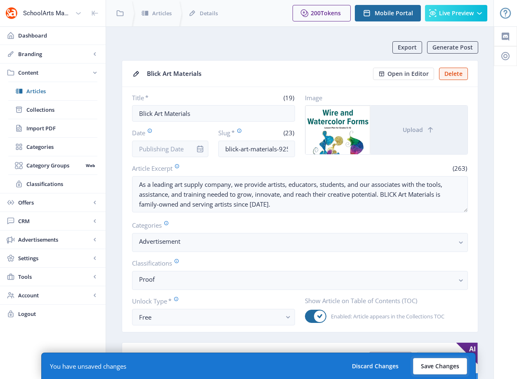
click at [451, 364] on button "Save Changes" at bounding box center [440, 366] width 54 height 16
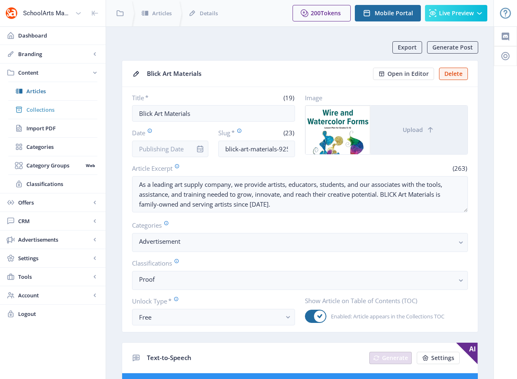
click at [57, 106] on span "Collections" at bounding box center [61, 110] width 71 height 8
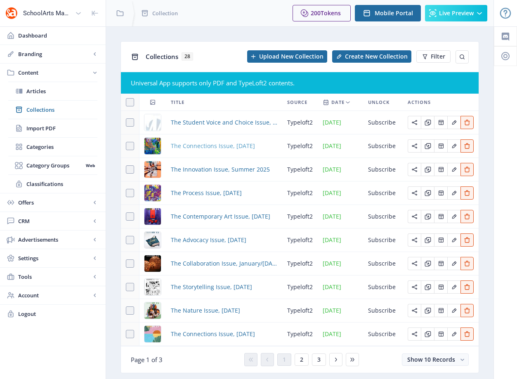
click at [209, 147] on span "The Connections Issue, September 2025" at bounding box center [213, 146] width 84 height 10
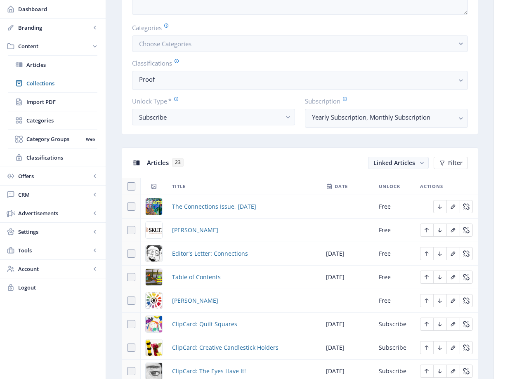
scroll to position [355, 0]
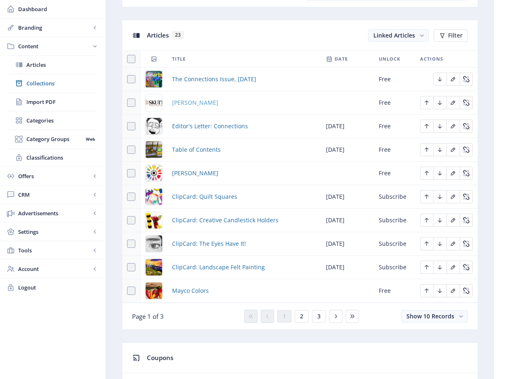
click at [180, 103] on span "Skutt" at bounding box center [195, 103] width 46 height 10
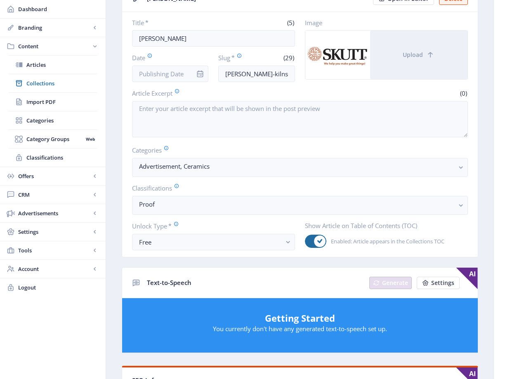
scroll to position [117, 0]
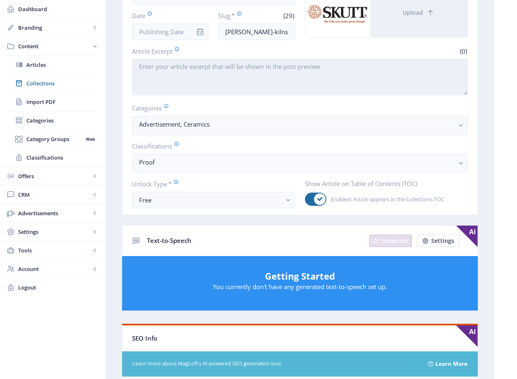
click at [242, 74] on textarea "Article Excerpt" at bounding box center [300, 77] width 336 height 36
paste textarea "The #1 kiln used in schools. Download FREE Kiln Management Guide."
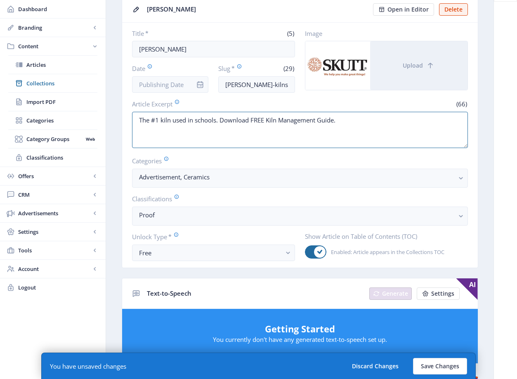
scroll to position [59, 0]
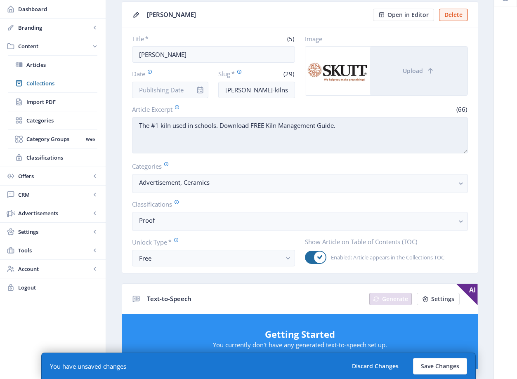
drag, startPoint x: 322, startPoint y: 127, endPoint x: 218, endPoint y: 127, distance: 104.3
click at [218, 127] on textarea "The #1 kiln used in schools. Download FREE Kiln Management Guide." at bounding box center [300, 135] width 336 height 36
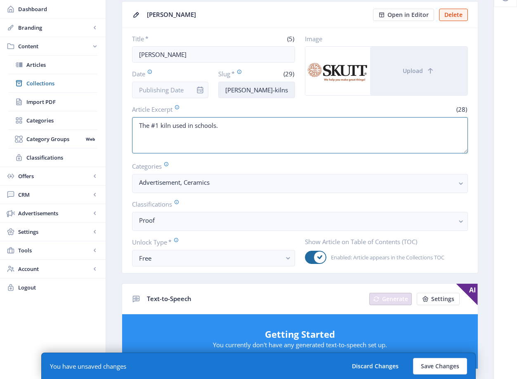
type textarea "The #1 kiln used in schools."
click at [251, 88] on input "skutt-kilns-art-classroom-925" at bounding box center [256, 90] width 77 height 16
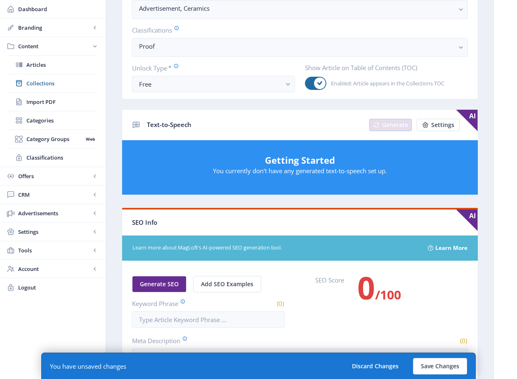
scroll to position [322, 0]
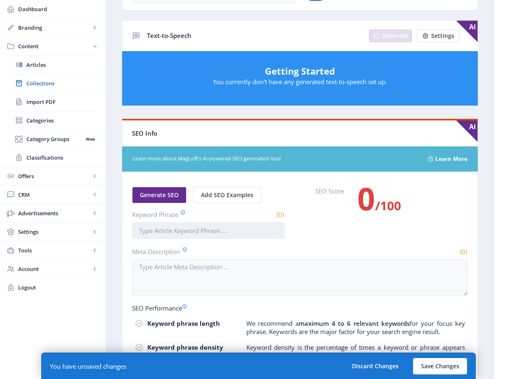
click at [212, 230] on input "Keyword Phrase" at bounding box center [208, 230] width 153 height 16
paste input "skutt kilns art classroom"
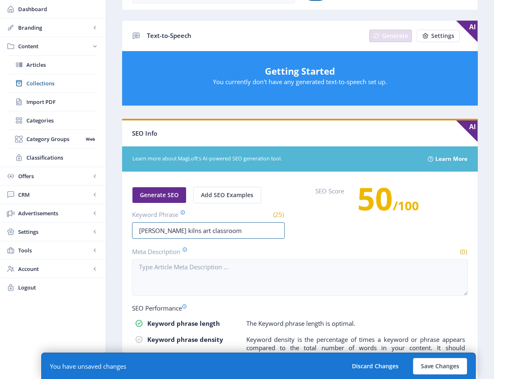
type input "skutt kilns art classroom"
click at [164, 196] on span "Generate SEO" at bounding box center [159, 195] width 39 height 7
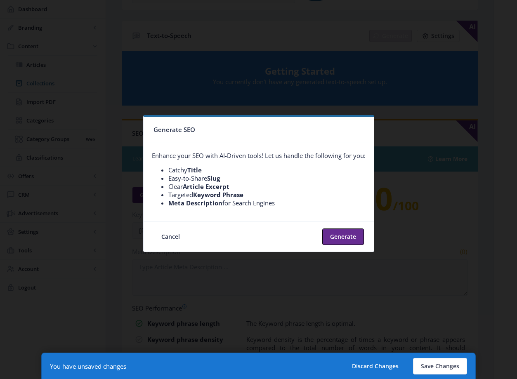
scroll to position [0, 0]
click at [353, 235] on button "Generate" at bounding box center [343, 236] width 42 height 16
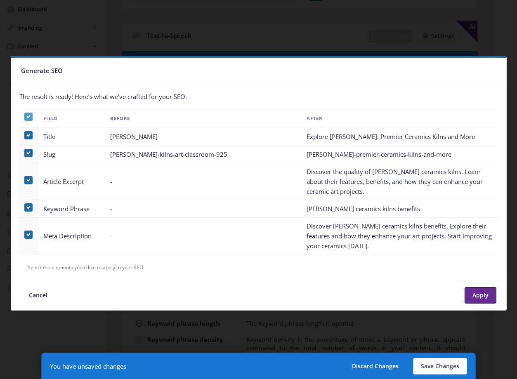
click at [28, 116] on icon at bounding box center [28, 117] width 4 height 8
click at [25, 117] on input "checkbox" at bounding box center [24, 117] width 0 height 0
checkbox input "false"
click at [31, 235] on span at bounding box center [28, 235] width 8 height 8
click at [25, 235] on input "checkbox" at bounding box center [24, 235] width 0 height 0
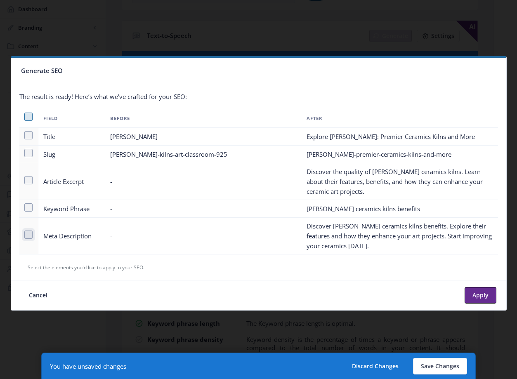
checkbox input "true"
click at [477, 294] on button "Apply" at bounding box center [480, 295] width 32 height 16
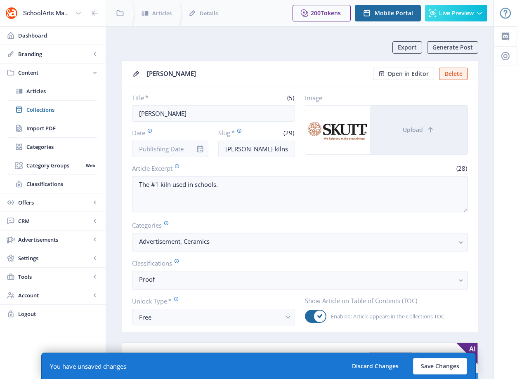
scroll to position [322, 0]
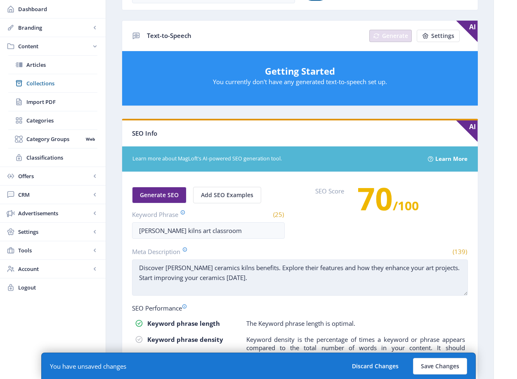
click at [267, 279] on textarea "Discover Skutt ceramics kilns benefits. Explore their features and how they enh…" at bounding box center [300, 277] width 336 height 36
drag, startPoint x: 246, startPoint y: 268, endPoint x: 224, endPoint y: 268, distance: 22.3
click at [224, 268] on textarea "Discover Skutt ceramics kilns benefits. Explore their features and how they enh…" at bounding box center [300, 277] width 336 height 36
click at [367, 280] on textarea "Discover Skutt ceramics kilns. Explore their features and how they enhance your…" at bounding box center [300, 277] width 336 height 36
click at [397, 269] on textarea "Discover Skutt ceramics kilns. Explore their features and how they enhance your…" at bounding box center [300, 277] width 336 height 36
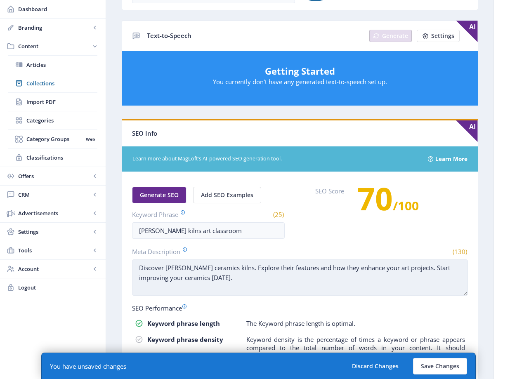
paste textarea "the reliability of Skutt kilns for your pottery and ceramic needs. Trusted by a…"
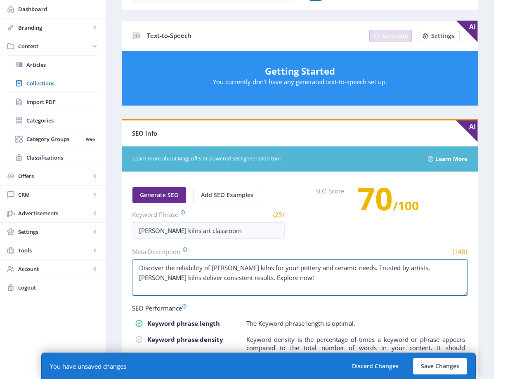
type textarea "Discover the reliability of Skutt kilns for your pottery and ceramic needs. Tru…"
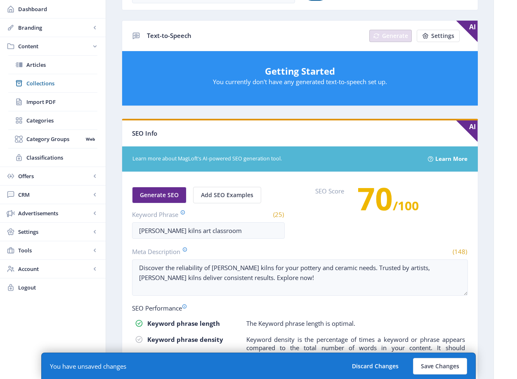
click at [473, 278] on nb-card-body "Generate SEO Add SEO Examples Keyword Phrase (25) skutt kilns art classroom SEO…" at bounding box center [299, 313] width 355 height 282
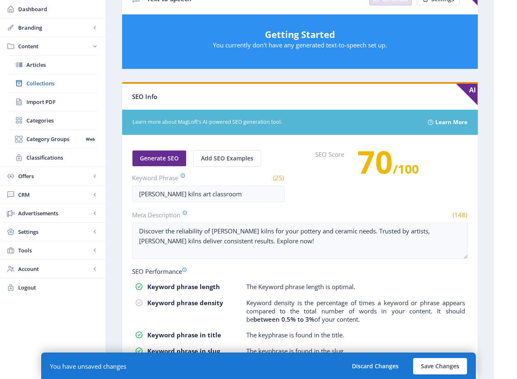
scroll to position [395, 0]
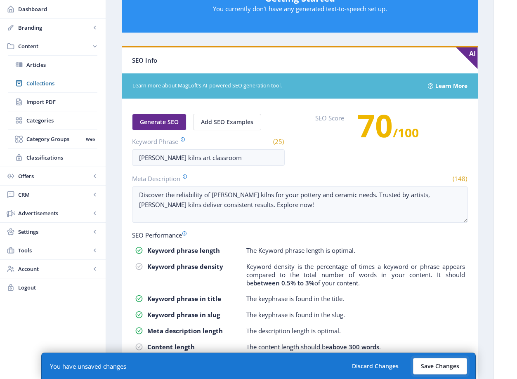
click at [443, 359] on button "Save Changes" at bounding box center [440, 366] width 54 height 16
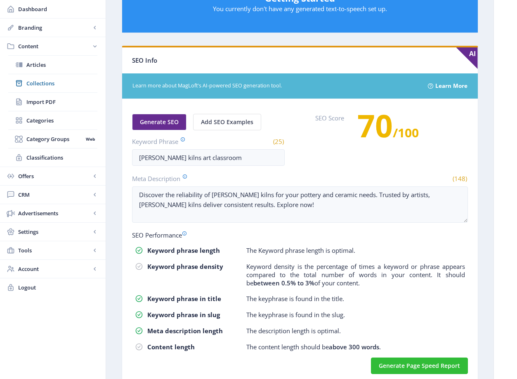
scroll to position [139, 0]
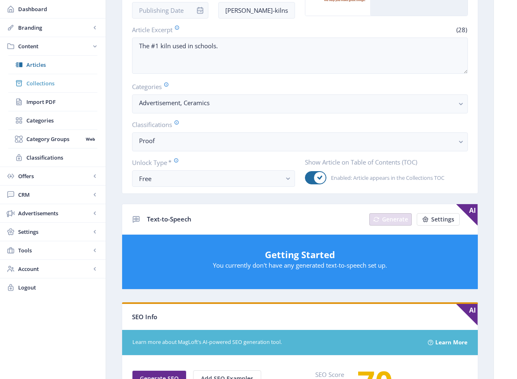
click at [42, 84] on span "Collections" at bounding box center [61, 83] width 71 height 8
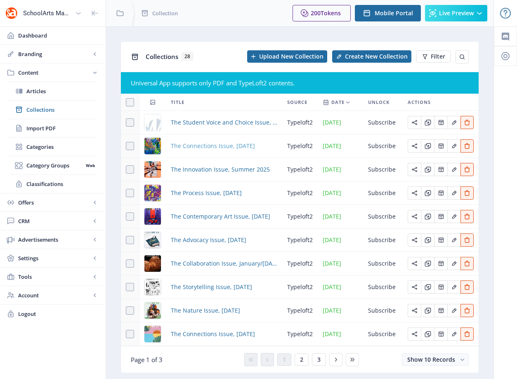
click at [200, 144] on span "The Connections Issue, September 2025" at bounding box center [213, 146] width 84 height 10
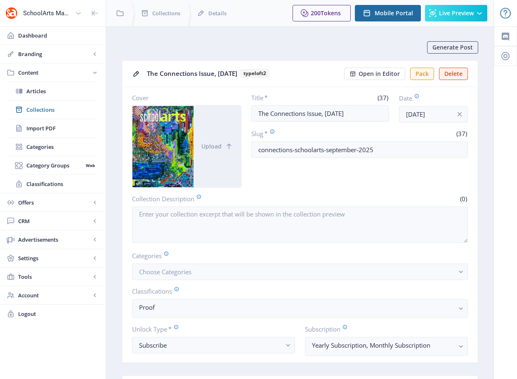
scroll to position [5, 0]
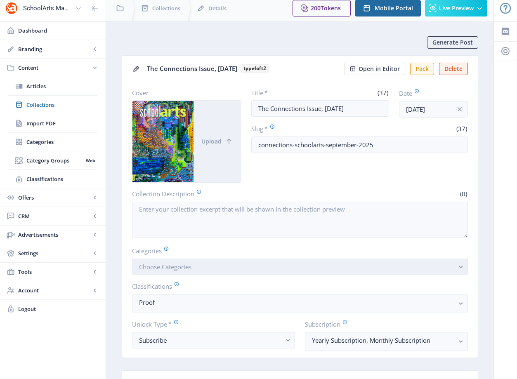
click at [348, 268] on button "Choose Categories" at bounding box center [300, 267] width 336 height 16
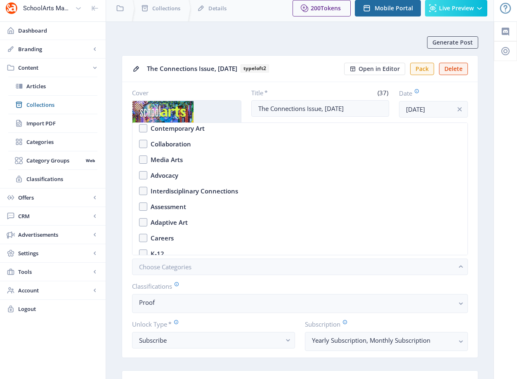
scroll to position [89, 0]
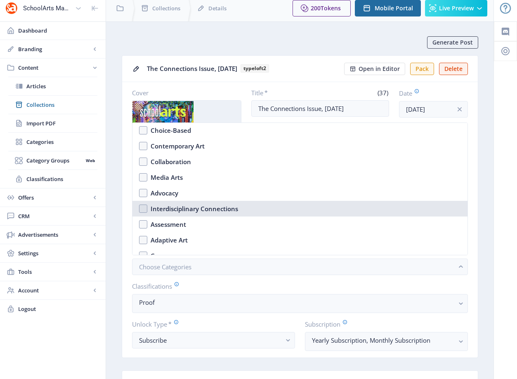
click at [183, 208] on div "Interdisciplinary Connections" at bounding box center [194, 209] width 87 height 10
checkbox input "true"
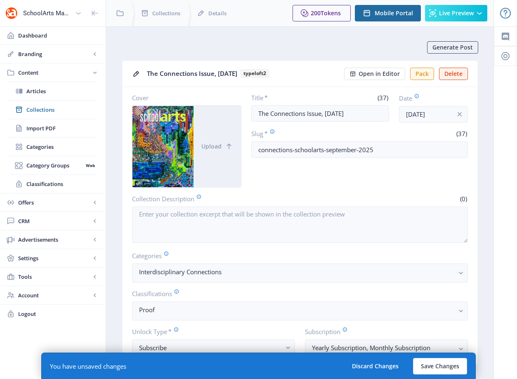
scroll to position [5, 0]
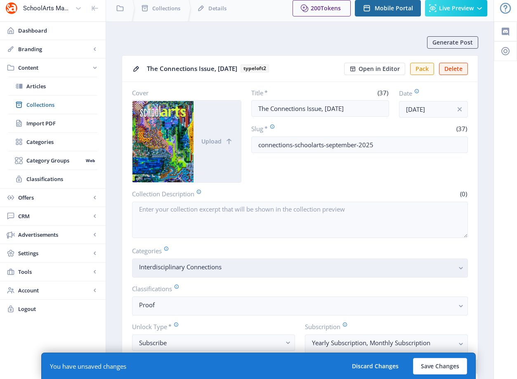
click at [240, 267] on nb-select-label "Interdisciplinary Connections" at bounding box center [296, 267] width 315 height 10
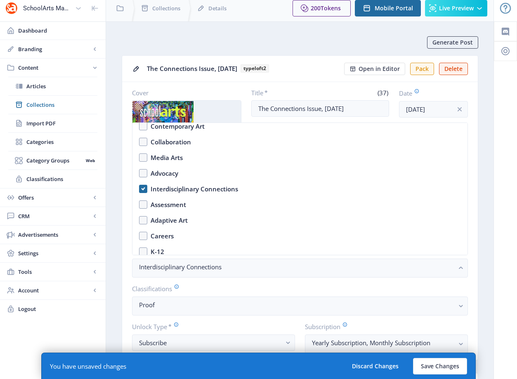
scroll to position [0, 0]
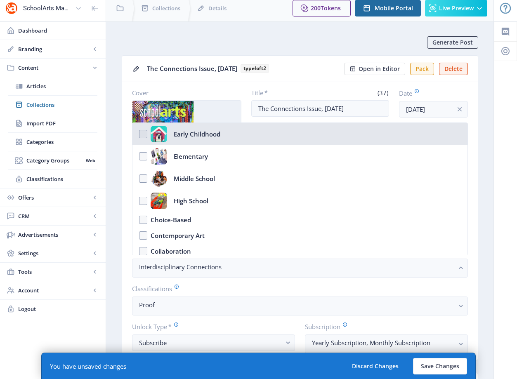
click at [143, 137] on nb-option "Early Childhood" at bounding box center [299, 134] width 335 height 22
checkbox input "true"
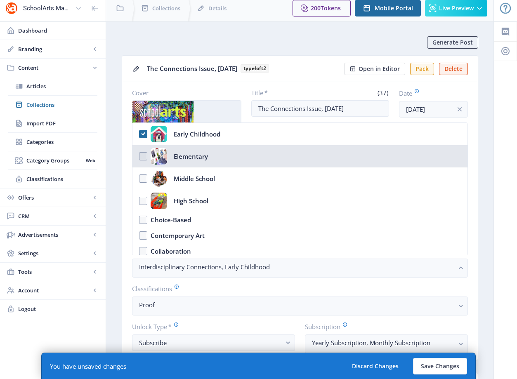
click at [145, 161] on nb-option "Elementary" at bounding box center [299, 156] width 335 height 22
checkbox input "true"
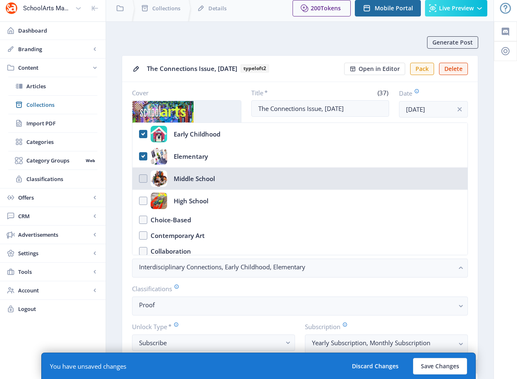
click at [143, 179] on nb-option "Middle School" at bounding box center [299, 178] width 335 height 22
checkbox input "true"
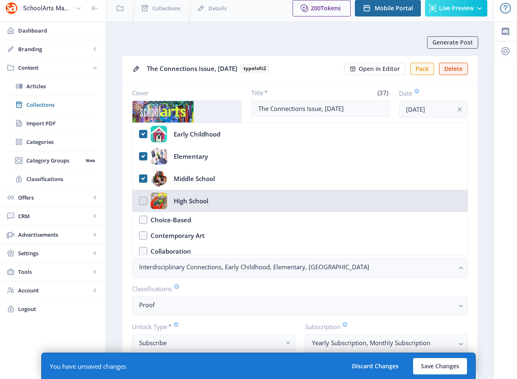
click at [146, 201] on nb-option "High School" at bounding box center [299, 201] width 335 height 22
checkbox input "true"
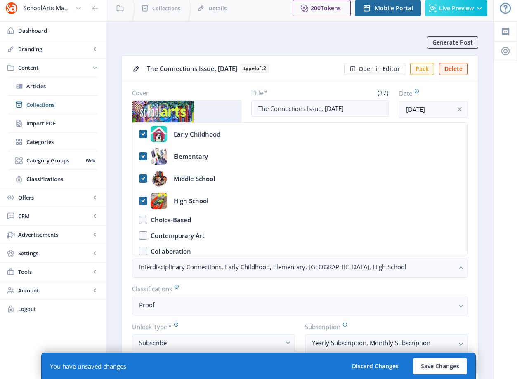
scroll to position [18, 0]
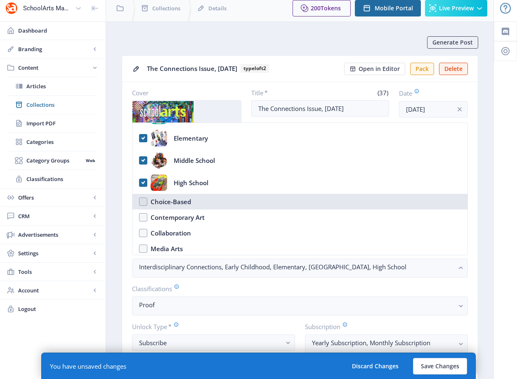
click at [177, 202] on div "Choice-Based" at bounding box center [171, 202] width 40 height 10
checkbox input "true"
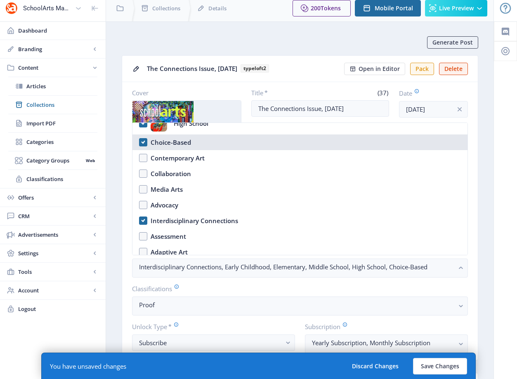
scroll to position [88, 0]
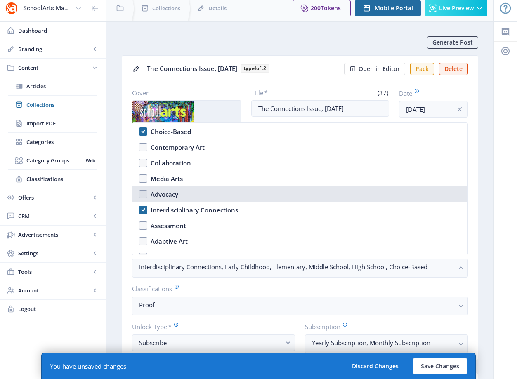
click at [179, 196] on nb-option "Advocacy" at bounding box center [299, 194] width 335 height 16
checkbox input "true"
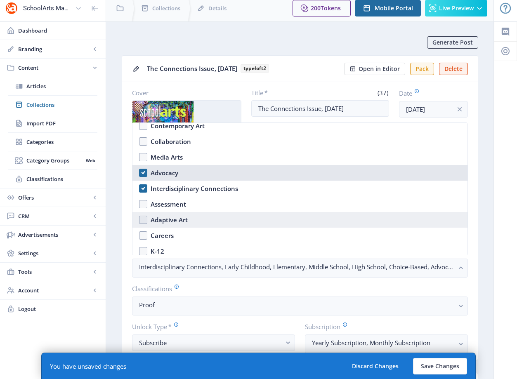
scroll to position [120, 0]
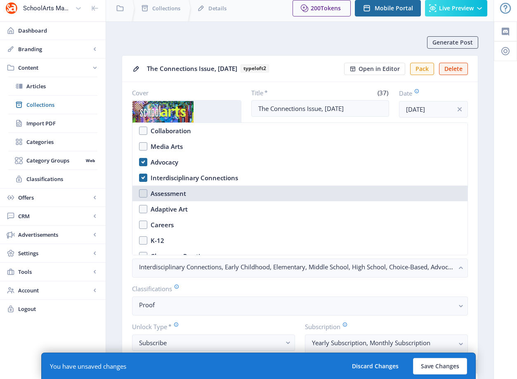
click at [188, 197] on nb-option "Assessment" at bounding box center [299, 194] width 335 height 16
checkbox input "true"
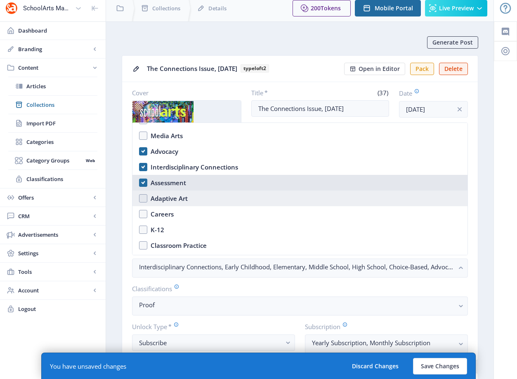
scroll to position [136, 0]
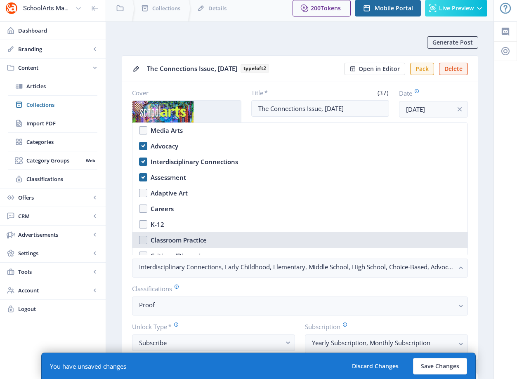
click at [208, 244] on nb-option "Classroom Practice" at bounding box center [299, 240] width 335 height 16
checkbox input "false"
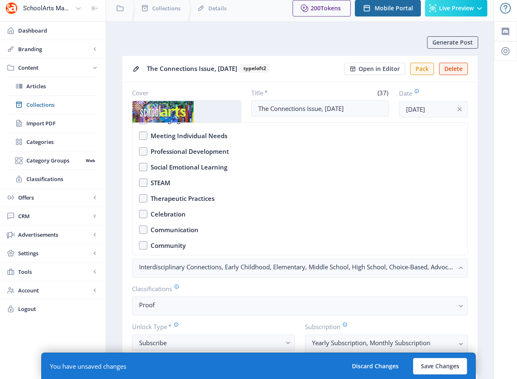
scroll to position [325, 0]
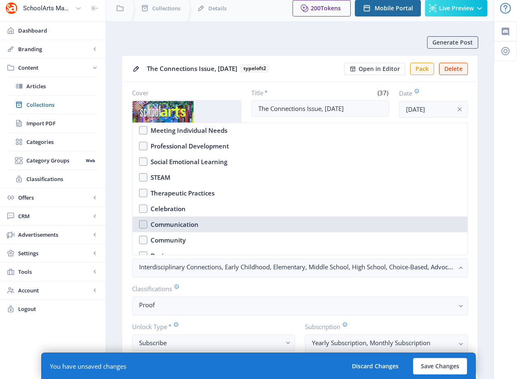
click at [164, 229] on nb-option "Communication" at bounding box center [299, 224] width 335 height 16
checkbox input "true"
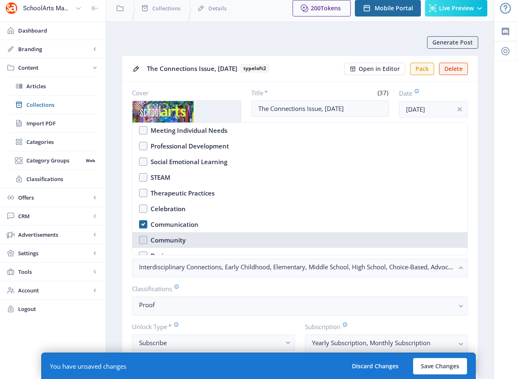
click at [164, 238] on div "Community" at bounding box center [168, 240] width 35 height 10
checkbox input "true"
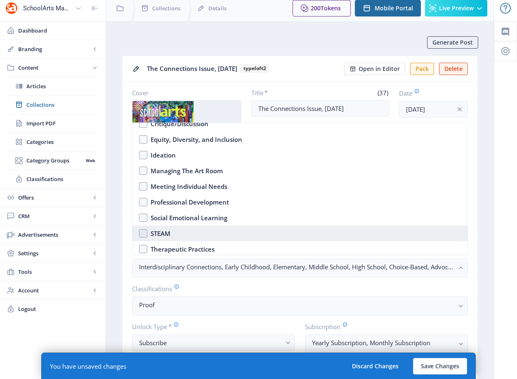
scroll to position [263, 0]
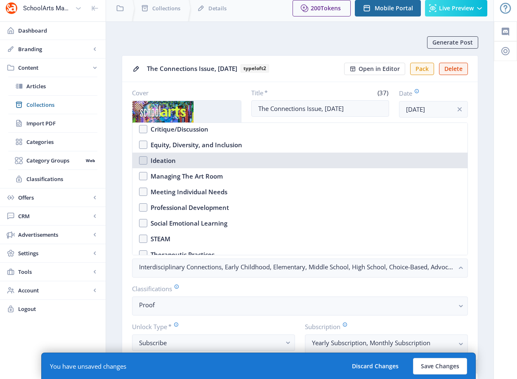
click at [164, 161] on div "Ideation" at bounding box center [163, 160] width 25 height 10
checkbox input "false"
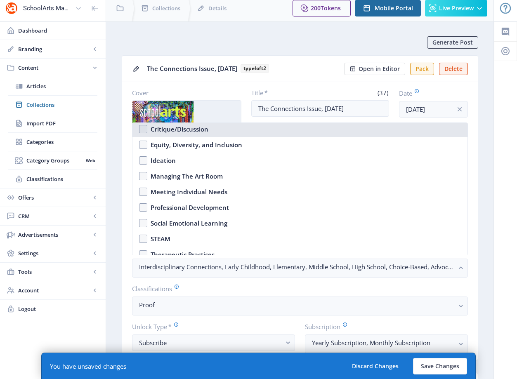
click at [162, 131] on div "Critique/Discussion" at bounding box center [180, 129] width 58 height 10
checkbox input "true"
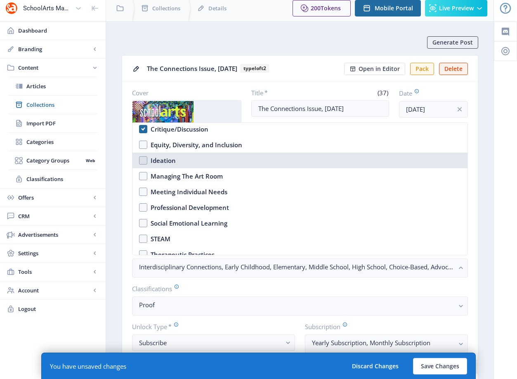
click at [146, 158] on nb-option "Ideation" at bounding box center [299, 161] width 335 height 16
checkbox input "true"
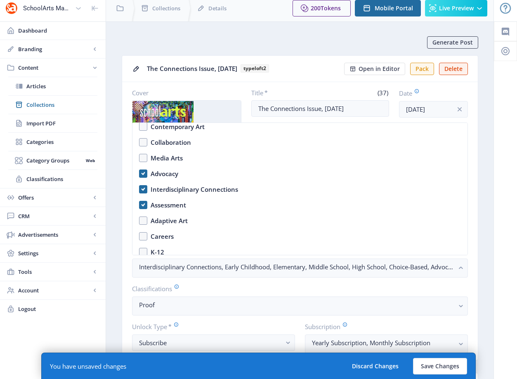
scroll to position [89, 0]
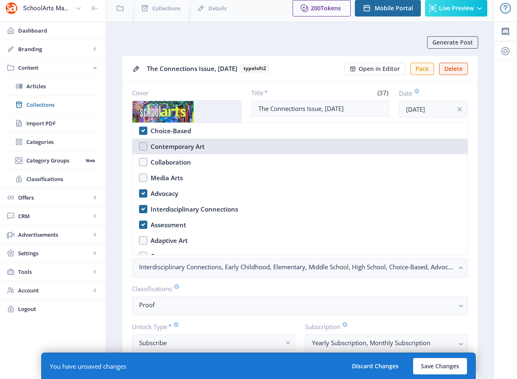
click at [146, 147] on nb-option "Contemporary Art" at bounding box center [299, 147] width 335 height 16
checkbox input "true"
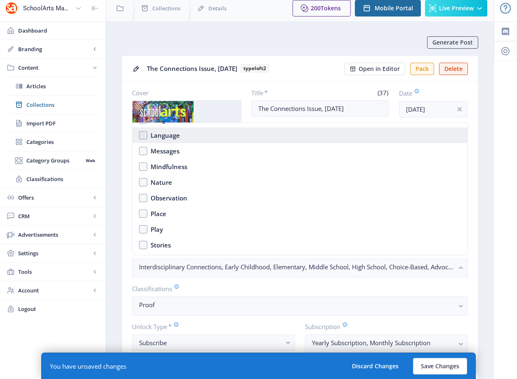
scroll to position [619, 0]
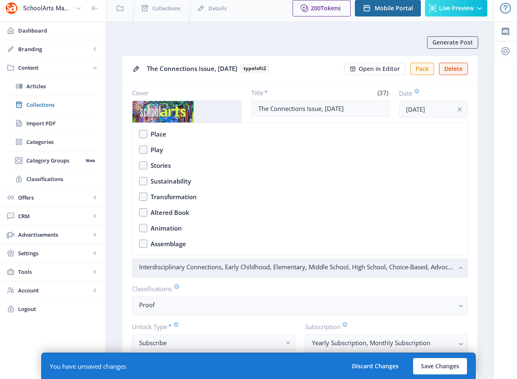
click at [429, 269] on nb-select-label "Interdisciplinary Connections, Early Childhood, Elementary, Middle School, High…" at bounding box center [296, 267] width 315 height 10
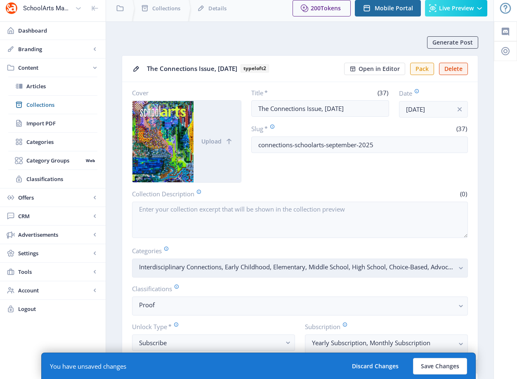
click at [418, 265] on nb-select-label "Interdisciplinary Connections, Early Childhood, Elementary, Middle School, High…" at bounding box center [296, 267] width 315 height 10
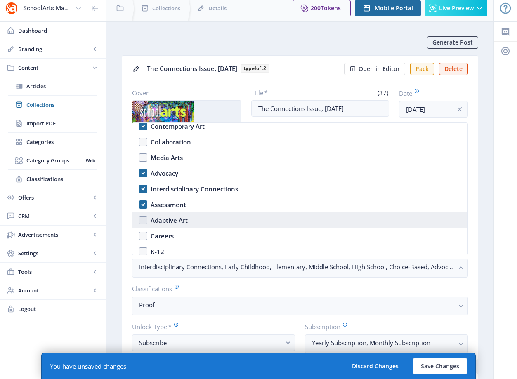
scroll to position [136, 0]
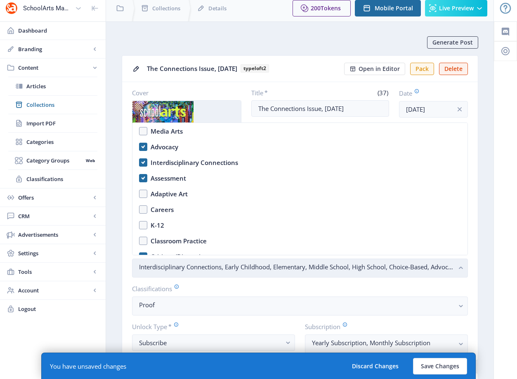
click at [221, 266] on nb-select-label "Interdisciplinary Connections, Early Childhood, Elementary, Middle School, High…" at bounding box center [296, 267] width 315 height 10
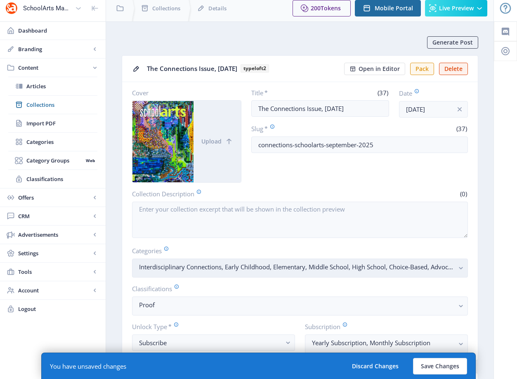
click at [238, 267] on nb-select-label "Interdisciplinary Connections, Early Childhood, Elementary, Middle School, High…" at bounding box center [296, 267] width 315 height 10
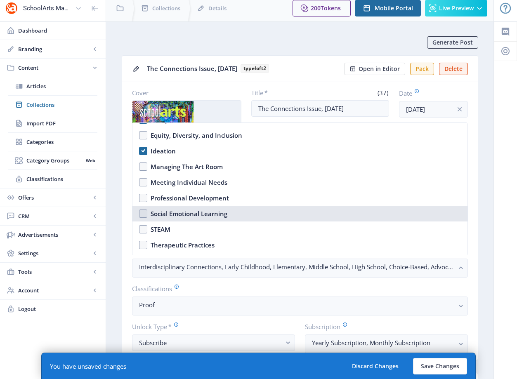
click at [196, 214] on div "Social Emotional Learning" at bounding box center [189, 214] width 77 height 10
checkbox input "true"
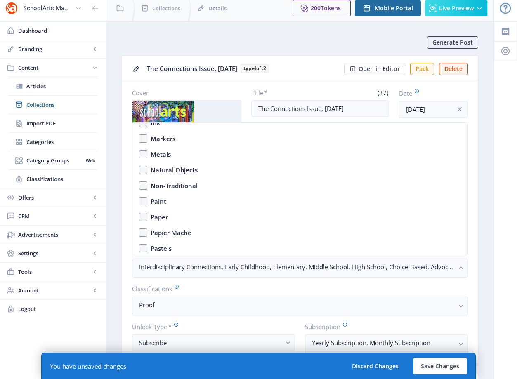
scroll to position [1289, 0]
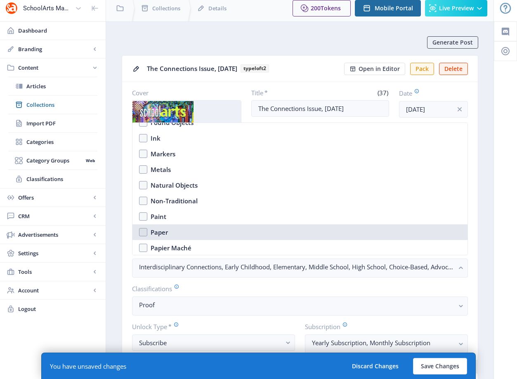
click at [172, 227] on nb-option "Paper" at bounding box center [299, 232] width 335 height 16
checkbox input "true"
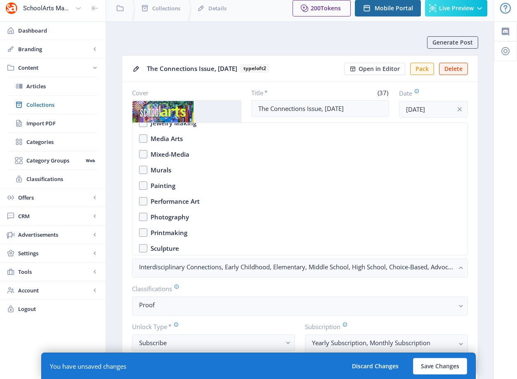
scroll to position [846, 0]
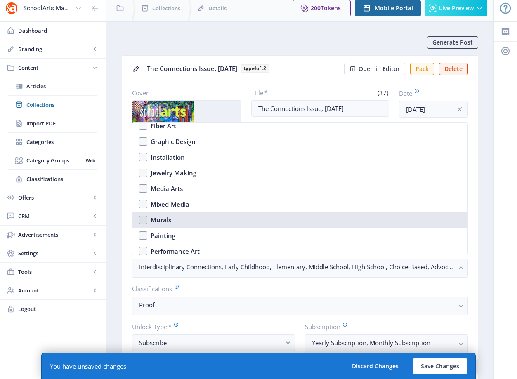
click at [173, 221] on nb-option "Murals" at bounding box center [299, 220] width 335 height 16
checkbox input "true"
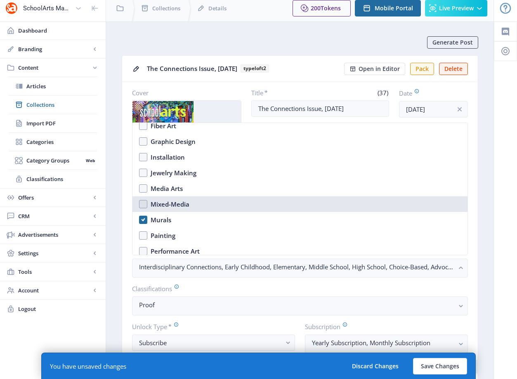
click at [177, 204] on div "Mixed-Media" at bounding box center [170, 204] width 39 height 10
checkbox input "true"
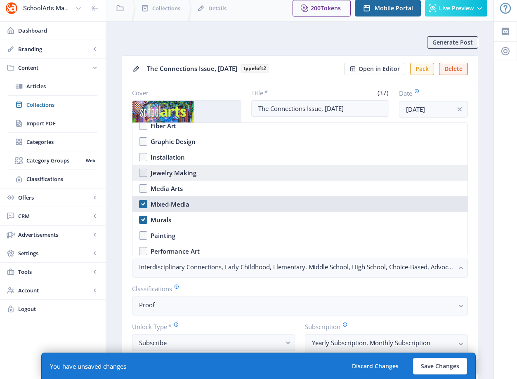
scroll to position [829, 0]
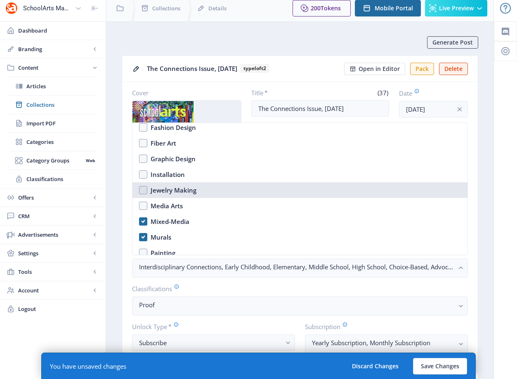
click at [188, 196] on nb-option "Jewelry Making" at bounding box center [299, 190] width 335 height 16
checkbox input "true"
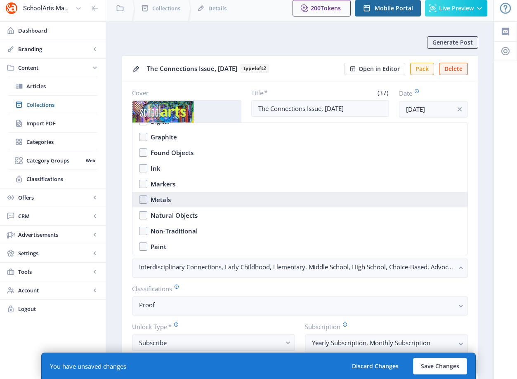
scroll to position [1154, 0]
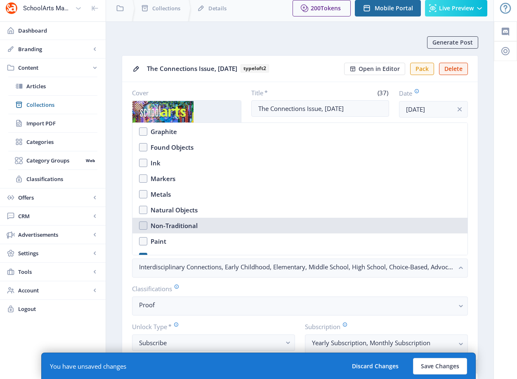
click at [181, 227] on div "Non-Traditional" at bounding box center [174, 226] width 47 height 10
checkbox input "true"
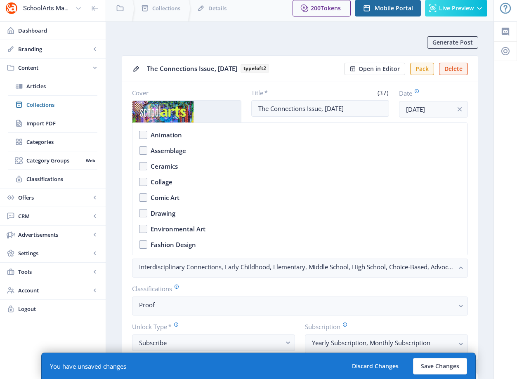
scroll to position [700, 0]
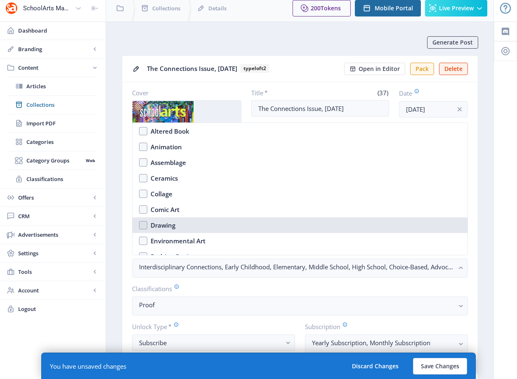
click at [181, 221] on nb-option "Drawing" at bounding box center [299, 225] width 335 height 16
checkbox input "true"
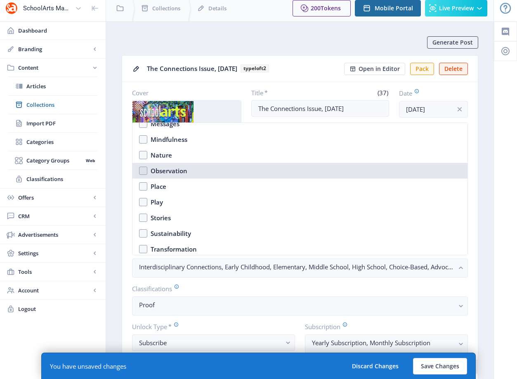
click at [189, 170] on nb-option "Observation" at bounding box center [299, 171] width 335 height 16
checkbox input "true"
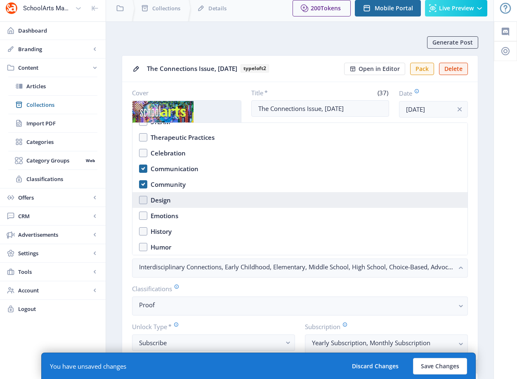
scroll to position [375, 0]
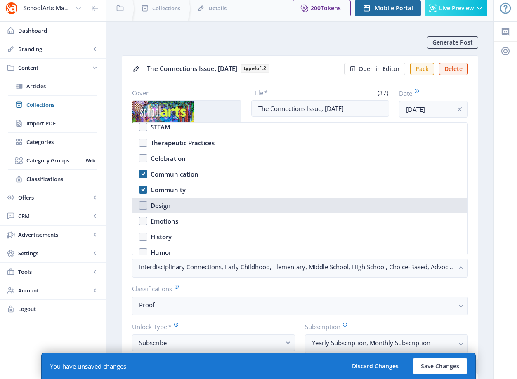
click at [186, 199] on nb-option "Design" at bounding box center [299, 206] width 335 height 16
checkbox input "true"
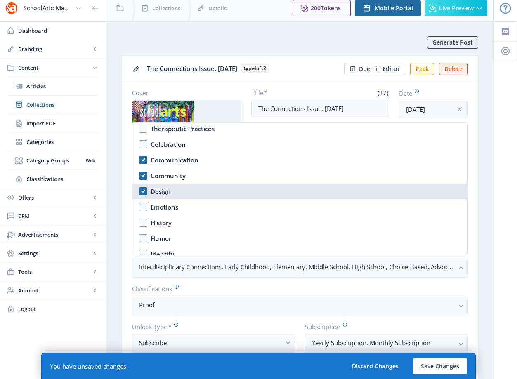
scroll to position [332, 0]
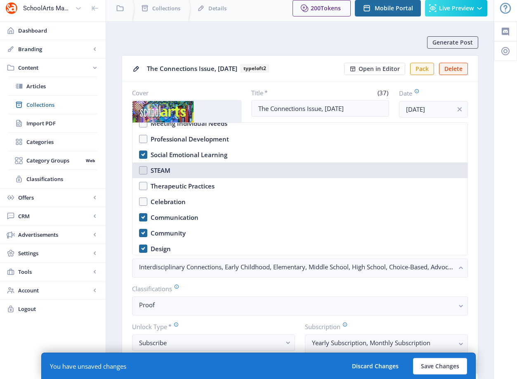
click at [177, 173] on nb-option "STEAM" at bounding box center [299, 170] width 335 height 16
checkbox input "true"
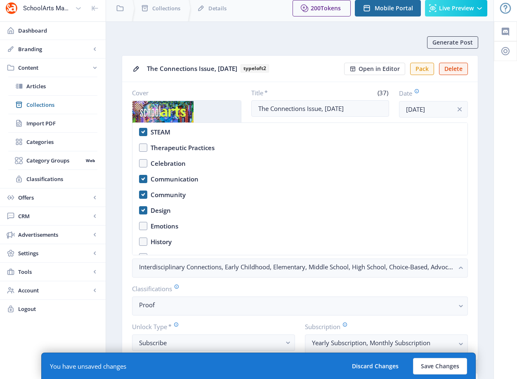
scroll to position [409, 0]
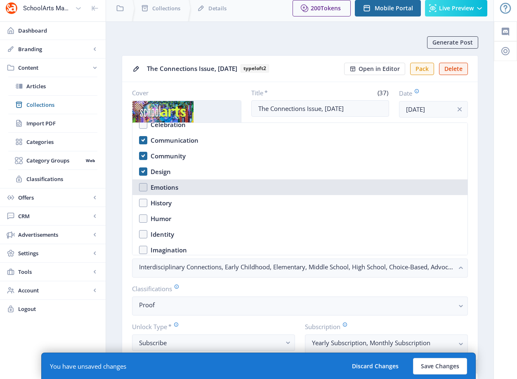
click at [151, 187] on div "Emotions" at bounding box center [165, 187] width 28 height 10
checkbox input "true"
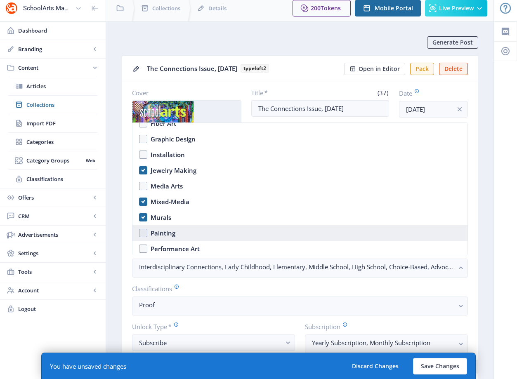
scroll to position [854, 0]
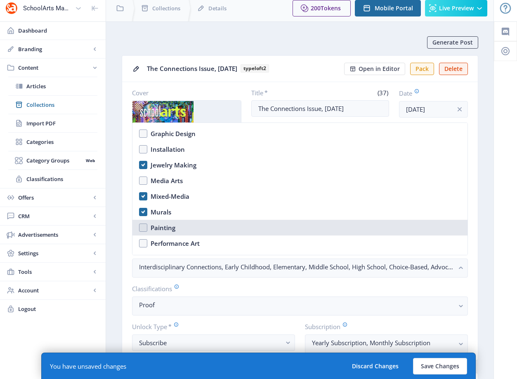
click at [176, 226] on nb-option "Painting" at bounding box center [299, 228] width 335 height 16
checkbox input "true"
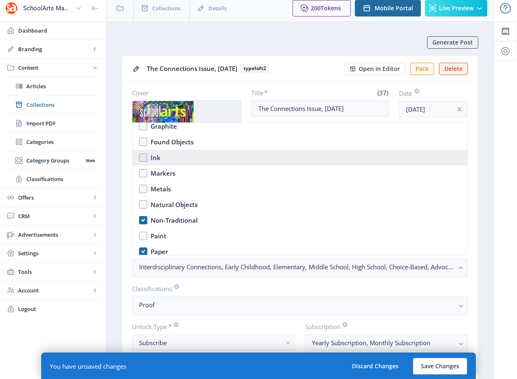
scroll to position [1170, 0]
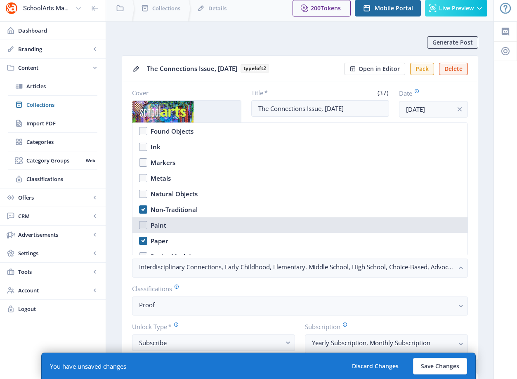
click at [188, 223] on nb-option "Paint" at bounding box center [299, 225] width 335 height 16
checkbox input "true"
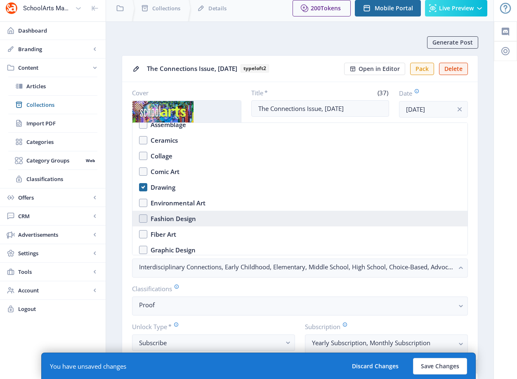
scroll to position [727, 0]
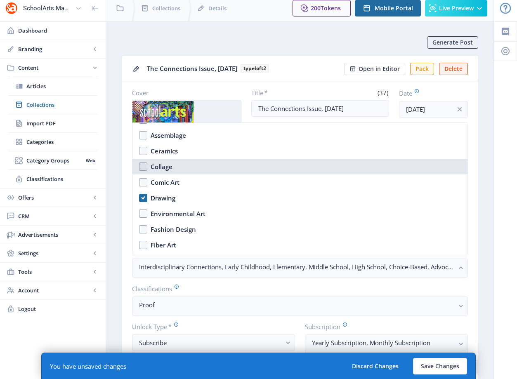
click at [169, 165] on div "Collage" at bounding box center [162, 167] width 22 height 10
checkbox input "true"
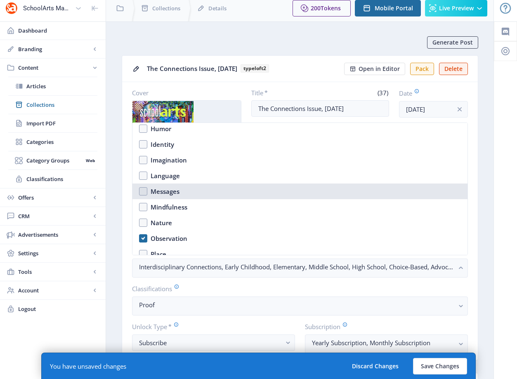
click at [171, 188] on div "Messages" at bounding box center [165, 191] width 29 height 10
checkbox input "true"
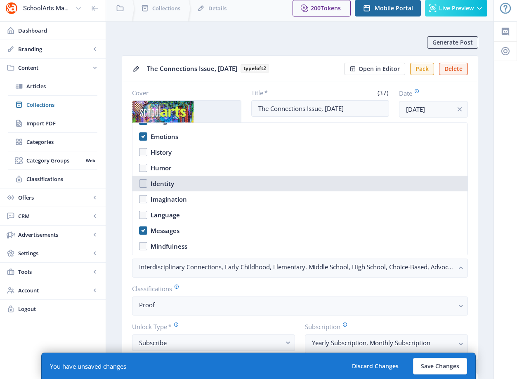
click at [174, 183] on nb-option "Identity" at bounding box center [299, 184] width 335 height 16
checkbox input "true"
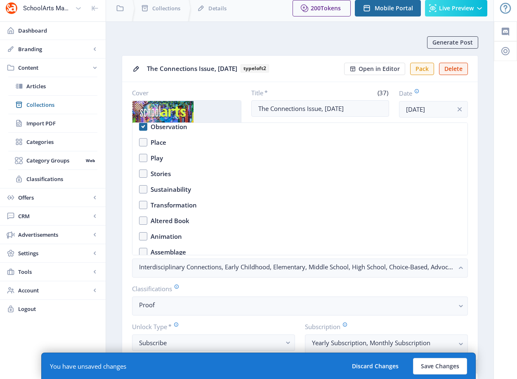
scroll to position [616, 0]
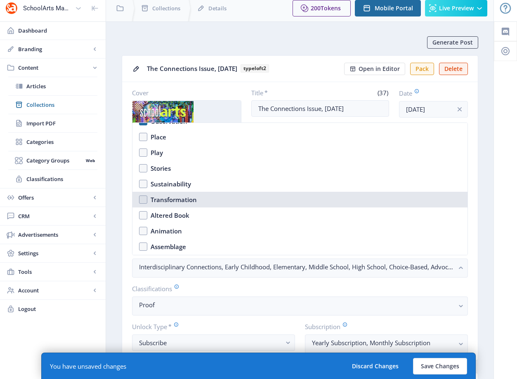
click at [153, 203] on div "Transformation" at bounding box center [174, 200] width 46 height 10
checkbox input "true"
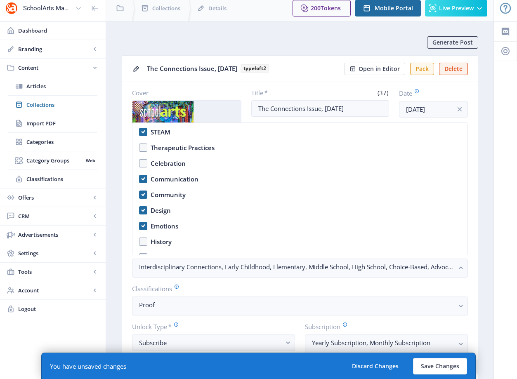
scroll to position [185, 0]
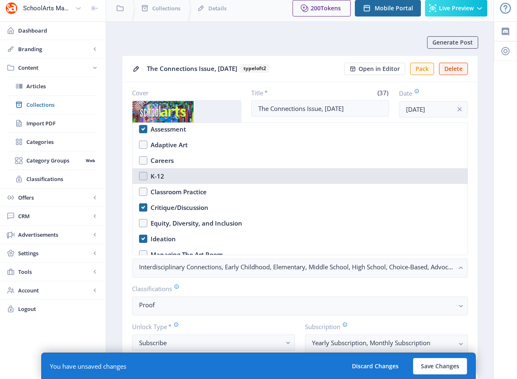
click at [149, 174] on nb-option "K-12" at bounding box center [299, 176] width 335 height 16
checkbox input "true"
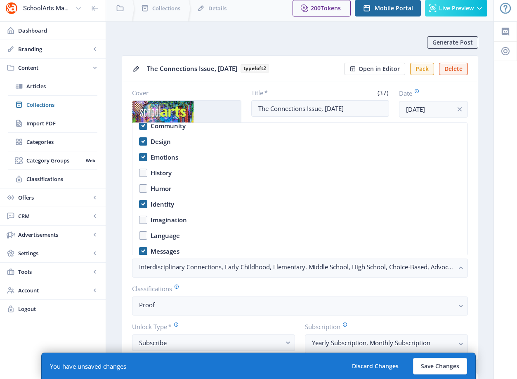
scroll to position [444, 0]
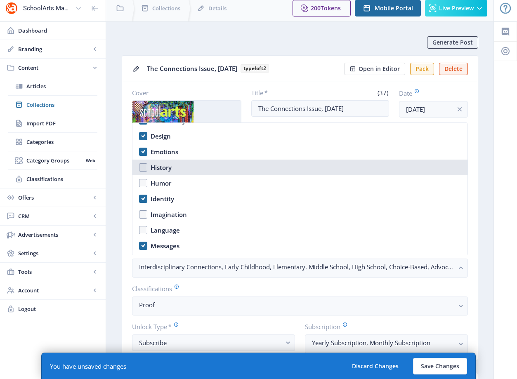
click at [160, 167] on div "History" at bounding box center [161, 167] width 21 height 10
checkbox input "true"
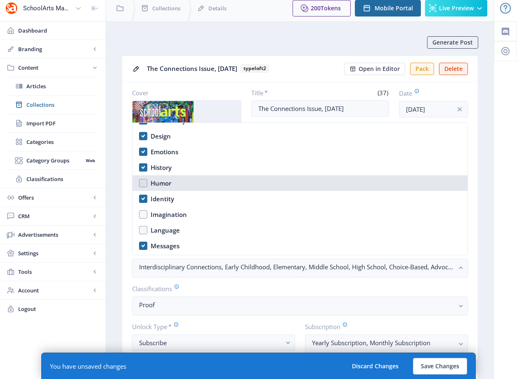
click at [159, 178] on div "Humor" at bounding box center [161, 183] width 21 height 10
checkbox input "true"
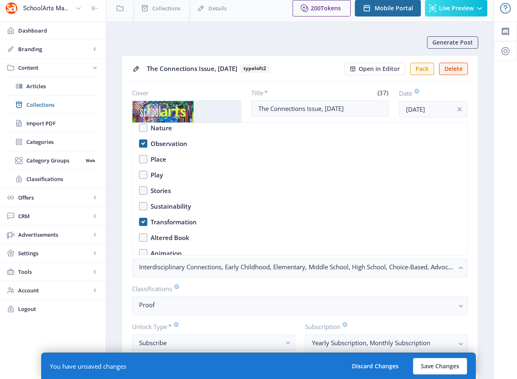
scroll to position [599, 0]
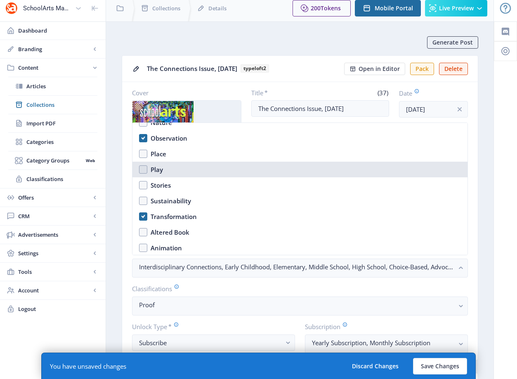
click at [152, 169] on div "Play" at bounding box center [157, 170] width 12 height 10
checkbox input "true"
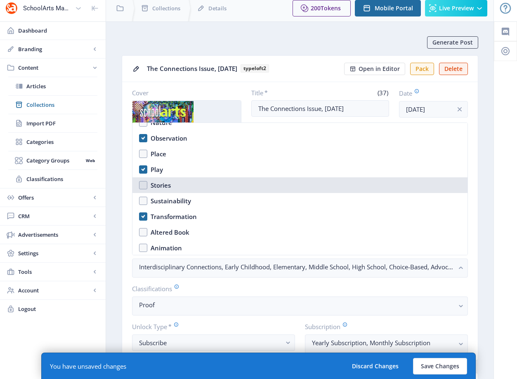
click at [153, 184] on div "Stories" at bounding box center [161, 185] width 20 height 10
checkbox input "true"
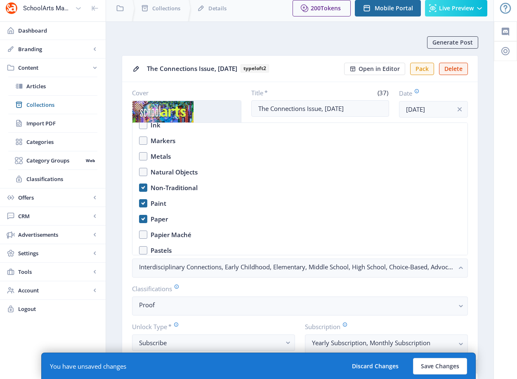
scroll to position [1289, 0]
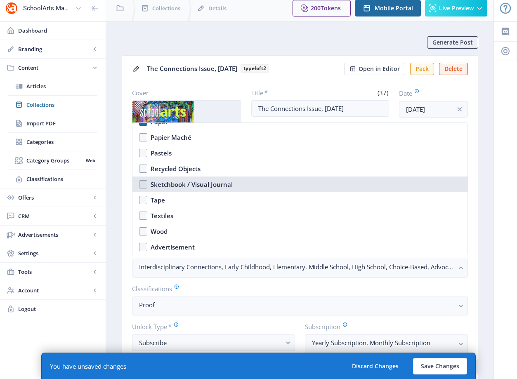
click at [165, 185] on div "Sketchbook / Visual Journal" at bounding box center [192, 184] width 82 height 10
checkbox input "true"
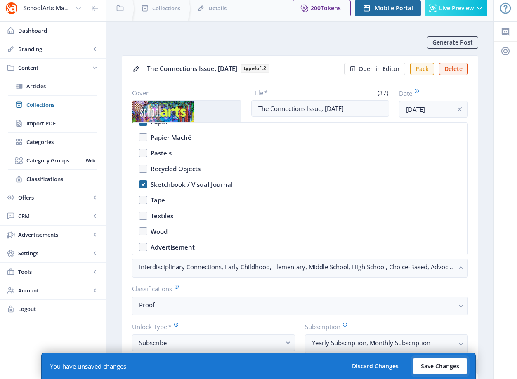
click at [435, 369] on button "Save Changes" at bounding box center [440, 366] width 54 height 16
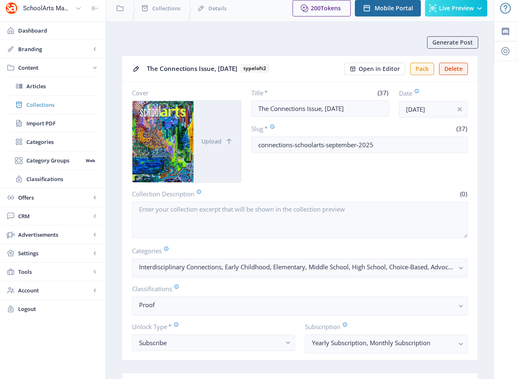
click at [48, 100] on link "Collections" at bounding box center [52, 105] width 89 height 18
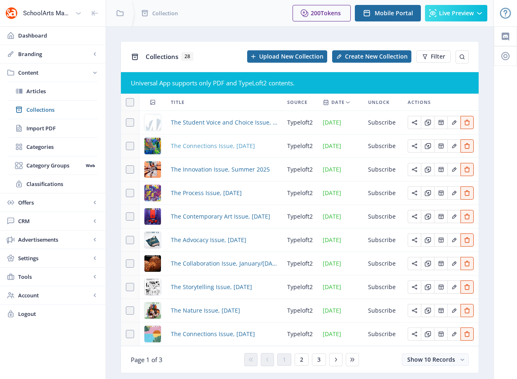
click at [243, 149] on span "The Connections Issue, September 2025" at bounding box center [213, 146] width 84 height 10
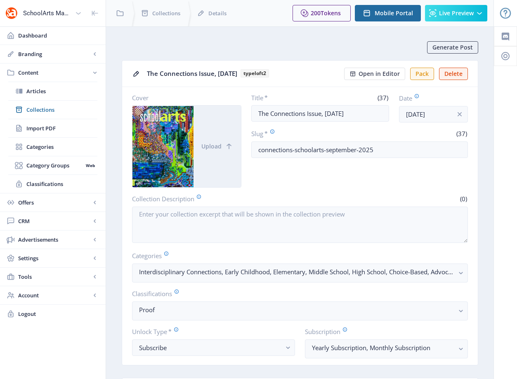
scroll to position [289, 0]
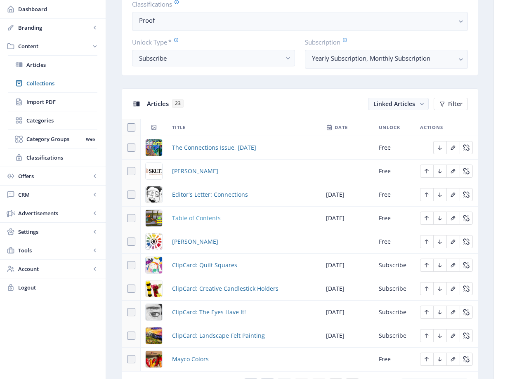
click at [189, 221] on span "Table of Contents" at bounding box center [196, 218] width 49 height 10
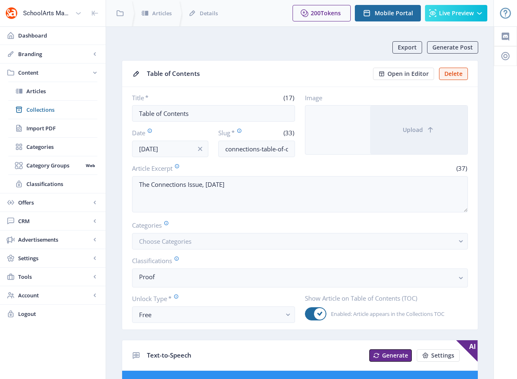
scroll to position [71, 0]
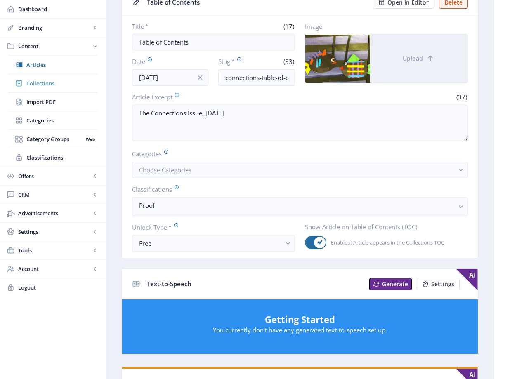
click at [48, 80] on span "Collections" at bounding box center [61, 83] width 71 height 8
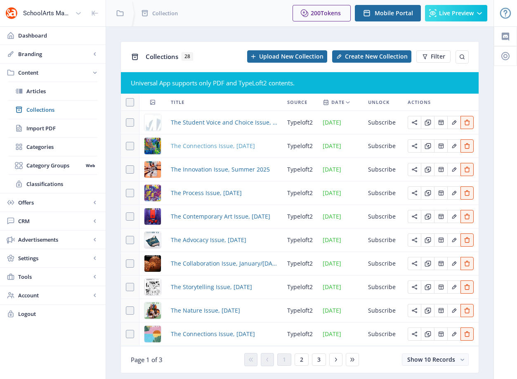
click at [188, 143] on span "The Connections Issue, September 2025" at bounding box center [213, 146] width 84 height 10
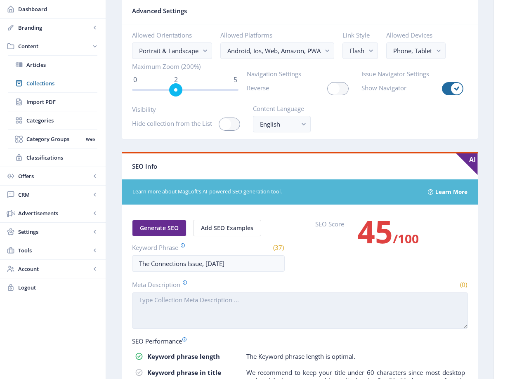
scroll to position [1203, 0]
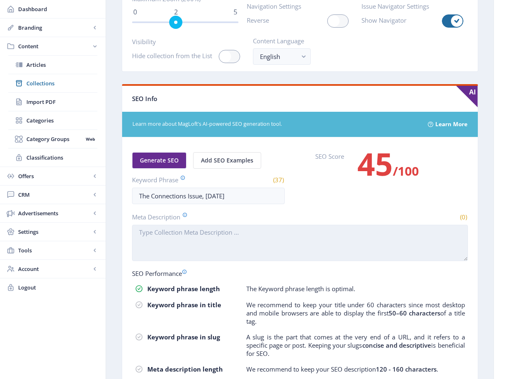
click at [214, 239] on textarea "Meta Description" at bounding box center [300, 243] width 336 height 36
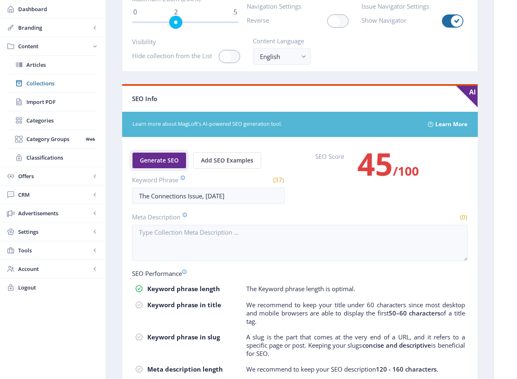
click at [174, 165] on button "Generate SEO" at bounding box center [159, 160] width 54 height 16
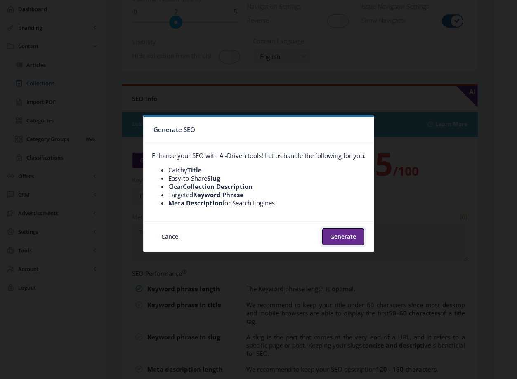
click at [345, 237] on button "Generate" at bounding box center [343, 236] width 42 height 16
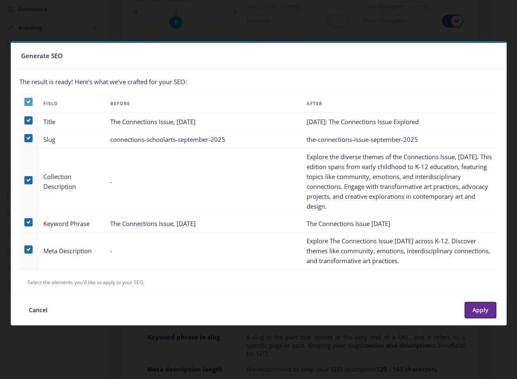
click at [27, 104] on icon at bounding box center [28, 102] width 4 height 8
click at [25, 102] on input "checkbox" at bounding box center [24, 102] width 0 height 0
checkbox input "false"
click at [31, 250] on span at bounding box center [28, 249] width 8 height 8
click at [25, 250] on input "checkbox" at bounding box center [24, 249] width 0 height 0
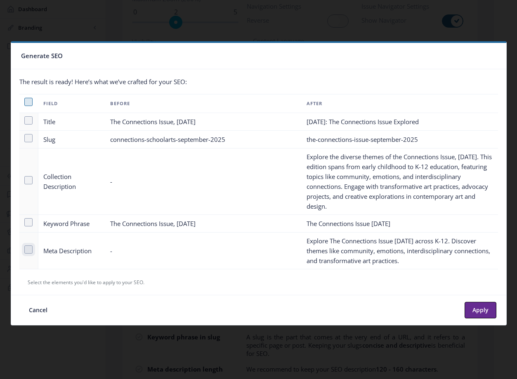
checkbox input "true"
click at [481, 314] on button "Apply" at bounding box center [480, 310] width 32 height 16
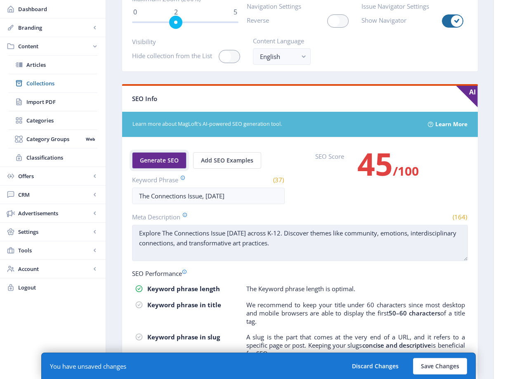
scroll to position [1256, 0]
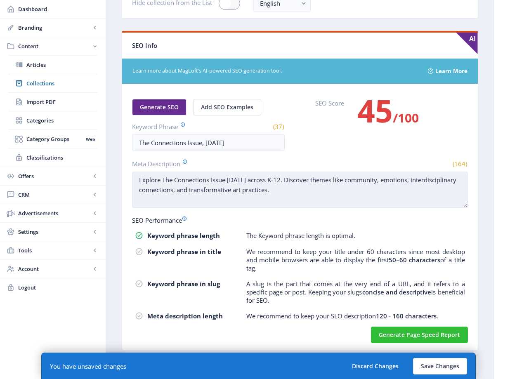
click at [358, 195] on textarea "Explore The Connections Issue September 2025 across K-12. Discover themes like …" at bounding box center [300, 190] width 336 height 36
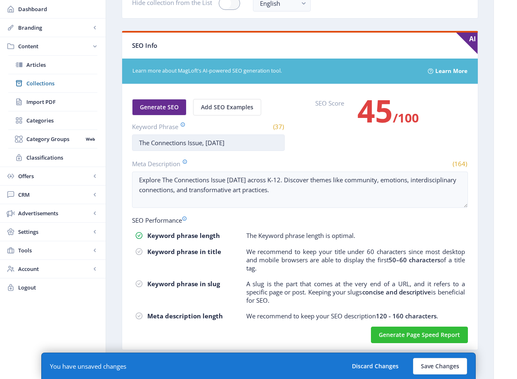
click at [257, 143] on input "The Connections Issue, September 2025" at bounding box center [208, 142] width 153 height 16
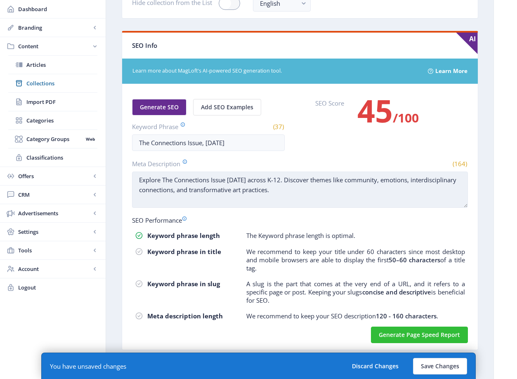
click at [328, 194] on textarea "Explore The Connections Issue September 2025 across K-12. Discover themes like …" at bounding box center [300, 190] width 336 height 36
click at [226, 180] on textarea "Explore The Connections Issue September 2025 across K-12. Discover themes like …" at bounding box center [300, 190] width 336 height 36
click at [277, 180] on textarea "Explore The Connections Issue, September 2025 across K-12. Discover themes like…" at bounding box center [300, 190] width 336 height 36
click at [296, 180] on textarea "Explore The Connections Issue, September 2025, across K-12. Discover themes lik…" at bounding box center [300, 190] width 336 height 36
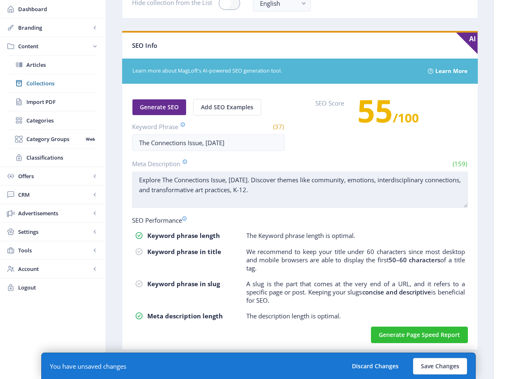
click at [165, 180] on textarea "Explore The Connections Issue, September 2025. Discover themes like community, …" at bounding box center [300, 190] width 336 height 36
click at [388, 195] on textarea "Explore the Connections Issue, September 2025. Discover themes like community, …" at bounding box center [300, 190] width 336 height 36
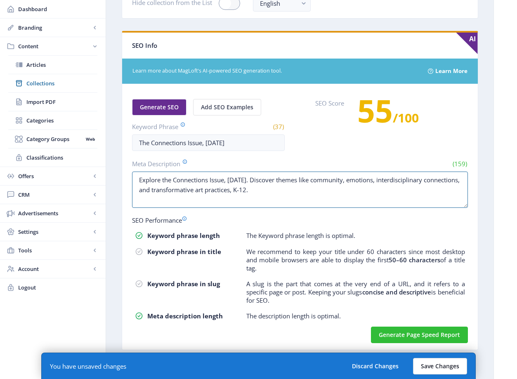
type textarea "Explore the Connections Issue, September 2025. Discover themes like community, …"
click at [430, 366] on button "Save Changes" at bounding box center [440, 366] width 54 height 16
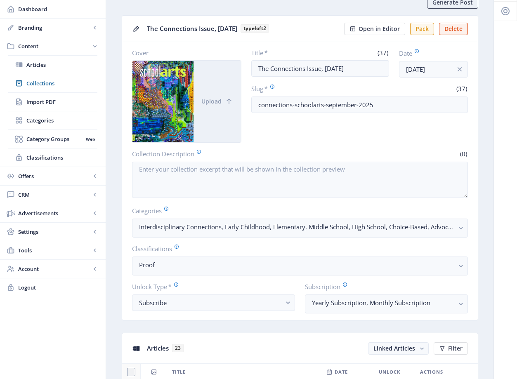
scroll to position [0, 0]
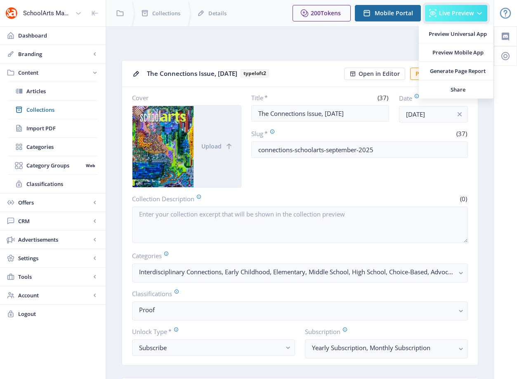
click at [454, 19] on button "Live Preview" at bounding box center [456, 13] width 62 height 16
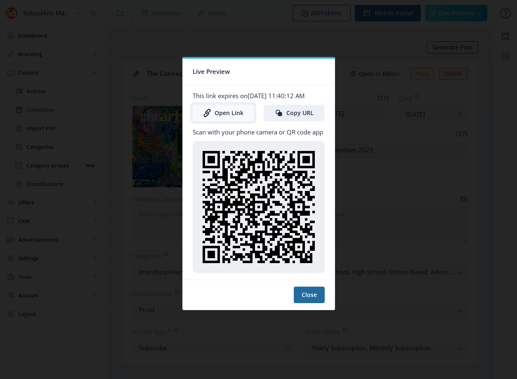
click at [243, 118] on link "Open Link" at bounding box center [223, 113] width 61 height 16
click at [395, 109] on div at bounding box center [258, 189] width 517 height 379
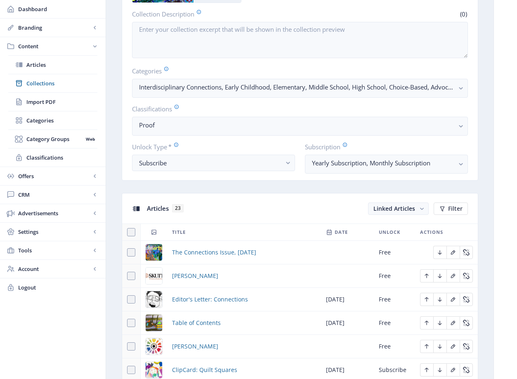
scroll to position [312, 0]
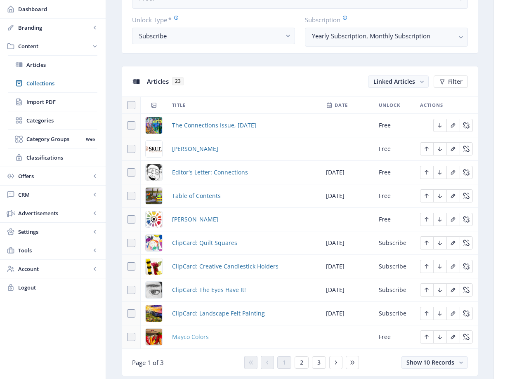
click at [200, 338] on span "Mayco Colors" at bounding box center [190, 337] width 37 height 10
click at [191, 338] on span "Mayco Colors" at bounding box center [190, 337] width 37 height 10
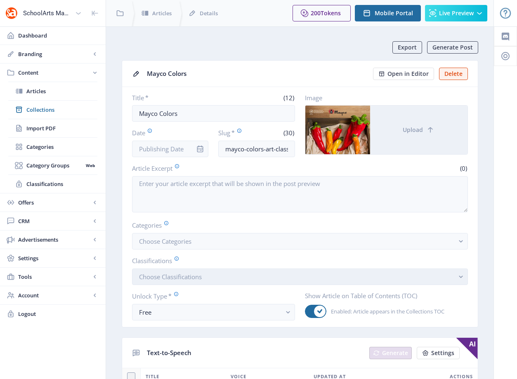
click at [194, 276] on span "Choose Classifications" at bounding box center [170, 277] width 63 height 8
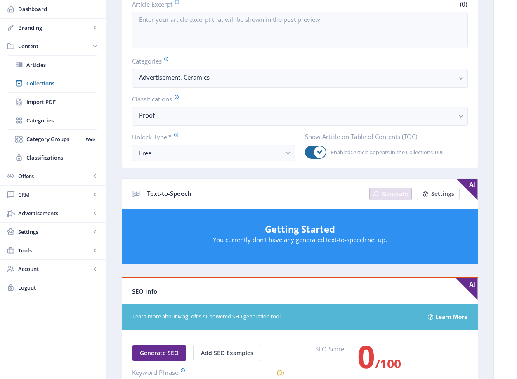
scroll to position [219, 0]
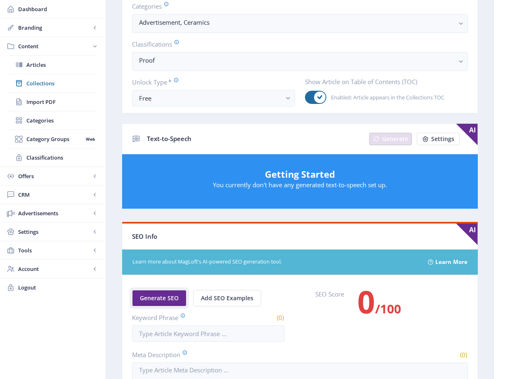
click at [170, 295] on span "Generate SEO" at bounding box center [159, 298] width 39 height 7
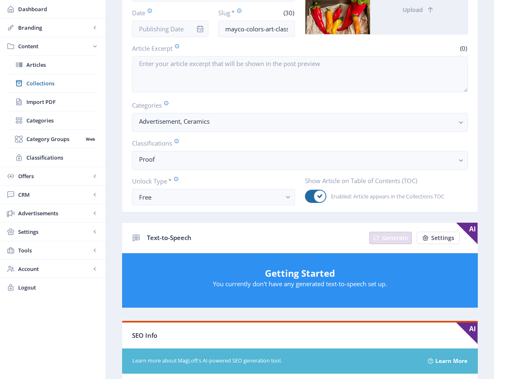
scroll to position [0, 0]
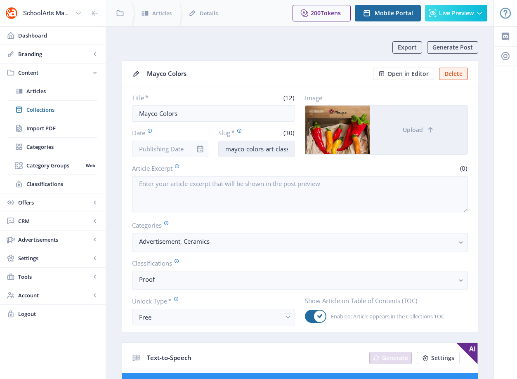
click at [268, 148] on input "mayco-colors-art-classroom-925" at bounding box center [256, 149] width 77 height 16
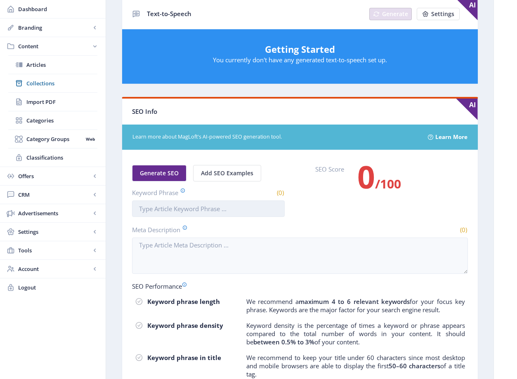
click at [214, 210] on input "Keyword Phrase" at bounding box center [208, 208] width 153 height 16
paste input "mayco-colors-art-classroom-925"
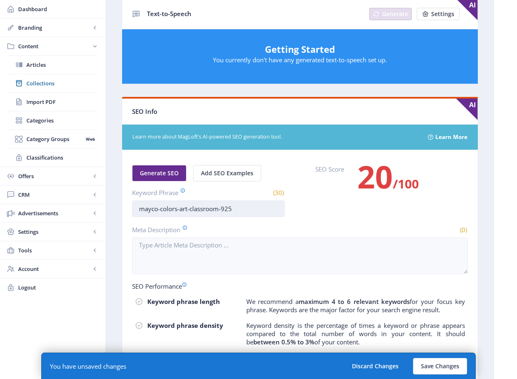
drag, startPoint x: 238, startPoint y: 209, endPoint x: 218, endPoint y: 210, distance: 19.8
click at [218, 210] on input "mayco-colors-art-classroom-925" at bounding box center [208, 208] width 153 height 16
type input "mayco-colors-art-classroom-925"
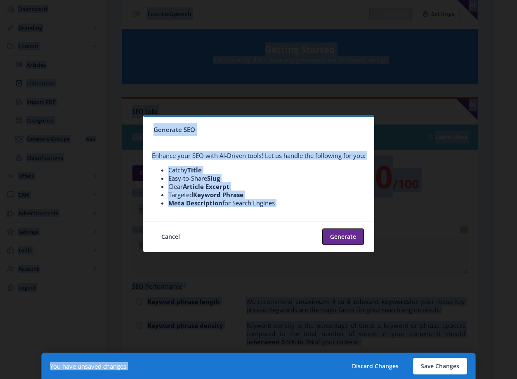
click at [177, 232] on button "Cancel" at bounding box center [170, 236] width 34 height 16
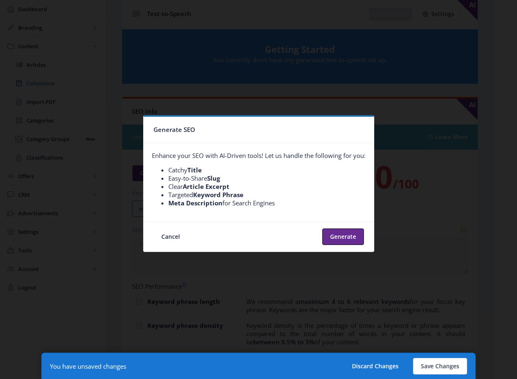
scroll to position [344, 0]
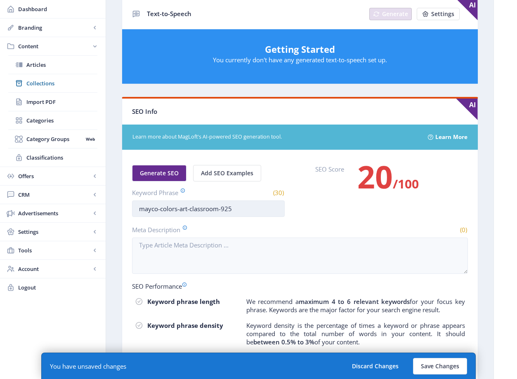
click at [187, 212] on input "mayco-colors-art-classroom-925" at bounding box center [208, 208] width 153 height 16
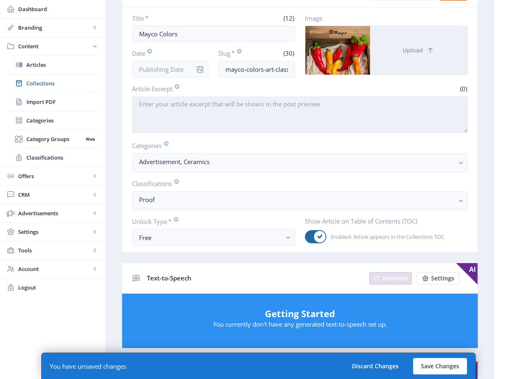
scroll to position [0, 0]
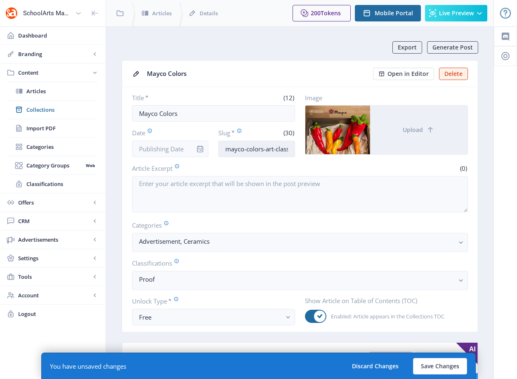
click at [275, 151] on input "mayco-colors-art-classroom-925" at bounding box center [256, 149] width 77 height 16
drag, startPoint x: 277, startPoint y: 149, endPoint x: 326, endPoint y: 149, distance: 49.1
click at [326, 149] on div "Title * (12) Mayco Colors Date Slug * (30) mayco-colors-art-classroom-925 Image…" at bounding box center [300, 126] width 336 height 64
click at [273, 148] on input "mayco-colors-art-classroom-925" at bounding box center [256, 149] width 77 height 16
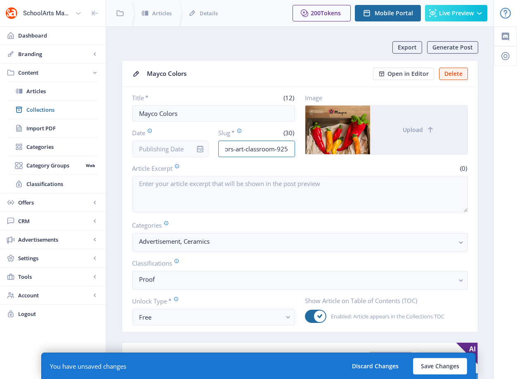
drag, startPoint x: 272, startPoint y: 148, endPoint x: 367, endPoint y: 156, distance: 94.8
click at [367, 156] on div "Title * (12) Mayco Colors Date Slug * (30) mayco-colors-art-classroom-925 Image…" at bounding box center [300, 126] width 336 height 64
click at [266, 148] on input "mayco-colors-art-classroom-925" at bounding box center [256, 149] width 77 height 16
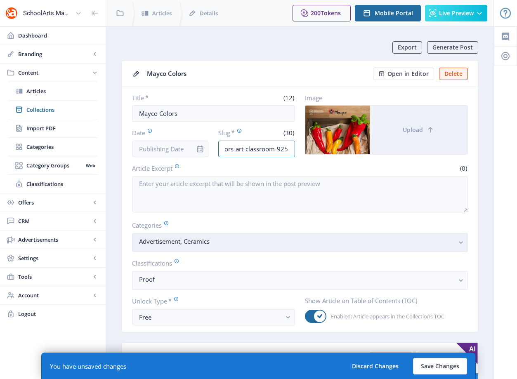
scroll to position [349, 0]
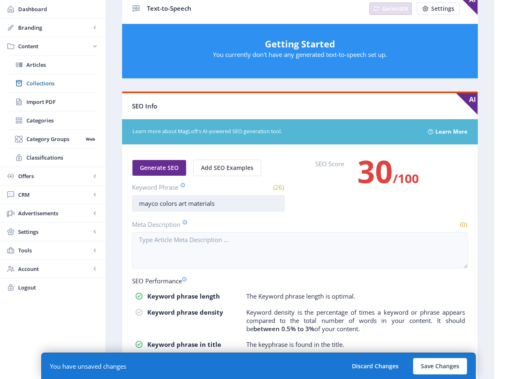
click at [203, 199] on input "mayco colors art materials" at bounding box center [208, 203] width 153 height 16
click at [204, 200] on input "mayco colors art materials" at bounding box center [208, 203] width 153 height 16
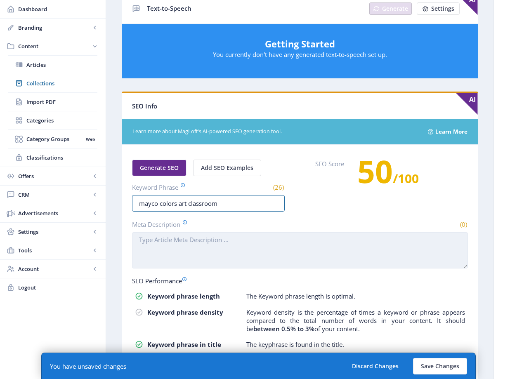
type input "mayco colors art classroom"
click at [269, 261] on textarea "Meta Description" at bounding box center [300, 250] width 336 height 36
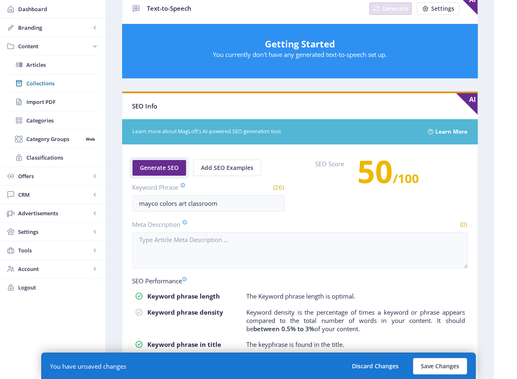
click at [155, 166] on span "Generate SEO" at bounding box center [159, 168] width 39 height 7
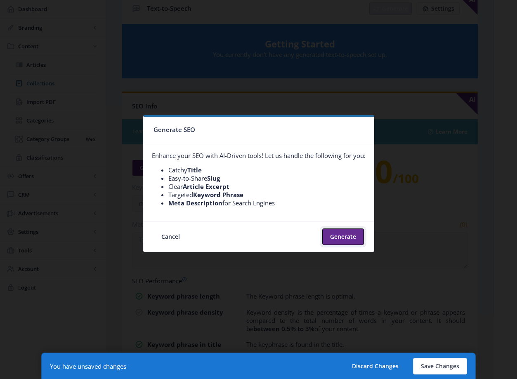
click at [344, 232] on button "Generate" at bounding box center [343, 236] width 42 height 16
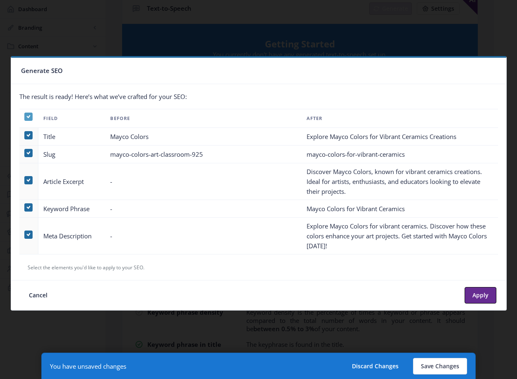
click at [30, 120] on span at bounding box center [28, 117] width 8 height 8
click at [25, 117] on input "checkbox" at bounding box center [24, 117] width 0 height 0
checkbox input "false"
click at [27, 235] on span at bounding box center [28, 235] width 8 height 8
click at [25, 235] on input "checkbox" at bounding box center [24, 235] width 0 height 0
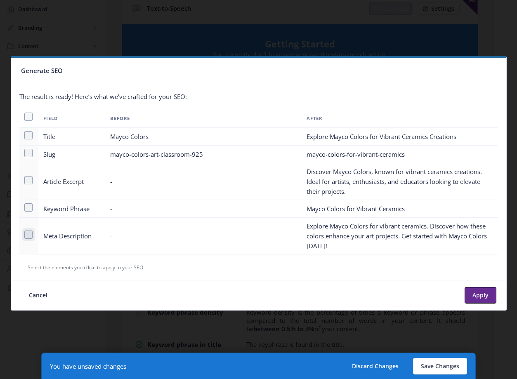
checkbox input "true"
click at [470, 296] on button "Apply" at bounding box center [480, 295] width 32 height 16
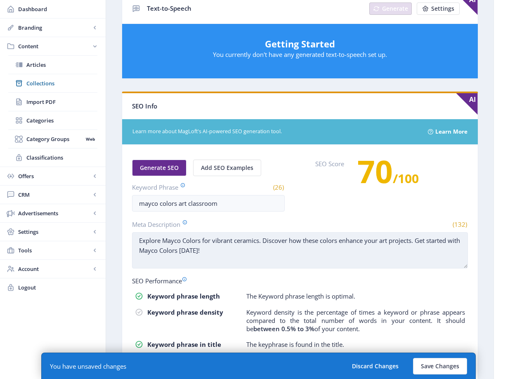
click at [260, 240] on textarea "Explore Mayco Colors for vibrant ceramics. Discover how these colors enhance yo…" at bounding box center [300, 250] width 336 height 36
drag, startPoint x: 432, startPoint y: 247, endPoint x: 431, endPoint y: 243, distance: 4.2
click at [431, 243] on textarea "Explore Mayco Colors for vibrant ceramics glaze. Discover how these colors enha…" at bounding box center [300, 250] width 336 height 36
click at [405, 242] on textarea "Explore Mayco Colors for vibrant ceramics glaze. Discover how these colors enha…" at bounding box center [300, 250] width 336 height 36
click at [421, 241] on textarea "Explore Mayco Colors for vibrant ceramics glaze. Discover how these colors enha…" at bounding box center [300, 250] width 336 height 36
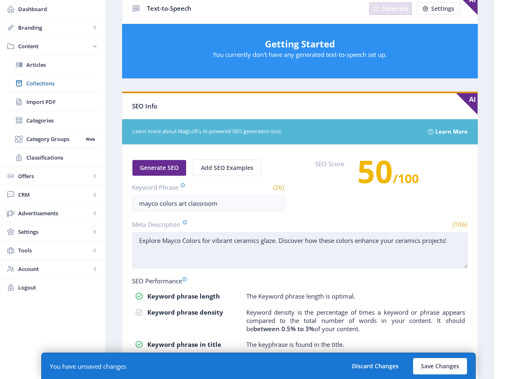
click at [421, 241] on textarea "Explore Mayco Colors for vibrant ceramics glaze. Discover how these colors enha…" at bounding box center [300, 250] width 336 height 36
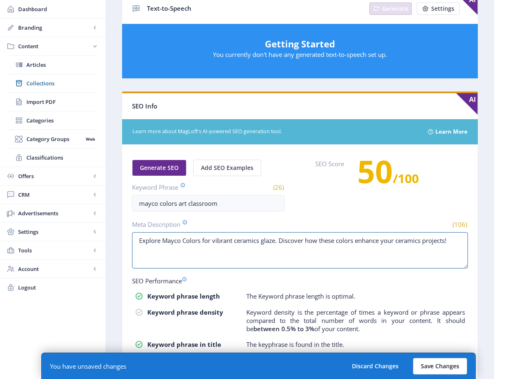
type textarea "Explore Mayco Colors for vibrant ceramics glaze. Discover how these colors enha…"
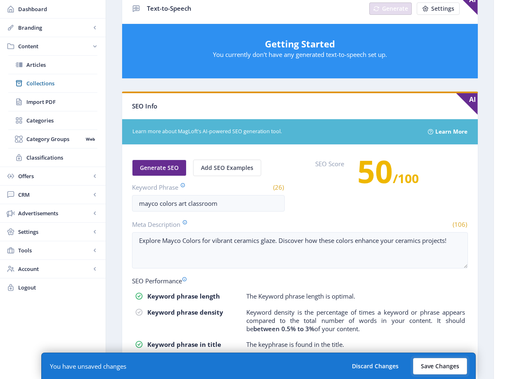
click at [453, 371] on button "Save Changes" at bounding box center [440, 366] width 54 height 16
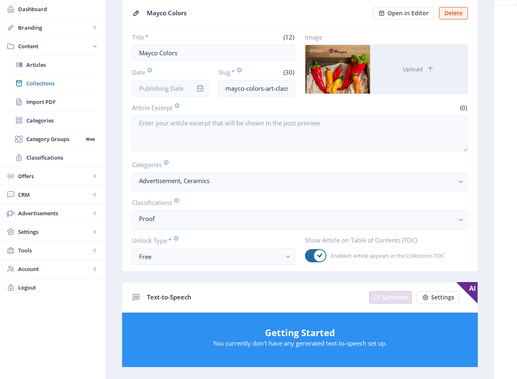
scroll to position [0, 0]
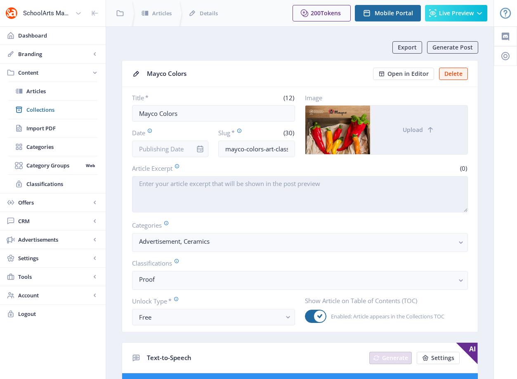
click at [258, 184] on textarea "Article Excerpt" at bounding box center [300, 194] width 336 height 36
paste textarea "Mayco Colors is one of the world’s leading producers of quality ceramics produc…"
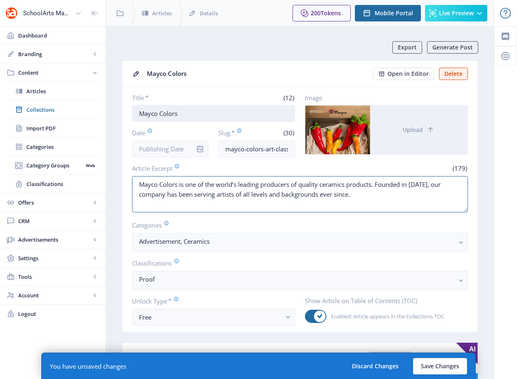
type textarea "Mayco Colors is one of the world’s leading producers of quality ceramics produc…"
click at [173, 115] on input "Mayco Colors" at bounding box center [213, 113] width 163 height 16
click at [178, 112] on input "Mayco Colors" at bounding box center [213, 113] width 163 height 16
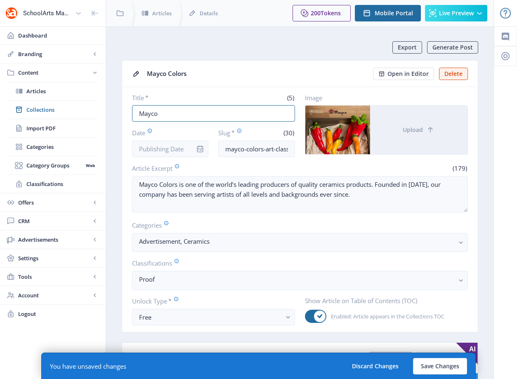
type input "Mayco"
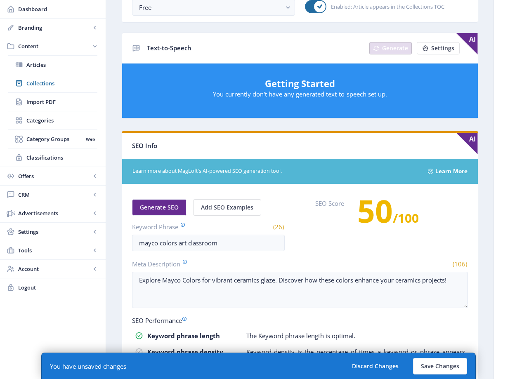
scroll to position [407, 0]
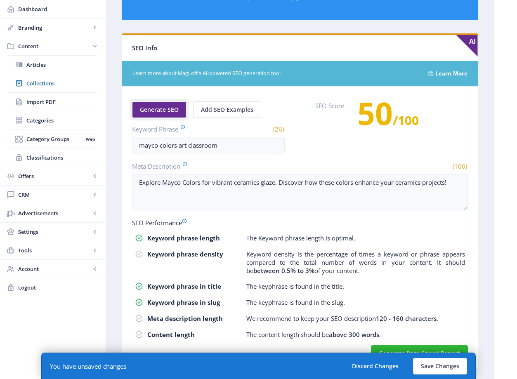
click at [167, 113] on span "Generate SEO" at bounding box center [159, 109] width 39 height 7
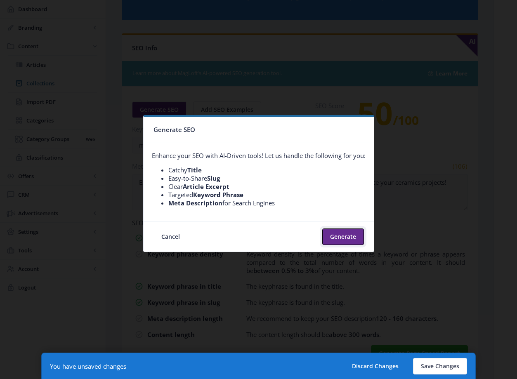
click at [341, 235] on button "Generate" at bounding box center [343, 236] width 42 height 16
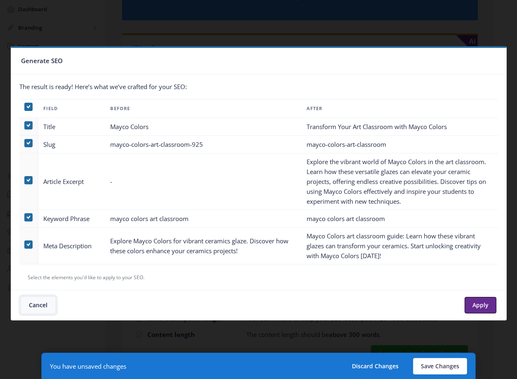
click at [47, 304] on button "Cancel" at bounding box center [38, 305] width 34 height 16
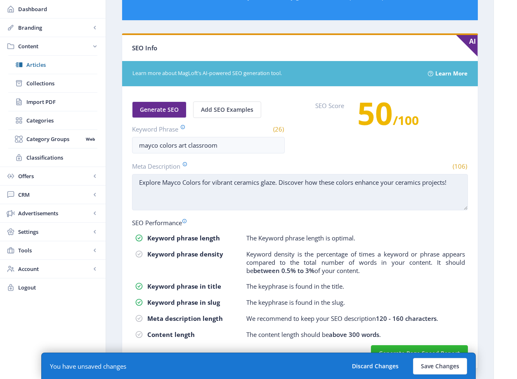
click at [199, 196] on textarea "Explore Mayco Colors for vibrant ceramics glaze. Discover how these colors enha…" at bounding box center [300, 192] width 336 height 36
paste textarea "Discover high-quality Mayco ceramic supplies to elevate your art projects. Expl…"
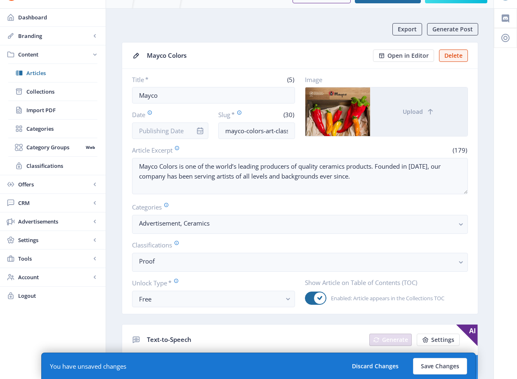
scroll to position [0, 0]
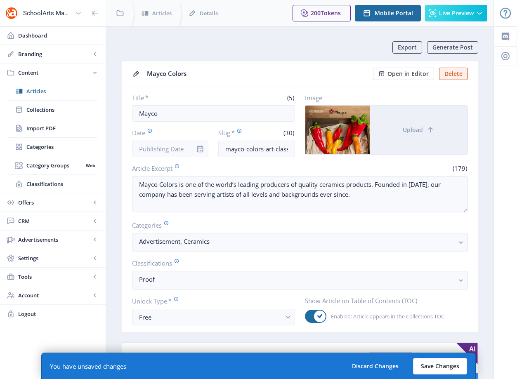
type textarea "Discover high-quality Mayco ceramic supplies to elevate your art projects. Expl…"
click at [451, 359] on button "Save Changes" at bounding box center [440, 366] width 54 height 16
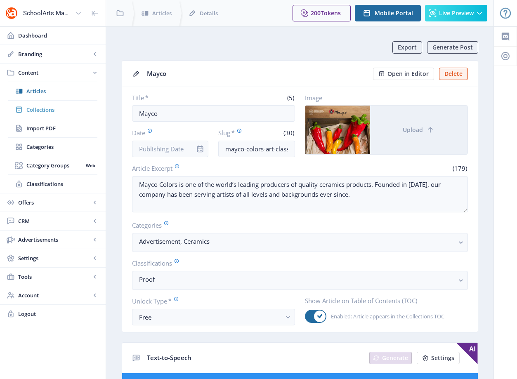
click at [54, 110] on span "Collections" at bounding box center [61, 110] width 71 height 8
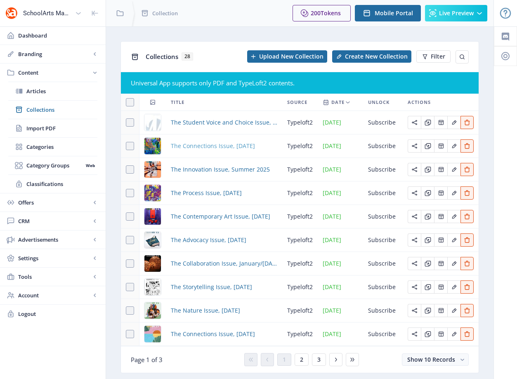
click at [215, 146] on span "The Connections Issue, September 2025" at bounding box center [213, 146] width 84 height 10
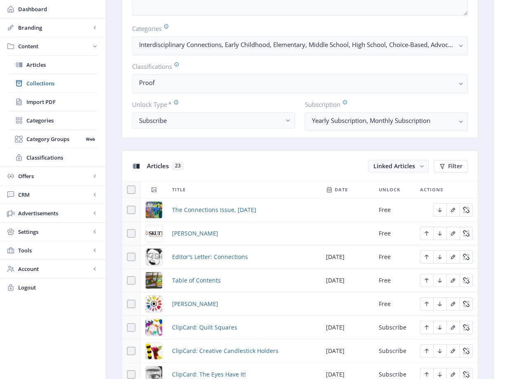
scroll to position [354, 0]
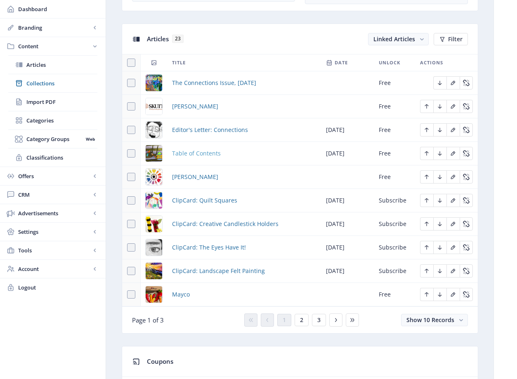
click at [198, 153] on span "Table of Contents" at bounding box center [196, 153] width 49 height 10
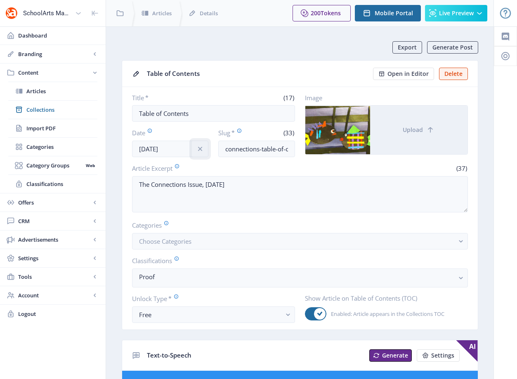
click at [200, 148] on icon "info" at bounding box center [200, 149] width 4 height 4
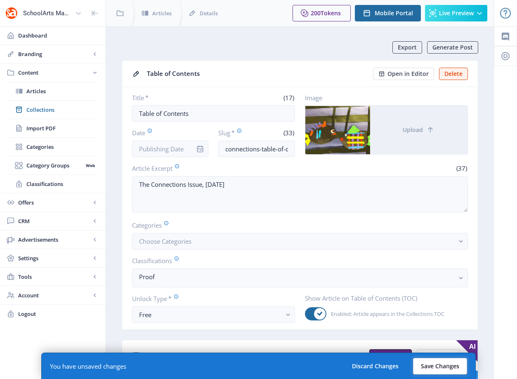
click at [454, 365] on button "Save Changes" at bounding box center [440, 366] width 54 height 16
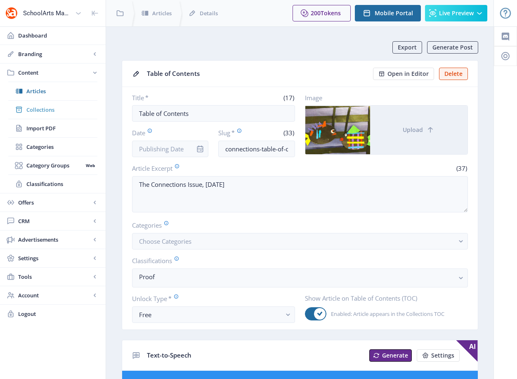
click at [71, 114] on link "Collections" at bounding box center [52, 110] width 89 height 18
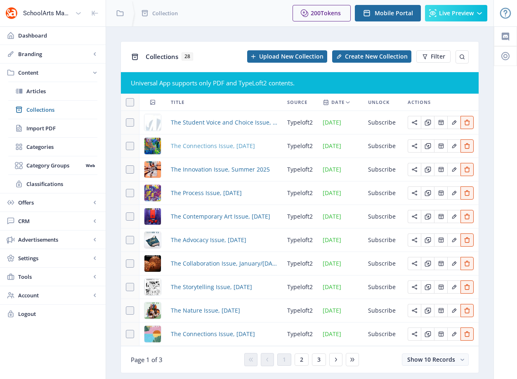
click at [207, 147] on span "The Connections Issue, September 2025" at bounding box center [213, 146] width 84 height 10
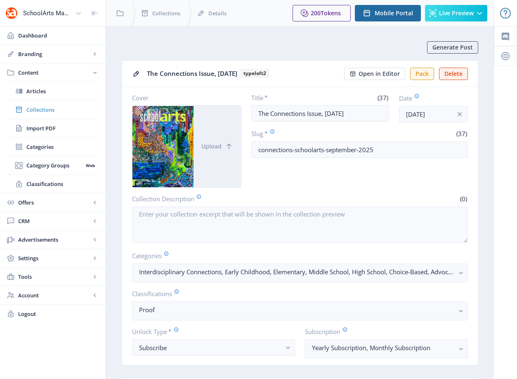
click at [44, 112] on span "Collections" at bounding box center [61, 110] width 71 height 8
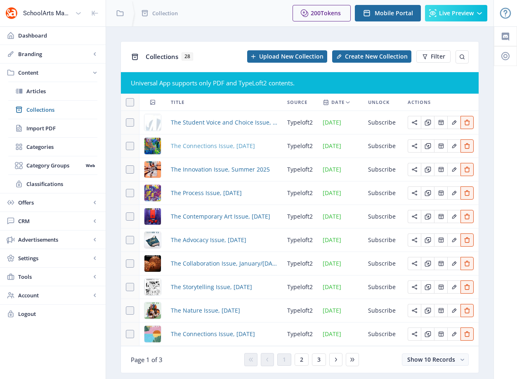
click at [218, 147] on span "The Connections Issue, September 2025" at bounding box center [213, 146] width 84 height 10
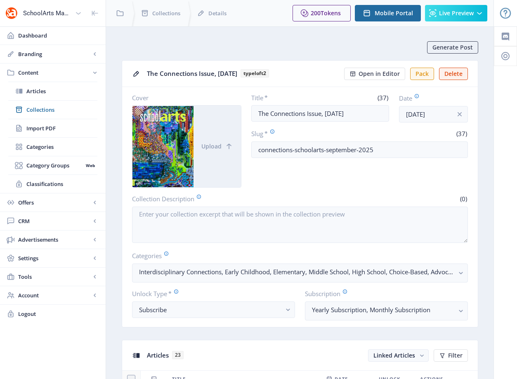
scroll to position [233, 0]
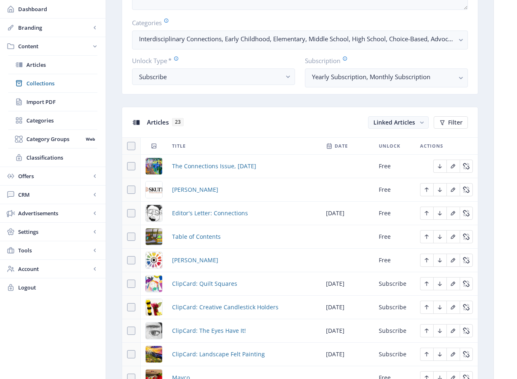
click at [182, 155] on th "Title" at bounding box center [244, 146] width 154 height 17
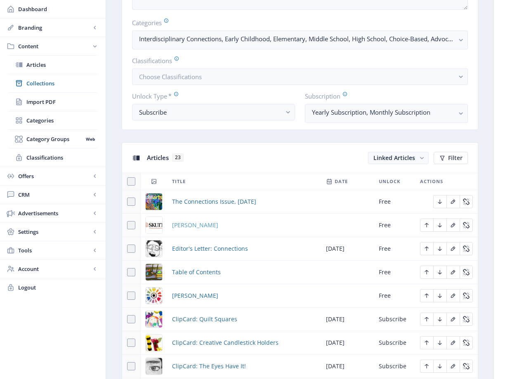
click at [182, 228] on span "Skutt" at bounding box center [195, 225] width 46 height 10
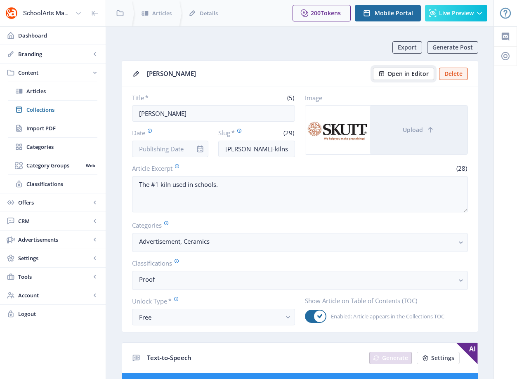
click at [424, 73] on span "Open in Editor" at bounding box center [407, 74] width 41 height 7
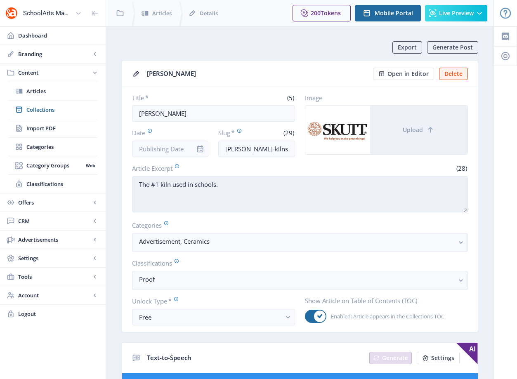
click at [228, 198] on textarea "The #1 kiln used in schools." at bounding box center [300, 194] width 336 height 36
click at [229, 197] on textarea "The #1 kiln used in schools." at bounding box center [300, 194] width 336 height 36
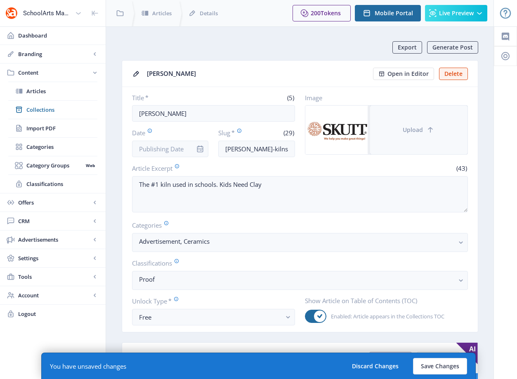
click at [421, 140] on button "Upload" at bounding box center [418, 130] width 97 height 49
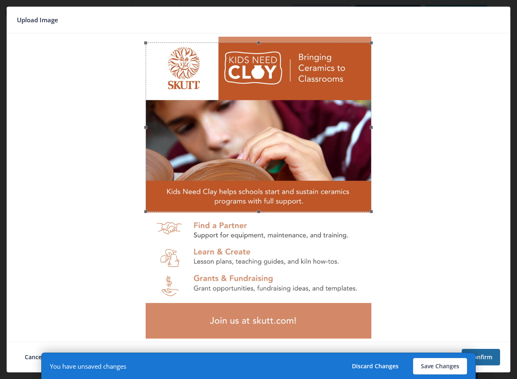
drag, startPoint x: 360, startPoint y: 169, endPoint x: 361, endPoint y: 174, distance: 5.9
click at [361, 174] on div at bounding box center [259, 126] width 226 height 169
click at [445, 364] on button "Save Changes" at bounding box center [440, 366] width 54 height 16
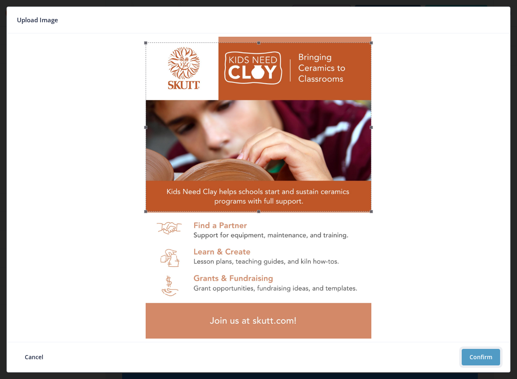
click at [492, 358] on button "Confirm" at bounding box center [480, 357] width 38 height 16
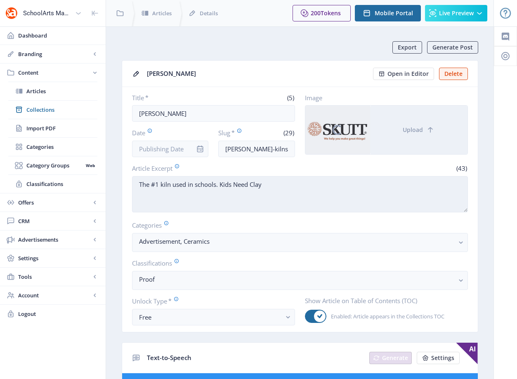
click at [279, 185] on textarea "The #1 kiln used in schools. Kids Need Clay" at bounding box center [300, 194] width 336 height 36
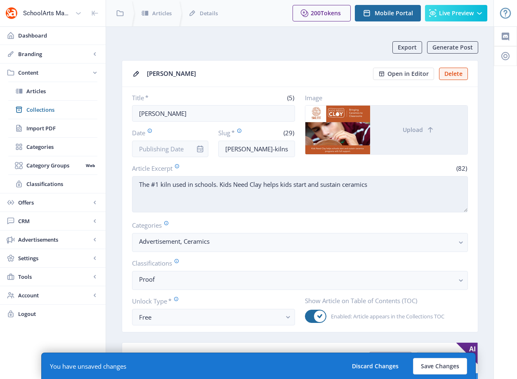
click at [287, 184] on textarea "The #1 kiln used in schools. Kids Need Clay helps kids start and sustain cerami…" at bounding box center [300, 194] width 336 height 36
click at [428, 200] on textarea "The #1 kiln used in schools. Kids Need Clay helps schools start and sustain cer…" at bounding box center [300, 194] width 336 height 36
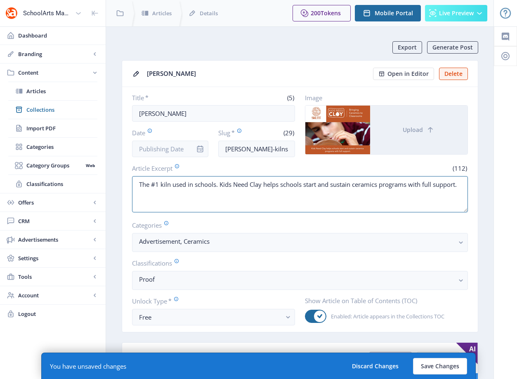
type textarea "The #1 kiln used in schools. Kids Need Clay helps schools start and sustain cer…"
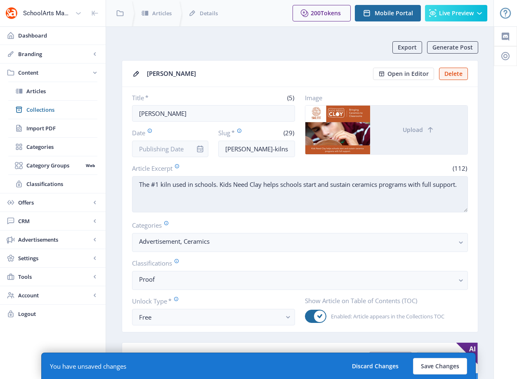
click at [220, 184] on textarea "The #1 kiln used in schools. Kids Need Clay helps schools start and sustain cer…" at bounding box center [300, 194] width 336 height 36
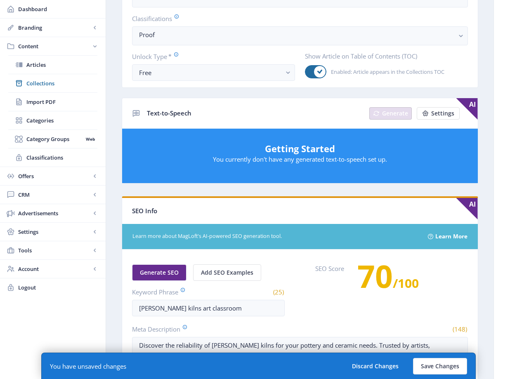
scroll to position [406, 0]
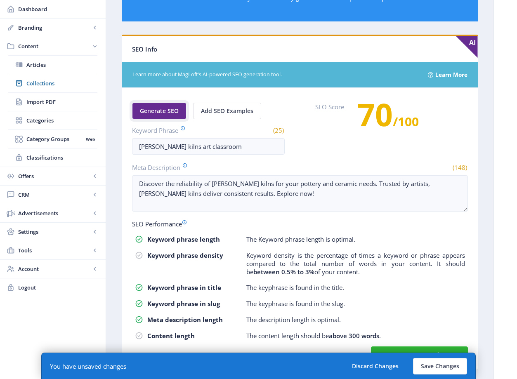
click at [163, 114] on button "Generate SEO" at bounding box center [159, 111] width 54 height 16
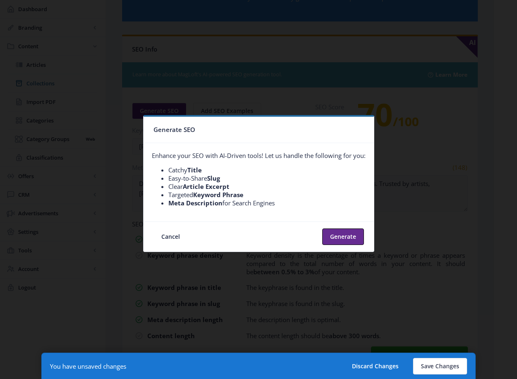
scroll to position [0, 0]
click at [340, 238] on button "Generate" at bounding box center [343, 236] width 42 height 16
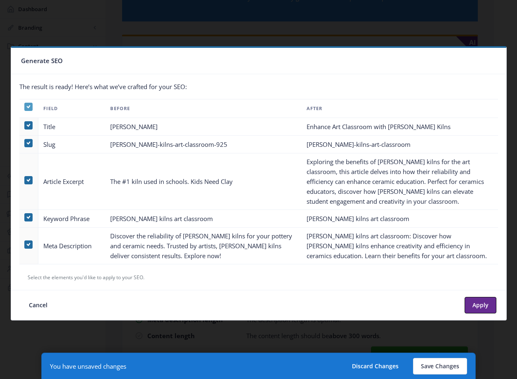
click at [31, 107] on span at bounding box center [28, 107] width 8 height 8
click at [25, 107] on input "checkbox" at bounding box center [24, 107] width 0 height 0
checkbox input "false"
click at [30, 242] on span at bounding box center [28, 244] width 8 height 8
click at [25, 245] on input "checkbox" at bounding box center [24, 245] width 0 height 0
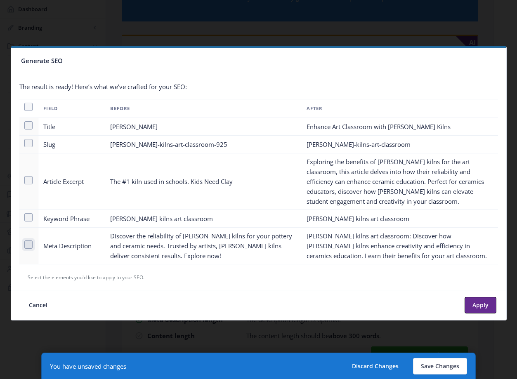
checkbox input "true"
click at [481, 306] on button "Apply" at bounding box center [480, 305] width 32 height 16
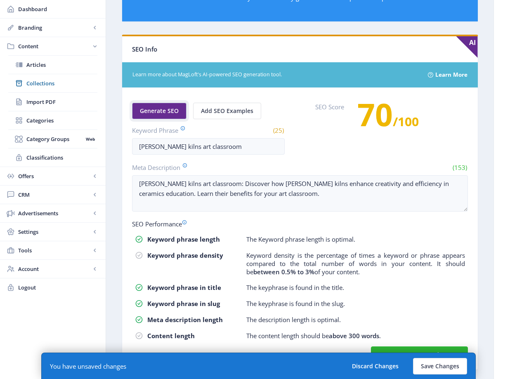
scroll to position [426, 0]
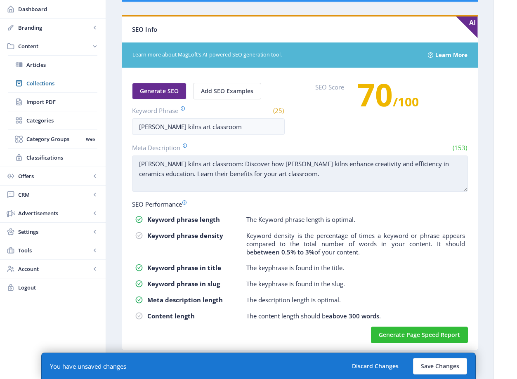
click at [201, 166] on textarea "Skutt kilns art classroom: Discover how Skutt kilns enhance creativity and effi…" at bounding box center [300, 173] width 336 height 36
click at [208, 165] on textarea "Skutt kilns art classroom: Discover how Skutt kilns enhance creativity and effi…" at bounding box center [300, 173] width 336 height 36
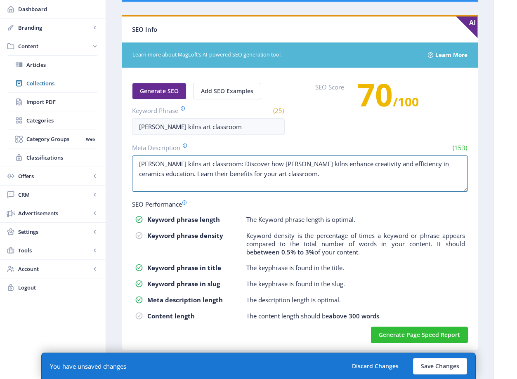
drag, startPoint x: 214, startPoint y: 165, endPoint x: 103, endPoint y: 162, distance: 111.4
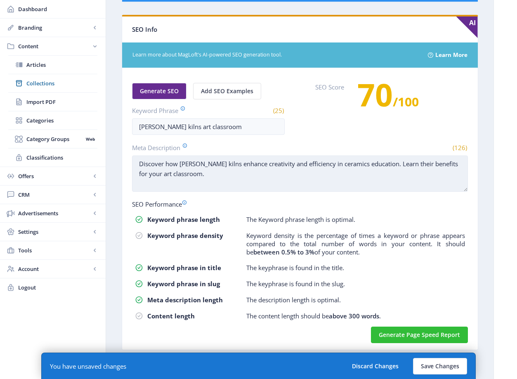
click at [226, 179] on textarea "Discover how Skutt kilns enhance creativity and efficiency in ceramics educatio…" at bounding box center [300, 173] width 336 height 36
click at [208, 163] on textarea "Discover how Skutt kilns enhance creativity and efficiency in ceramics educatio…" at bounding box center [300, 173] width 336 height 36
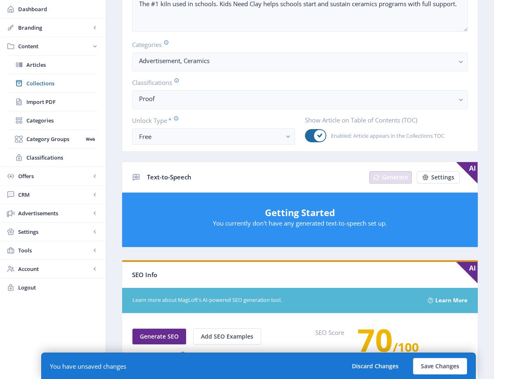
scroll to position [0, 0]
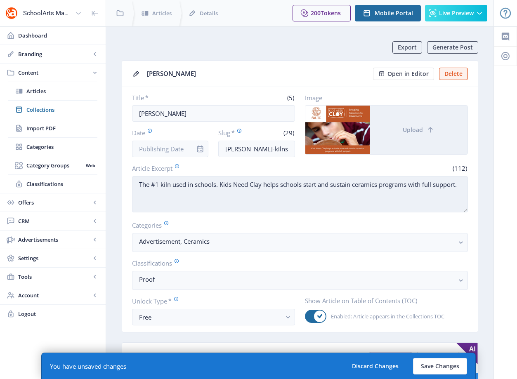
click at [241, 189] on textarea "The #1 kiln used in schools. Kids Need Clay helps schools start and sustain cer…" at bounding box center [300, 194] width 336 height 36
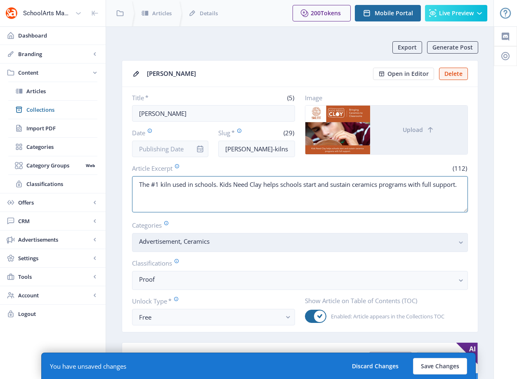
scroll to position [373, 0]
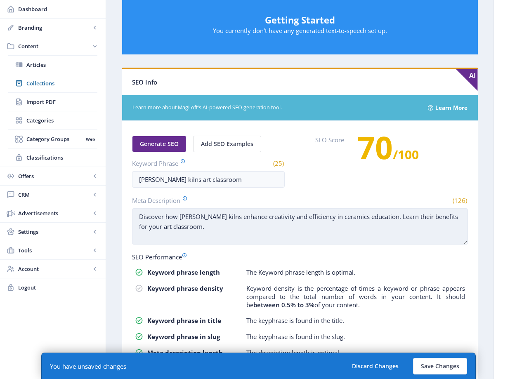
click at [273, 214] on textarea "Discover how Skutt kilns enhance creativity and efficiency in ceramics educatio…" at bounding box center [300, 226] width 336 height 36
paste textarea "The #1 kiln used in schools. Kids Need Clay helps schools start and sustain cer…"
click at [214, 216] on textarea "The #1 kiln used in schools. Kids Need Clay helps schools start and sustain cer…" at bounding box center [300, 226] width 336 height 36
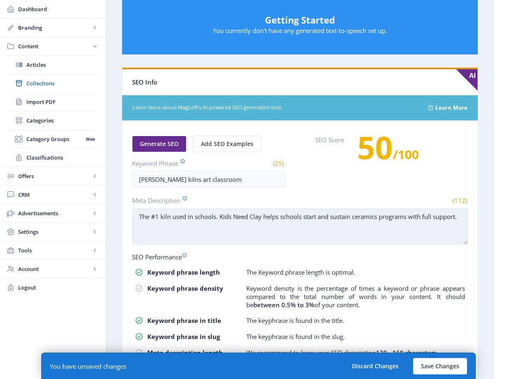
click at [205, 217] on textarea "The #1 kiln used in schools. Kids Need Clay helps schools start and sustain cer…" at bounding box center [300, 226] width 336 height 36
click at [208, 228] on textarea "The #1 kiln used in art classrooms. Kids Need Clay helps schools start and sust…" at bounding box center [300, 226] width 336 height 36
click at [209, 228] on textarea "The #1 kiln used in art classrooms. Kids Need Clay helps schools start and sust…" at bounding box center [300, 226] width 336 height 36
click at [258, 215] on textarea "The #1 kiln used in art classrooms. Kids Need Clay helps schools start and sust…" at bounding box center [300, 226] width 336 height 36
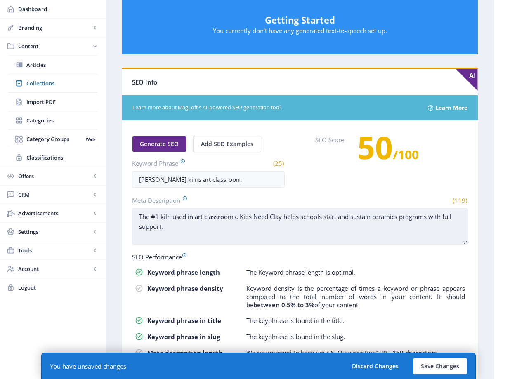
click at [282, 216] on textarea "The #1 kiln used in art classrooms. Kids Need Clay helps schools start and sust…" at bounding box center [300, 226] width 336 height 36
click at [297, 216] on textarea "The #1 kiln used in art classrooms. Kids Need Clay helps schools start and sust…" at bounding box center [300, 226] width 336 height 36
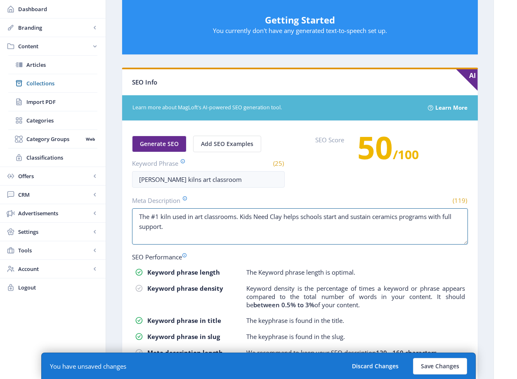
type textarea "The #1 kiln used in art classrooms. Kids Need Clay helps schools start and sust…"
click at [489, 225] on nb-layout-column "Export Generate Post Skutt Open in Editor Delete Title * (5) Skutt Date Slug * …" at bounding box center [300, 42] width 388 height 779
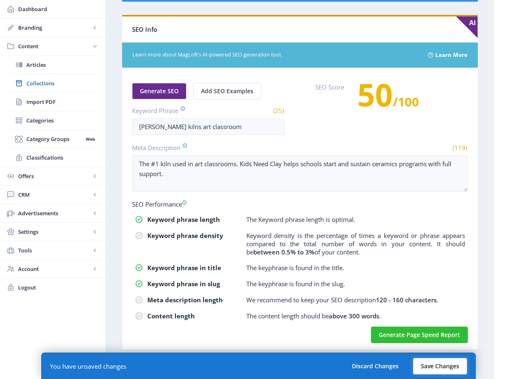
click at [450, 365] on button "Save Changes" at bounding box center [440, 366] width 54 height 16
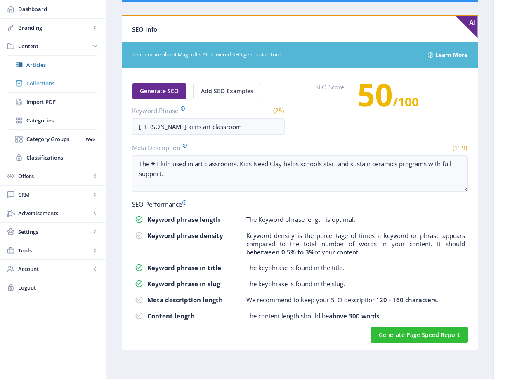
click at [49, 86] on span "Collections" at bounding box center [61, 83] width 71 height 8
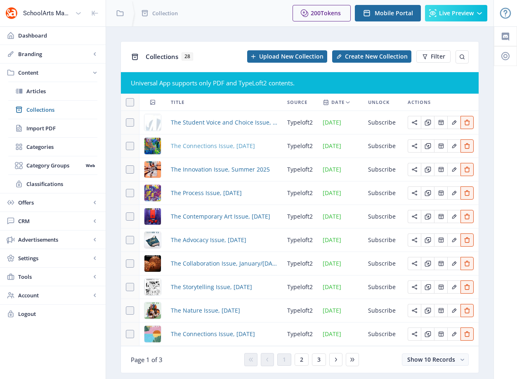
click at [217, 148] on span "The Connections Issue, September 2025" at bounding box center [213, 146] width 84 height 10
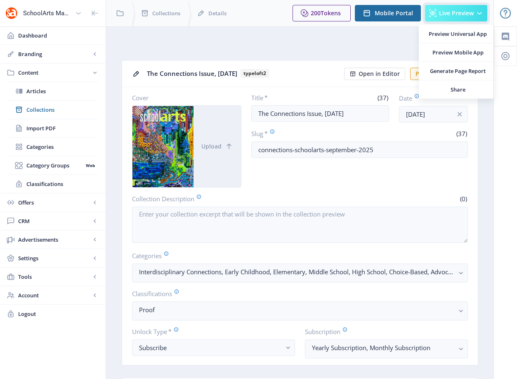
click at [442, 13] on span "Live Preview" at bounding box center [456, 13] width 35 height 7
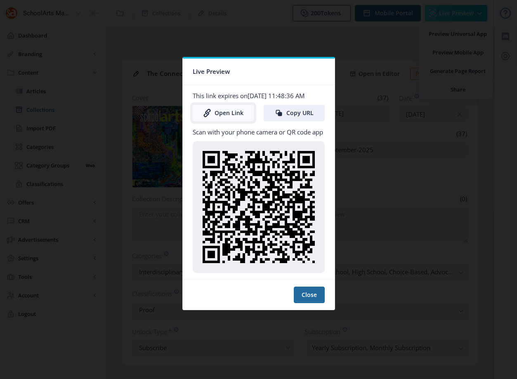
click at [241, 117] on link "Open Link" at bounding box center [223, 113] width 61 height 16
click at [431, 68] on div at bounding box center [258, 189] width 517 height 379
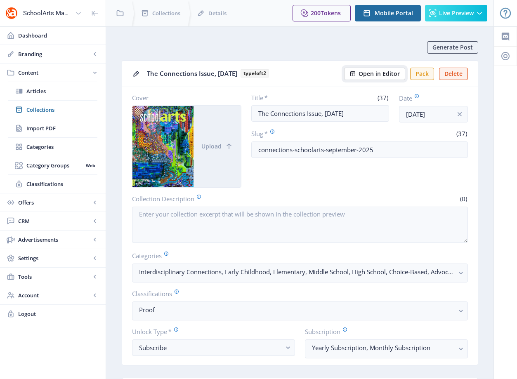
click at [389, 75] on span "Open in Editor" at bounding box center [378, 74] width 41 height 7
click at [441, 13] on span "Live Preview" at bounding box center [456, 13] width 35 height 7
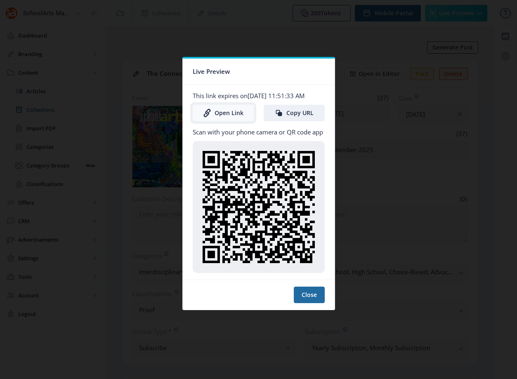
click at [237, 115] on link "Open Link" at bounding box center [223, 113] width 61 height 16
click at [302, 34] on div at bounding box center [258, 189] width 517 height 379
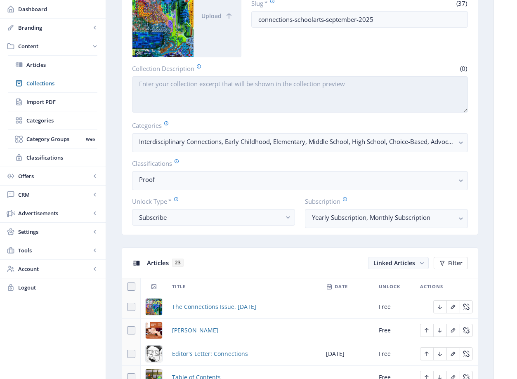
scroll to position [215, 0]
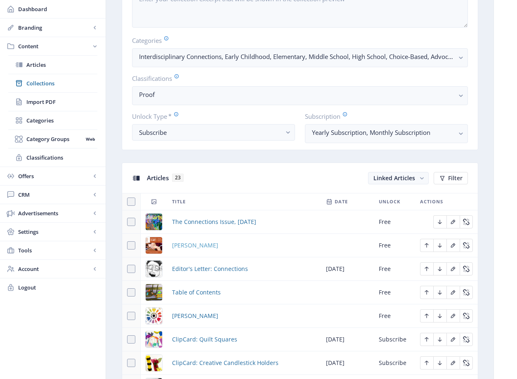
click at [184, 247] on span "Skutt" at bounding box center [195, 245] width 46 height 10
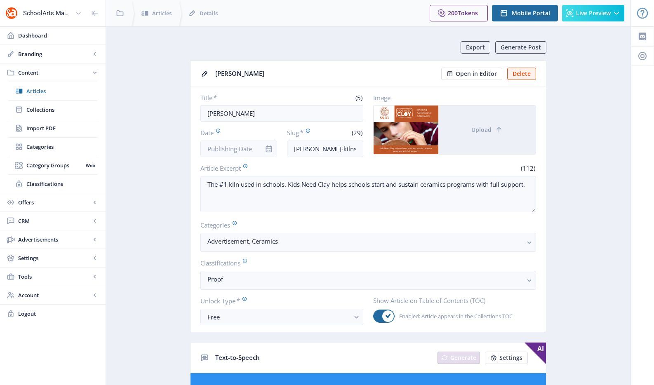
click at [42, 111] on span "Collections" at bounding box center [61, 110] width 71 height 8
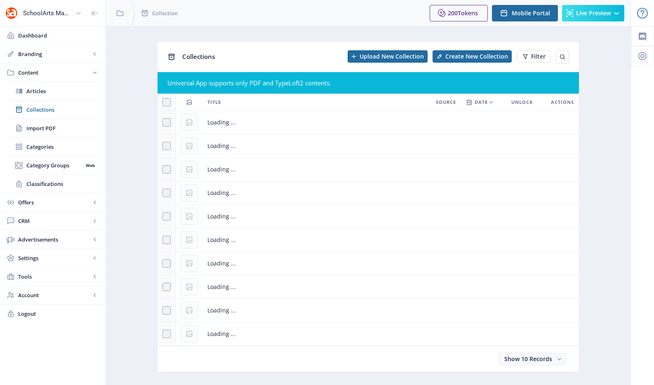
click at [132, 111] on app-content-issues "Collections Upload New Collection Create New Collection Filter Universal App su…" at bounding box center [368, 212] width 496 height 343
click at [49, 113] on span "Collections" at bounding box center [61, 110] width 71 height 8
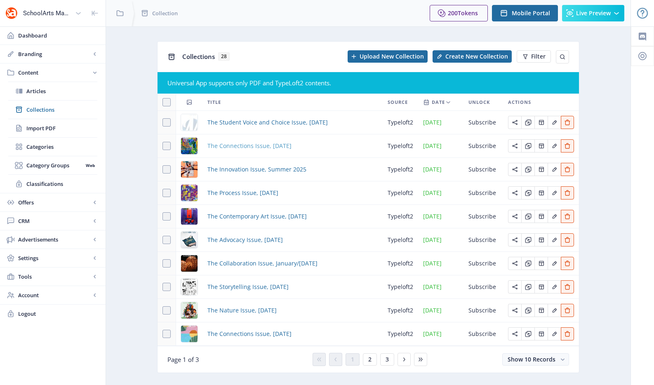
click at [276, 147] on span "The Connections Issue, September 2025" at bounding box center [249, 146] width 84 height 10
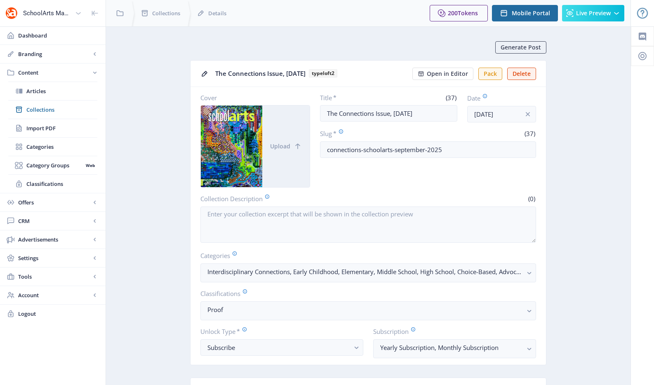
click at [363, 67] on div "The Connections Issue, September 2025 typeloft2" at bounding box center [311, 73] width 192 height 13
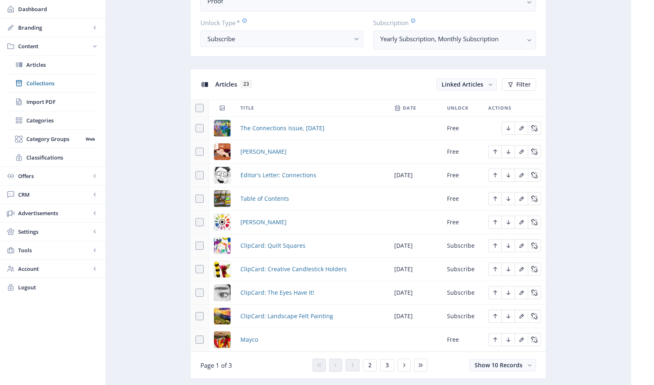
scroll to position [7, 0]
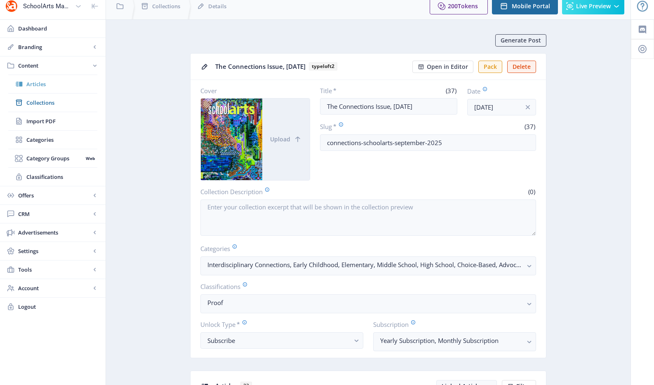
click at [61, 83] on span "Articles" at bounding box center [61, 84] width 71 height 8
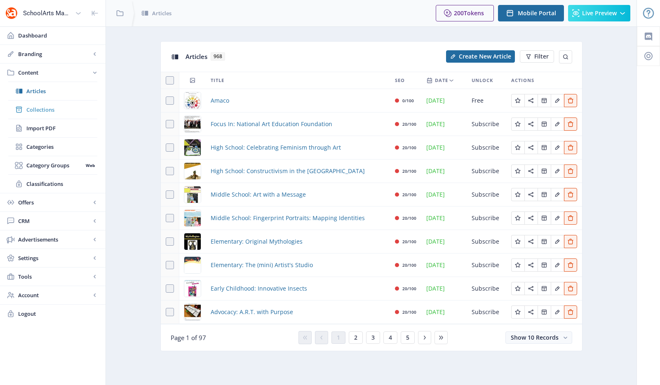
click at [48, 111] on span "Collections" at bounding box center [61, 110] width 71 height 8
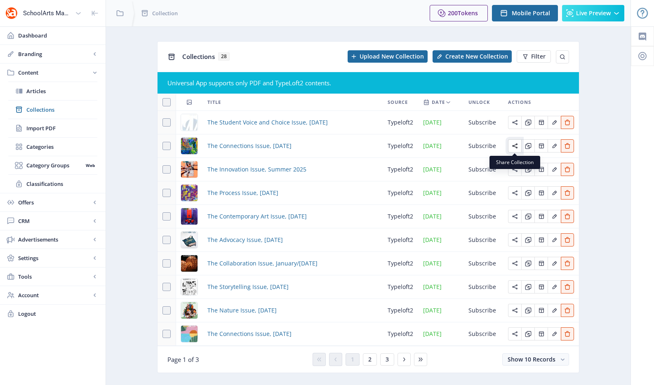
click at [515, 146] on icon "Edit page" at bounding box center [515, 146] width 7 height 7
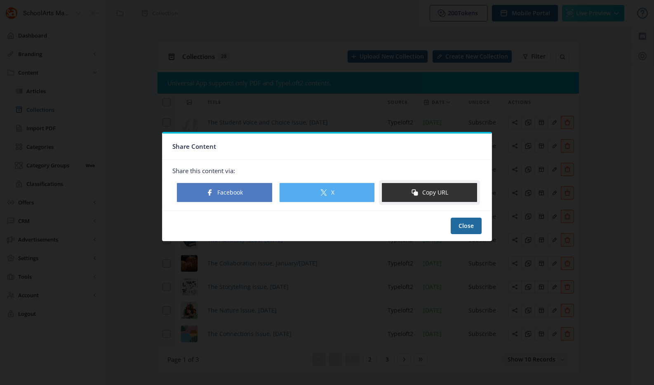
click at [456, 193] on button "Copy URL" at bounding box center [429, 193] width 96 height 20
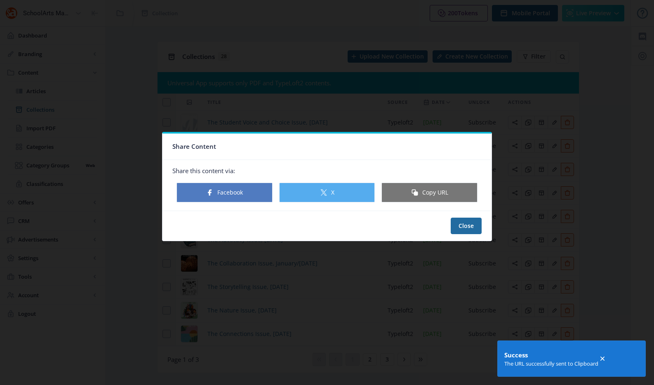
click at [522, 142] on div at bounding box center [327, 192] width 654 height 385
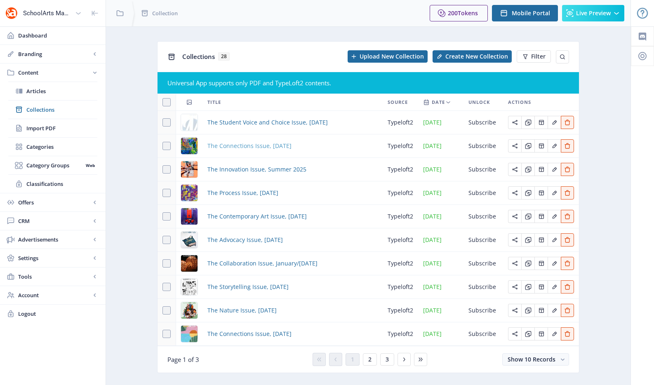
click at [235, 147] on span "The Connections Issue, September 2025" at bounding box center [249, 146] width 84 height 10
click at [134, 163] on app-content-issues "Collections 28 Upload New Collection Create New Collection Filter Universal App…" at bounding box center [368, 213] width 496 height 344
click at [292, 148] on span "The Connections Issue, September 2025" at bounding box center [249, 146] width 84 height 10
click at [274, 150] on span "The Connections Issue, September 2025" at bounding box center [249, 146] width 84 height 10
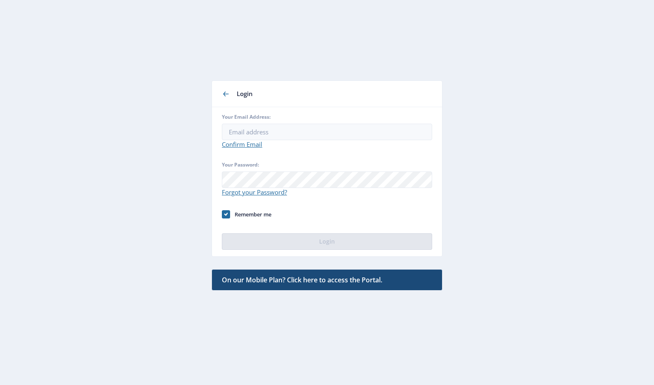
type input "juliawade@davisart.com"
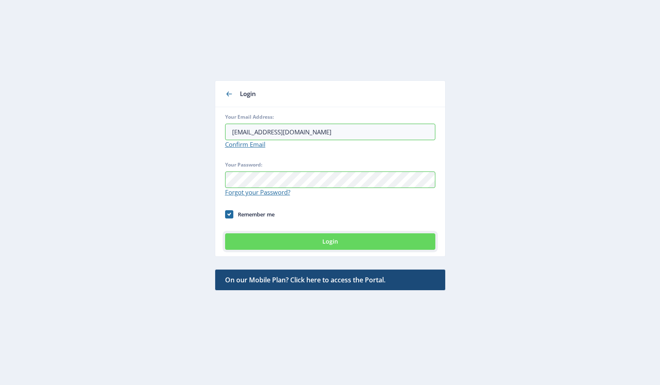
click at [329, 242] on button "Login" at bounding box center [330, 241] width 210 height 16
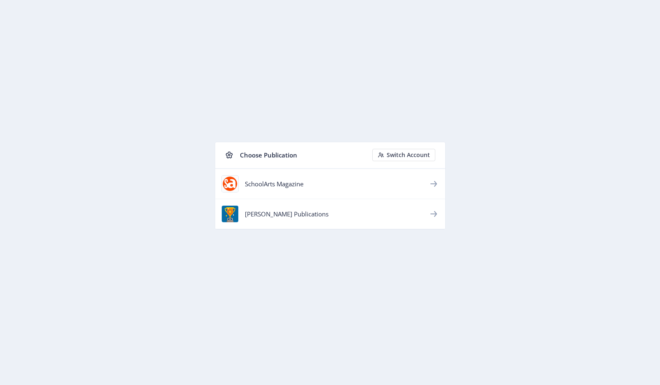
click at [300, 183] on div "SchoolArts Magazine" at bounding box center [337, 184] width 184 height 8
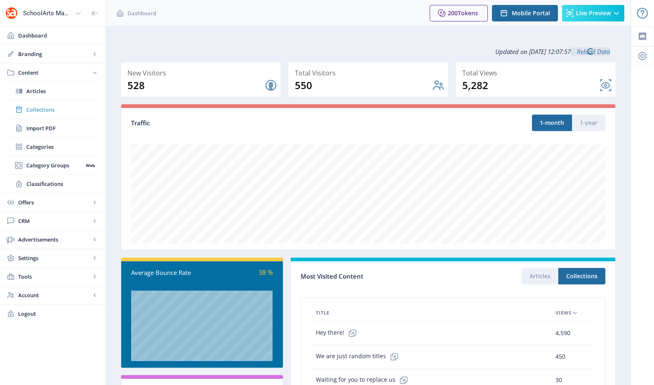
click at [62, 106] on span "Collections" at bounding box center [61, 110] width 71 height 8
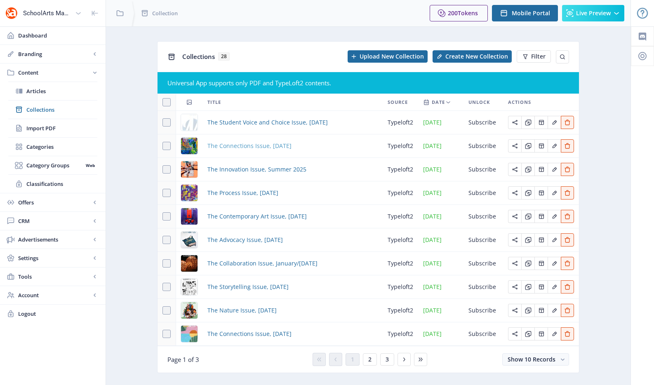
click at [284, 145] on span "The Connections Issue, September 2025" at bounding box center [249, 146] width 84 height 10
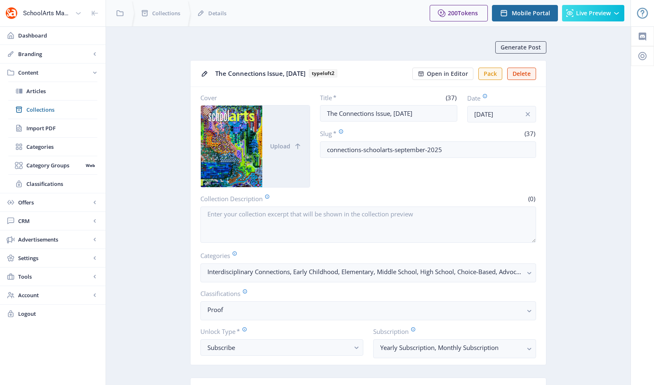
scroll to position [354, 0]
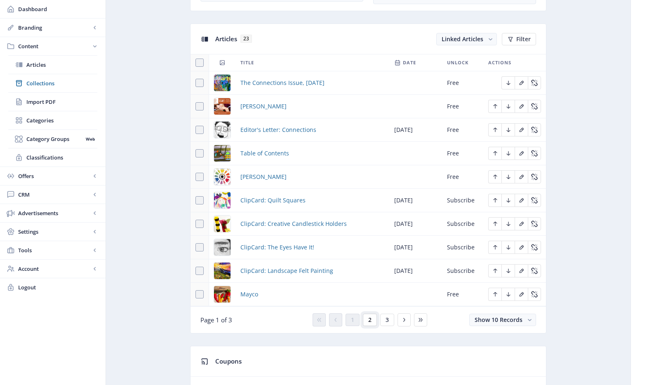
click at [366, 315] on button "2" at bounding box center [370, 320] width 14 height 12
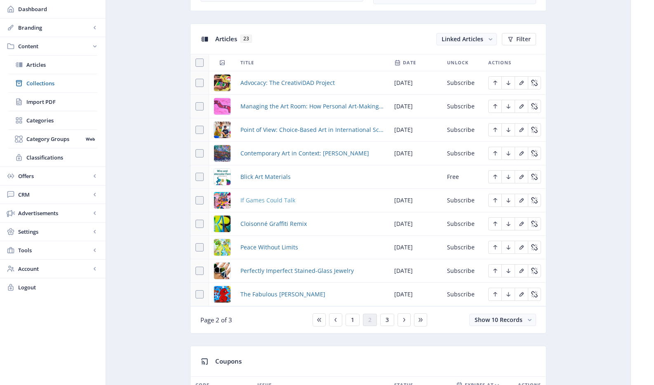
click at [268, 201] on span "If Games Could Talk" at bounding box center [267, 200] width 55 height 10
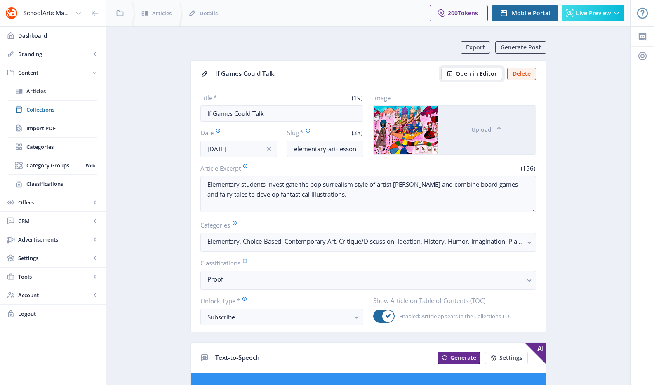
click at [492, 71] on span "Open in Editor" at bounding box center [476, 74] width 41 height 7
click at [42, 108] on span "Collections" at bounding box center [61, 110] width 71 height 8
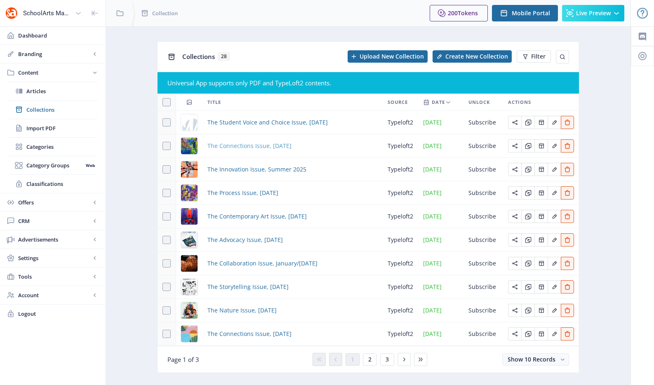
click at [237, 145] on span "The Connections Issue, September 2025" at bounding box center [249, 146] width 84 height 10
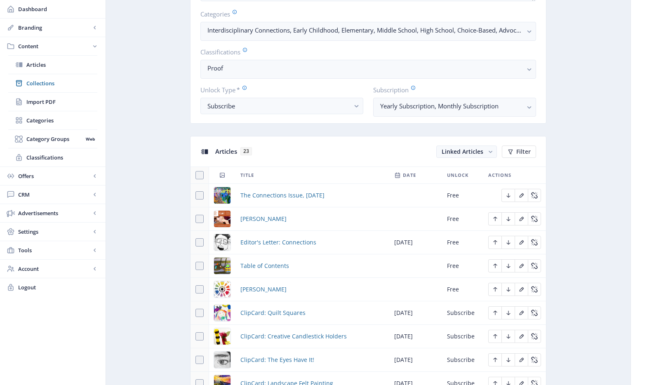
scroll to position [469, 0]
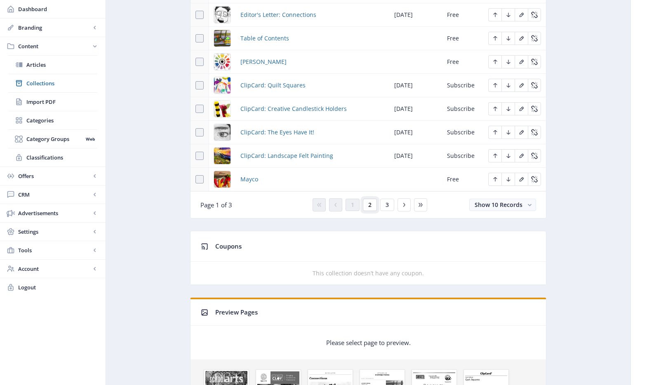
click at [373, 205] on button "2" at bounding box center [370, 205] width 14 height 12
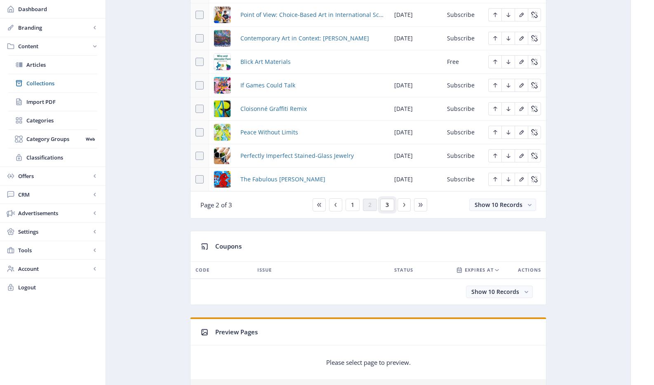
click at [391, 205] on button "3" at bounding box center [387, 205] width 14 height 12
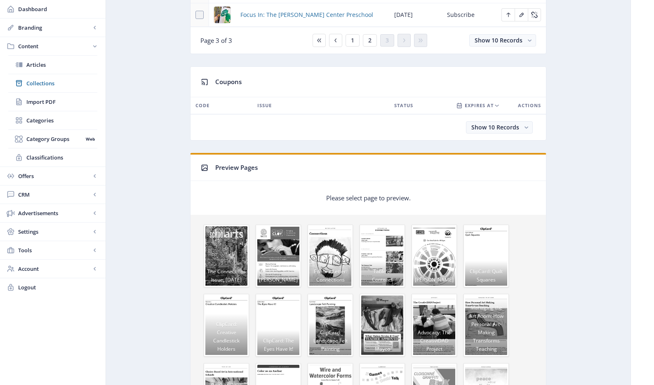
scroll to position [289, 0]
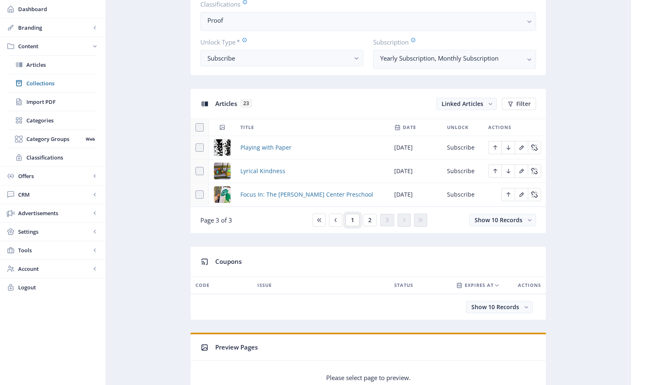
click at [355, 222] on button "1" at bounding box center [353, 220] width 14 height 12
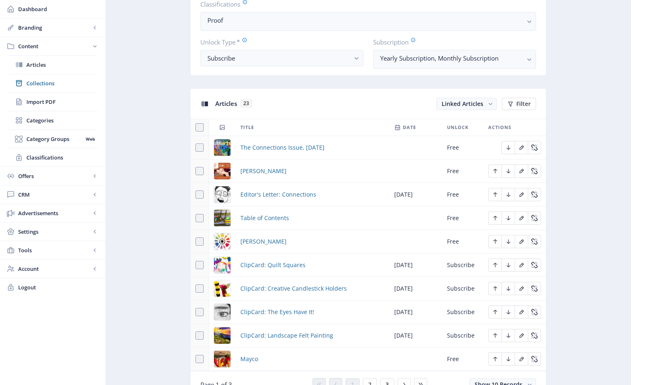
scroll to position [3, 0]
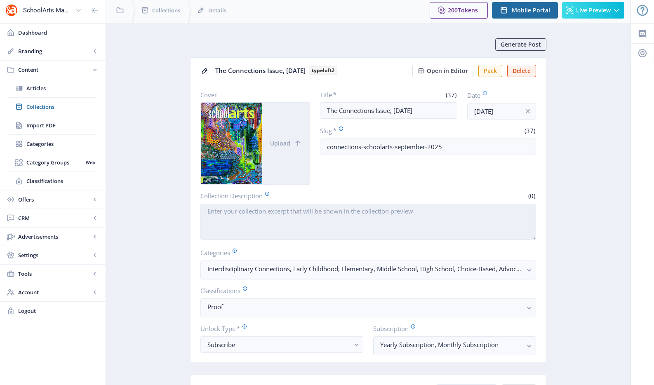
click at [311, 223] on textarea "Collection Description" at bounding box center [368, 222] width 336 height 36
paste textarea "Our first issue of the volume year focuses on many aspects of connection. While…"
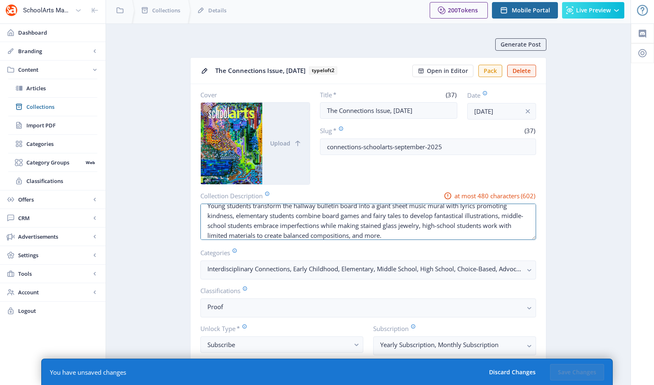
scroll to position [0, 0]
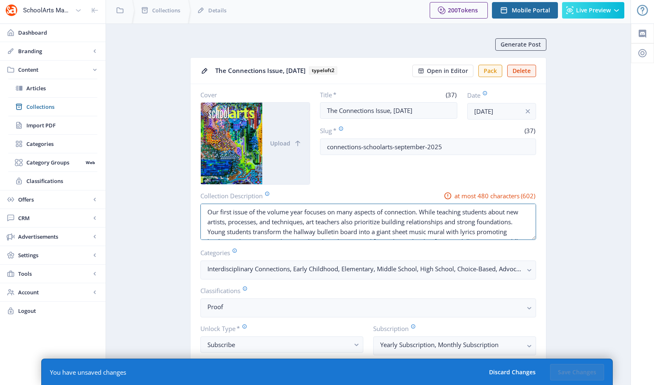
drag, startPoint x: 417, startPoint y: 235, endPoint x: 334, endPoint y: 182, distance: 98.5
click at [334, 182] on nb-card-body "Cover Upload Title * (37) The Connections Issue, September 2025 Date Jul 24, 20…" at bounding box center [368, 223] width 355 height 278
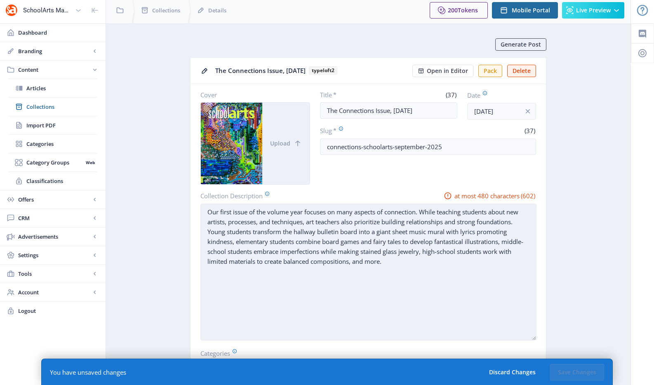
drag, startPoint x: 534, startPoint y: 237, endPoint x: 534, endPoint y: 338, distance: 100.6
click at [522, 338] on textarea "Our first issue of the volume year focuses on many aspects of connection. While…" at bounding box center [368, 272] width 336 height 137
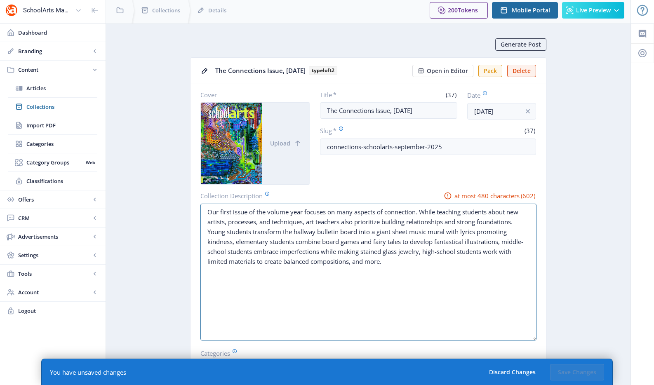
type textarea "Our first issue of the volume year focuses on many aspects of connection. While…"
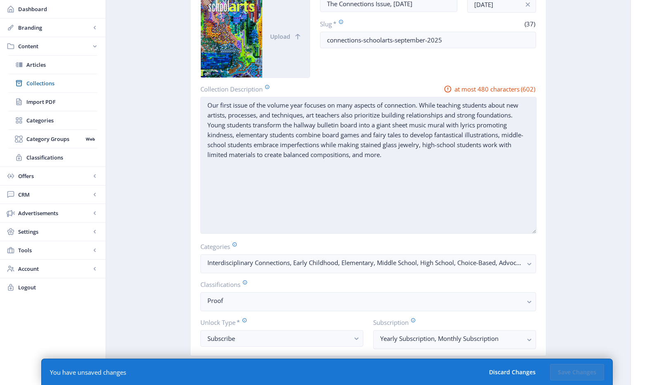
scroll to position [92, 0]
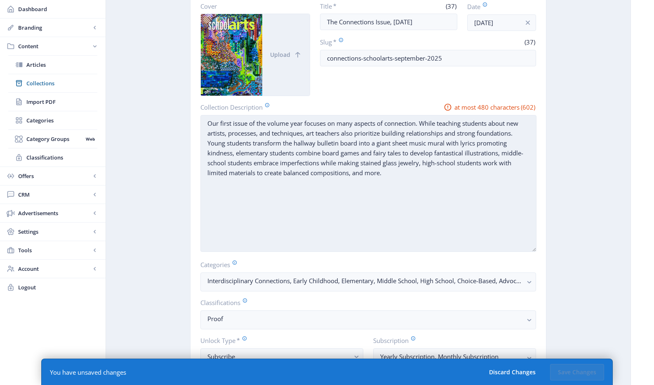
click at [370, 239] on textarea "Our first issue of the volume year focuses on many aspects of connection. While…" at bounding box center [368, 183] width 336 height 137
click at [522, 198] on textarea "Our first issue of the volume year focuses on many aspects of connection. While…" at bounding box center [368, 183] width 336 height 137
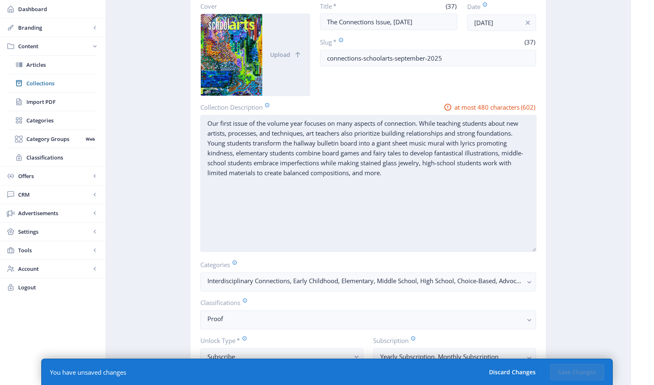
click at [472, 192] on textarea "Our first issue of the volume year focuses on many aspects of connection. While…" at bounding box center [368, 183] width 336 height 137
click at [226, 122] on textarea "Our first issue of the volume year focuses on many aspects of connection. While…" at bounding box center [368, 183] width 336 height 137
drag, startPoint x: 277, startPoint y: 124, endPoint x: 313, endPoint y: 153, distance: 46.0
click at [313, 153] on textarea "Our first issue of the volume year focuses on many aspects of connection. While…" at bounding box center [368, 183] width 336 height 137
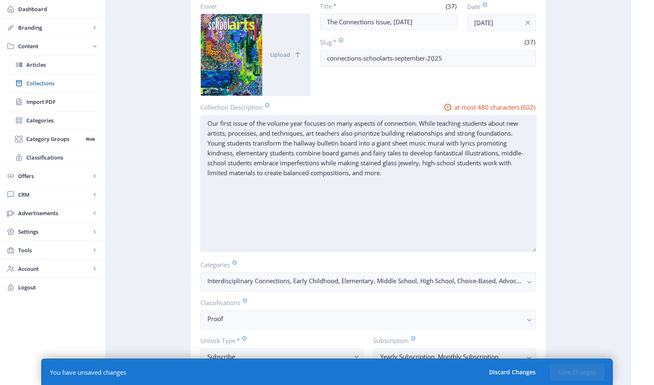
drag, startPoint x: 330, startPoint y: 172, endPoint x: 302, endPoint y: 126, distance: 54.4
click at [302, 126] on textarea "Our first issue of the volume year focuses on many aspects of connection. While…" at bounding box center [368, 183] width 336 height 137
click at [274, 124] on textarea "Our first issue of the volume year focuses on many aspects of connection. While…" at bounding box center [368, 183] width 336 height 137
click at [428, 183] on textarea "Our first issue of the volume year focuses on many aspects of connection. While…" at bounding box center [368, 183] width 336 height 137
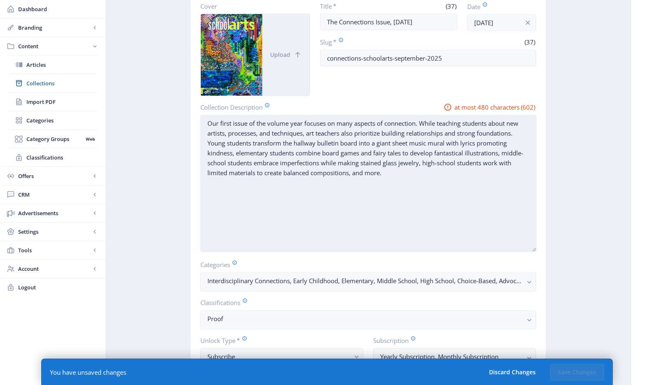
click at [412, 144] on textarea "Our first issue of the volume year focuses on many aspects of connection. While…" at bounding box center [368, 183] width 336 height 137
click at [396, 143] on textarea "Our first issue of the volume year focuses on many aspects of connection. While…" at bounding box center [368, 183] width 336 height 137
click at [237, 153] on textarea "Our first issue of the volume year focuses on many aspects of connection. While…" at bounding box center [368, 183] width 336 height 137
click at [492, 189] on textarea "Our first issue of the volume year focuses on many aspects of connection. While…" at bounding box center [368, 183] width 336 height 137
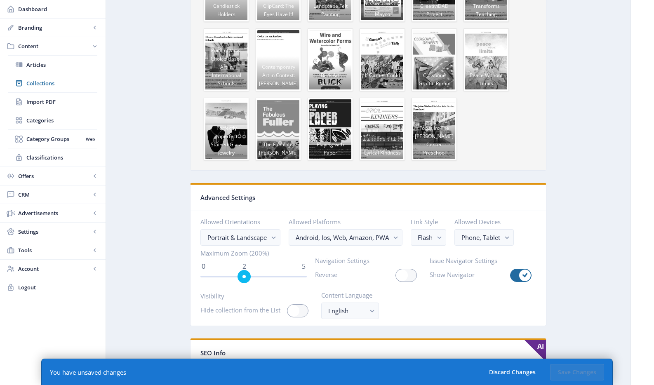
scroll to position [1351, 0]
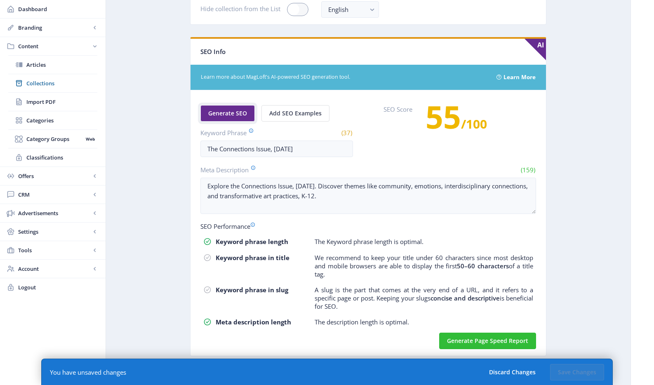
click at [223, 113] on span "Generate SEO" at bounding box center [227, 113] width 39 height 7
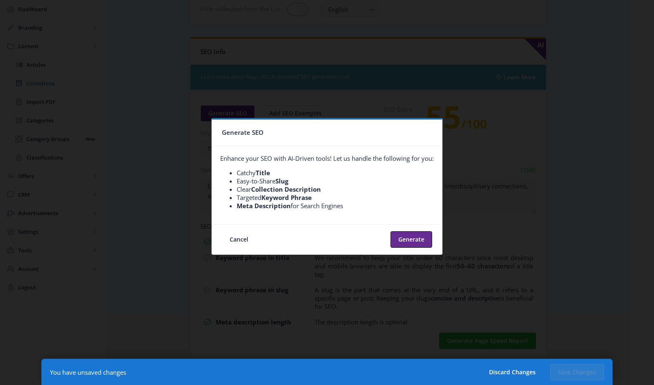
scroll to position [0, 0]
click at [409, 242] on button "Generate" at bounding box center [412, 239] width 42 height 16
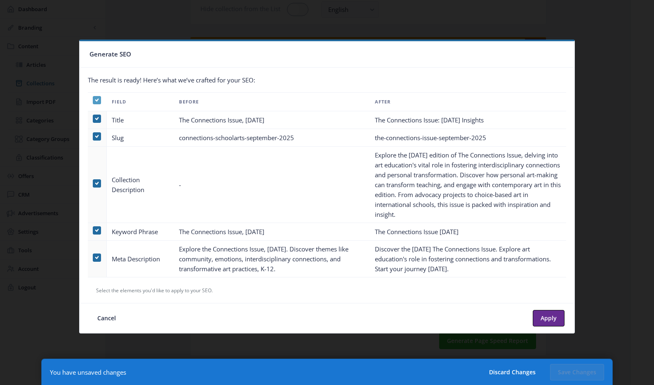
click at [98, 99] on use at bounding box center [97, 100] width 4 height 3
click at [93, 100] on input "checkbox" at bounding box center [93, 100] width 0 height 0
checkbox input "false"
click at [98, 257] on span at bounding box center [97, 258] width 8 height 8
click at [93, 257] on input "checkbox" at bounding box center [93, 257] width 0 height 0
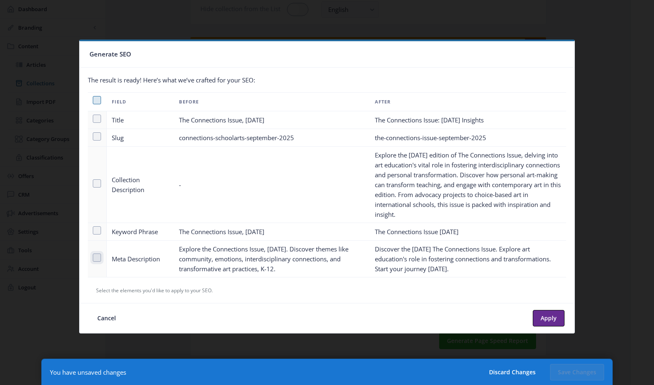
checkbox input "true"
click at [522, 320] on button "Apply" at bounding box center [549, 318] width 32 height 16
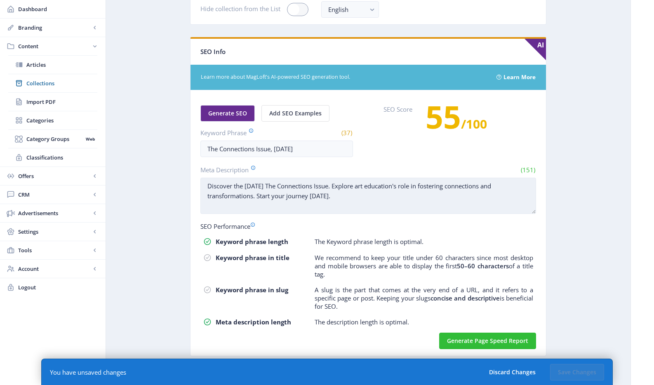
click at [325, 196] on textarea "Discover the September 2025 The Connections Issue. Explore art education's role…" at bounding box center [368, 196] width 336 height 36
drag, startPoint x: 359, startPoint y: 186, endPoint x: 250, endPoint y: 185, distance: 108.5
click at [250, 185] on textarea "Discover the September 2025 The Connections Issue. Explore art education's role…" at bounding box center [368, 196] width 336 height 36
click at [268, 187] on textarea "Discover the September 2025 The Connections Issue. Explore art education's role…" at bounding box center [368, 196] width 336 height 36
drag, startPoint x: 294, startPoint y: 185, endPoint x: 244, endPoint y: 187, distance: 49.9
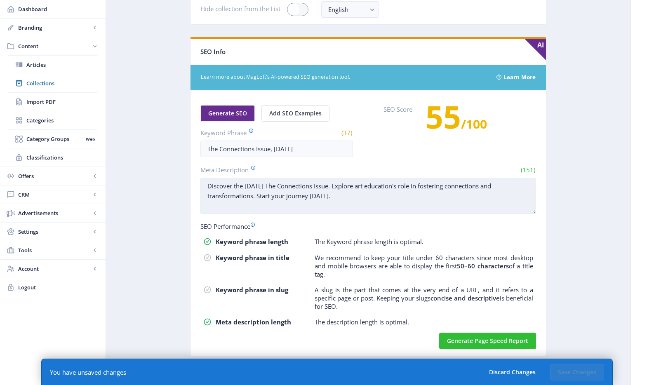
click at [244, 187] on textarea "Discover the September 2025 The Connections Issue. Explore art education's role…" at bounding box center [368, 196] width 336 height 36
click at [385, 186] on textarea "Discover the Connections issue from SchoolArts. Explore art education's role in…" at bounding box center [368, 196] width 336 height 36
click at [423, 204] on textarea "Discover the Connections issue from SchoolArts. Explore K-12 art lessons that f…" at bounding box center [368, 196] width 336 height 36
click at [221, 195] on textarea "Discover the Connections issue from SchoolArts. Explore K-12 art lessons that f…" at bounding box center [368, 196] width 336 height 36
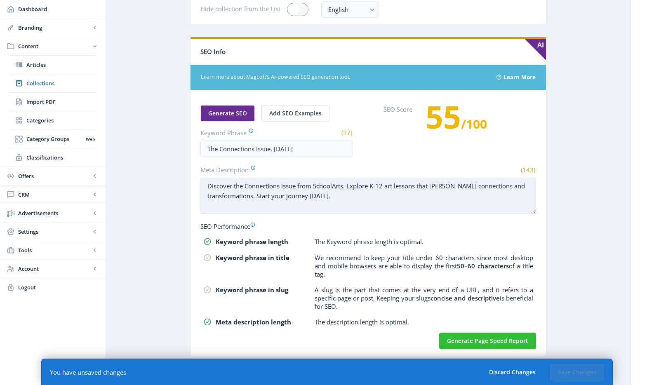
click at [249, 199] on textarea "Discover the Connections issue from SchoolArts. Explore K-12 art lessons that f…" at bounding box center [368, 196] width 336 height 36
click at [256, 196] on textarea "Discover the Connections issue from SchoolArts. Explore K-12 art lessons that f…" at bounding box center [368, 196] width 336 height 36
drag, startPoint x: 257, startPoint y: 196, endPoint x: 399, endPoint y: 202, distance: 141.6
click at [399, 202] on textarea "Discover the Connections issue from SchoolArts. Explore K-12 art lessons that f…" at bounding box center [368, 196] width 336 height 36
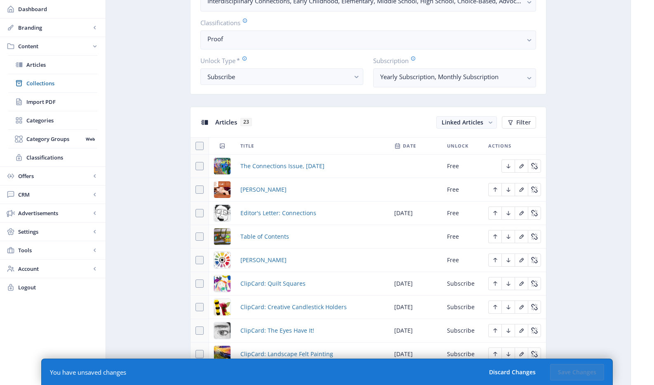
scroll to position [154, 0]
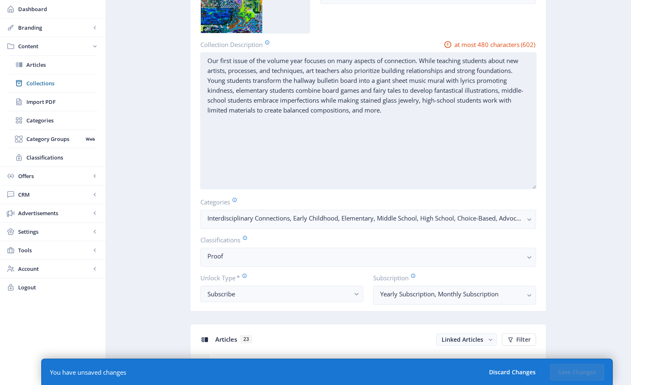
click at [389, 132] on textarea "Our first issue of the volume year focuses on many aspects of connection. While…" at bounding box center [368, 120] width 336 height 137
drag, startPoint x: 422, startPoint y: 60, endPoint x: 524, endPoint y: 68, distance: 102.6
click at [522, 68] on textarea "Our first issue of the volume year focuses on many aspects of connection. While…" at bounding box center [368, 120] width 336 height 137
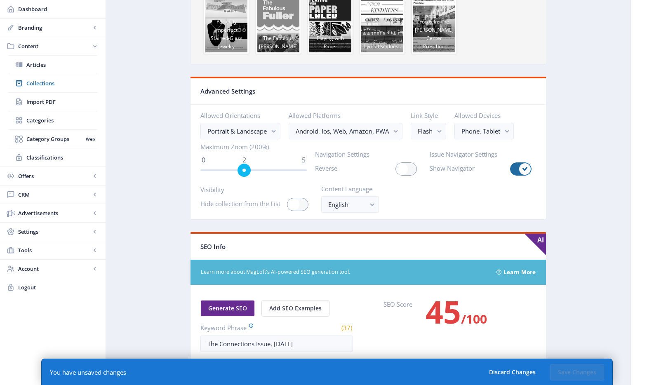
scroll to position [1351, 0]
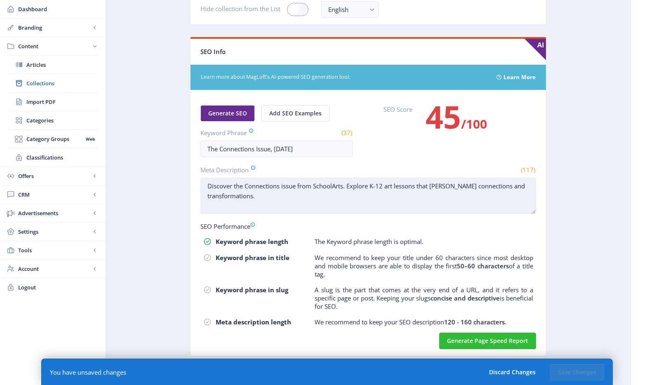
click at [511, 181] on textarea "Discover the Connections issue from SchoolArts. Explore K-12 art lessons that f…" at bounding box center [368, 196] width 336 height 36
paste textarea "While teaching students about new artists, processes, and techniques, art teach…"
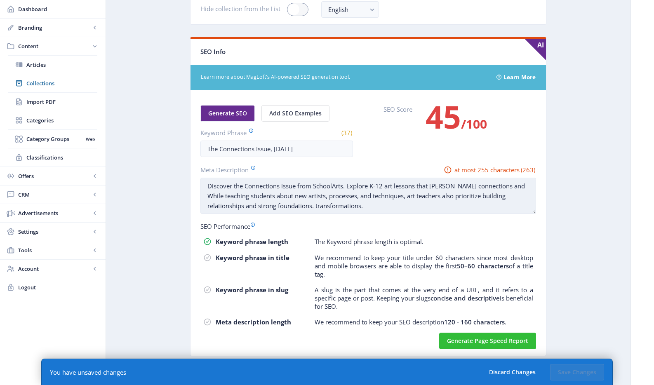
drag, startPoint x: 500, startPoint y: 185, endPoint x: 259, endPoint y: 196, distance: 240.7
click at [259, 196] on textarea "Discover the Connections issue from SchoolArts. Explore K-12 art lessons that f…" at bounding box center [368, 196] width 336 height 36
click at [387, 206] on textarea "Discover the Connections issue from SchoolArts. Explore K-12 art lessons that f…" at bounding box center [368, 196] width 336 height 36
drag, startPoint x: 420, startPoint y: 198, endPoint x: 365, endPoint y: 195, distance: 55.3
click at [365, 195] on textarea "Discover the Connections issue from SchoolArts. Explore K-12 art lessons that f…" at bounding box center [368, 196] width 336 height 36
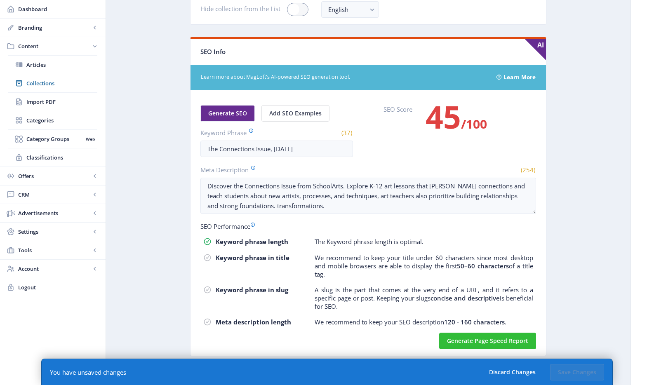
click at [367, 215] on div "Discover the Connections issue from SchoolArts. Explore K-12 art lessons that f…" at bounding box center [368, 197] width 336 height 38
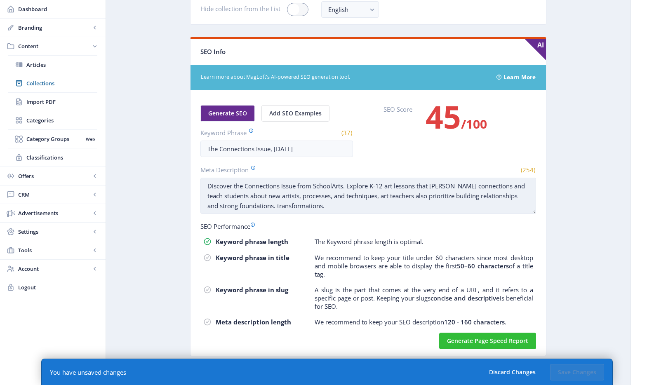
drag, startPoint x: 363, startPoint y: 206, endPoint x: 362, endPoint y: 200, distance: 6.2
click at [362, 200] on textarea "Discover the Connections issue from SchoolArts. Explore K-12 art lessons that f…" at bounding box center [368, 196] width 336 height 36
click at [385, 200] on textarea "Discover the Connections issue from SchoolArts. Explore K-12 art lessons that f…" at bounding box center [368, 196] width 336 height 36
click at [386, 198] on textarea "Discover the Connections issue from SchoolArts. Explore K-12 art lessons that f…" at bounding box center [368, 196] width 336 height 36
click at [369, 192] on textarea "Discover the Connections issue from SchoolArts. Explore K-12 art lessons that f…" at bounding box center [368, 196] width 336 height 36
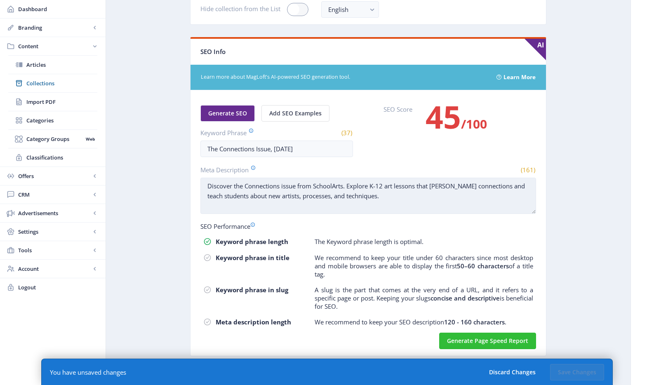
click at [479, 197] on textarea "Discover the Connections issue from SchoolArts. Explore K-12 art lessons that f…" at bounding box center [368, 196] width 336 height 36
drag, startPoint x: 344, startPoint y: 186, endPoint x: 295, endPoint y: 187, distance: 49.1
click at [295, 187] on textarea "Discover the Connections issue from SchoolArts. Explore K-12 art lessons that f…" at bounding box center [368, 196] width 336 height 36
click at [299, 187] on textarea "Discover the Connections issue from SchoolArts. Explore K-12 art lessons that f…" at bounding box center [368, 196] width 336 height 36
drag, startPoint x: 299, startPoint y: 186, endPoint x: 344, endPoint y: 188, distance: 45.0
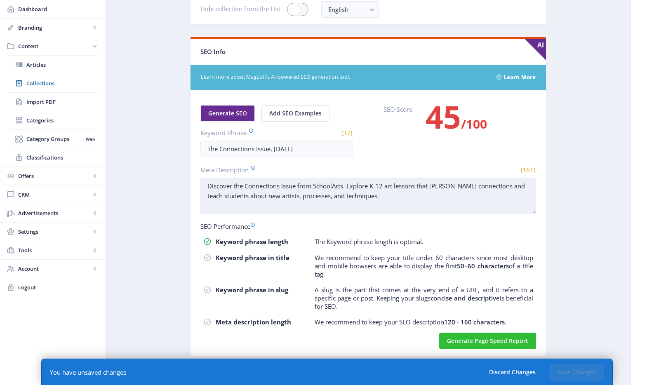
click at [344, 188] on textarea "Discover the Connections issue from SchoolArts. Explore K-12 art lessons that f…" at bounding box center [368, 196] width 336 height 36
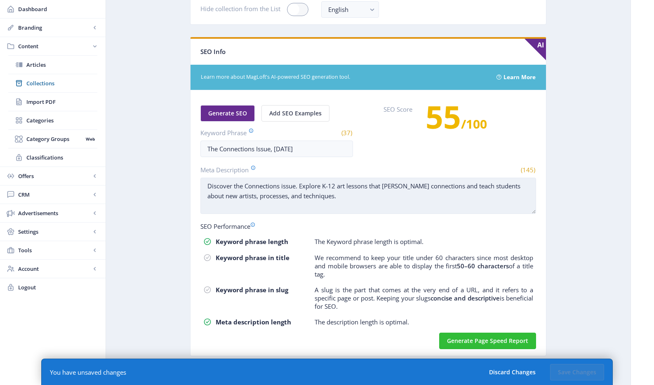
click at [451, 206] on textarea "Discover the Connections issue. Explore K-12 art lessons that foster connection…" at bounding box center [368, 196] width 336 height 36
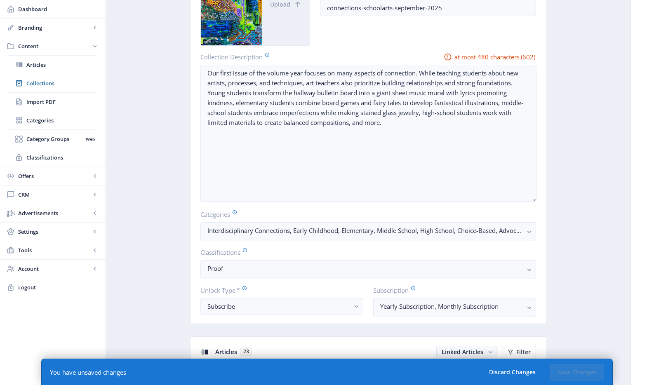
scroll to position [99, 0]
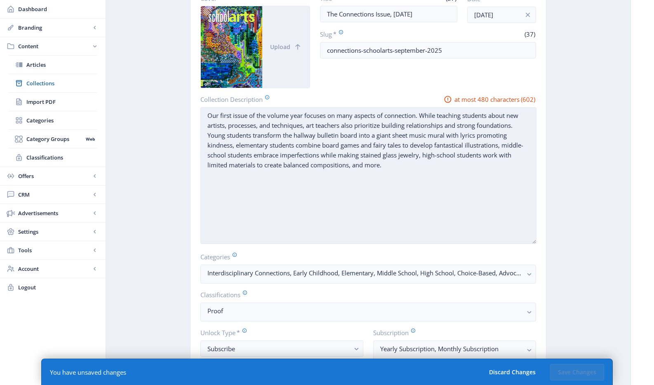
type textarea "Discover the Connections issue. Explore K-12 art lessons that foster connection…"
click at [450, 176] on textarea "Our first issue of the volume year focuses on many aspects of connection. While…" at bounding box center [368, 175] width 336 height 137
drag, startPoint x: 395, startPoint y: 168, endPoint x: 351, endPoint y: 166, distance: 44.6
click at [351, 166] on textarea "Our first issue of the volume year focuses on many aspects of connection. While…" at bounding box center [368, 175] width 336 height 137
click at [355, 164] on textarea "Our first issue of the volume year focuses on many aspects of connection. While…" at bounding box center [368, 175] width 336 height 137
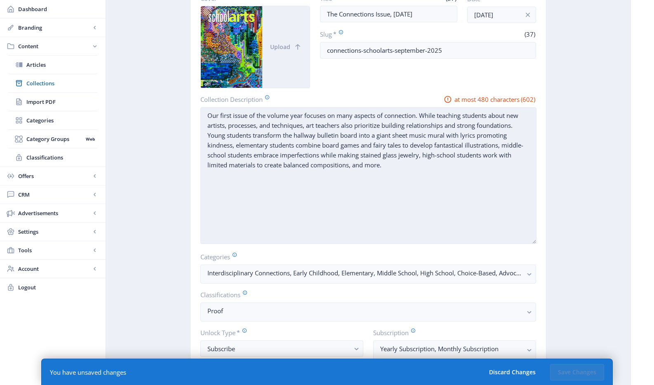
click at [421, 115] on textarea "Our first issue of the volume year focuses on many aspects of connection. While…" at bounding box center [368, 175] width 336 height 137
drag, startPoint x: 521, startPoint y: 125, endPoint x: 522, endPoint y: 171, distance: 46.2
click at [522, 171] on textarea "Our first issue of the volume year focuses on many aspects of connection. While…" at bounding box center [368, 175] width 336 height 137
click at [470, 186] on textarea "Our first issue of the volume year focuses on many aspects of connection. While…" at bounding box center [368, 175] width 336 height 137
drag, startPoint x: 422, startPoint y: 115, endPoint x: 262, endPoint y: 108, distance: 160.5
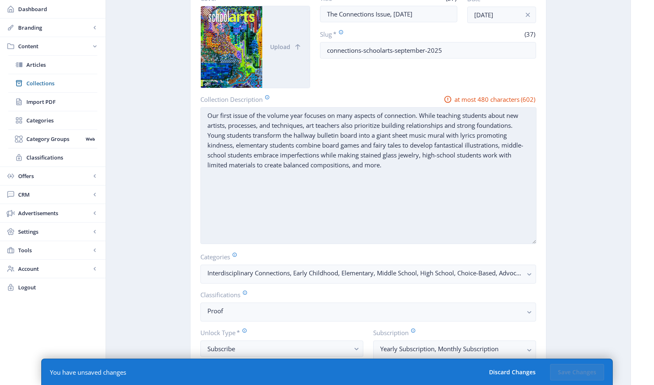
click at [262, 108] on textarea "Our first issue of the volume year focuses on many aspects of connection. While…" at bounding box center [368, 175] width 336 height 137
click at [254, 135] on textarea "While teaching students about new artists, processes, and techniques, art teach…" at bounding box center [368, 175] width 336 height 137
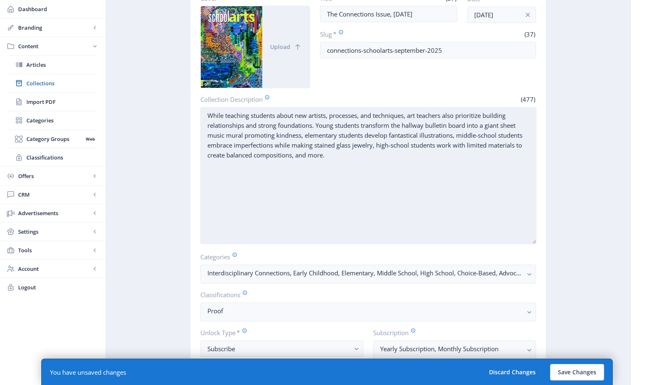
click at [369, 167] on textarea "While teaching students about new artists, processes, and techniques, art teach…" at bounding box center [368, 175] width 336 height 137
click at [341, 158] on textarea "While teaching students about new artists, processes, and techniques, art teach…" at bounding box center [368, 175] width 336 height 137
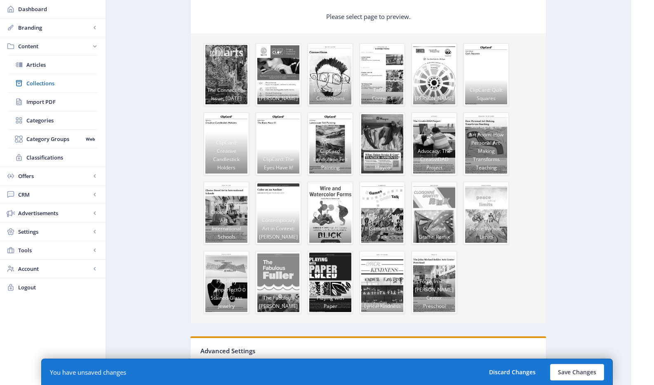
scroll to position [1058, 0]
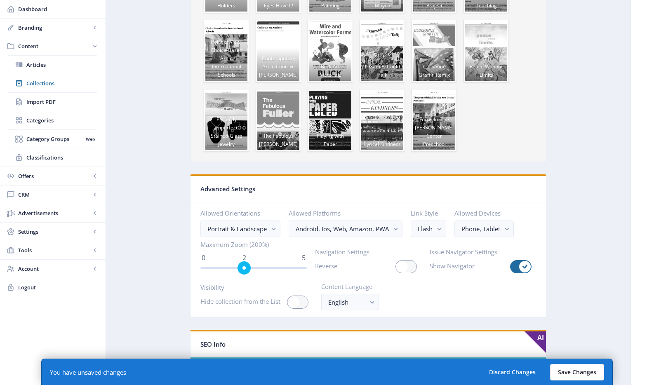
type textarea "While teaching students about new artists, processes, and techniques, art teach…"
click at [522, 371] on button "Save Changes" at bounding box center [577, 372] width 54 height 16
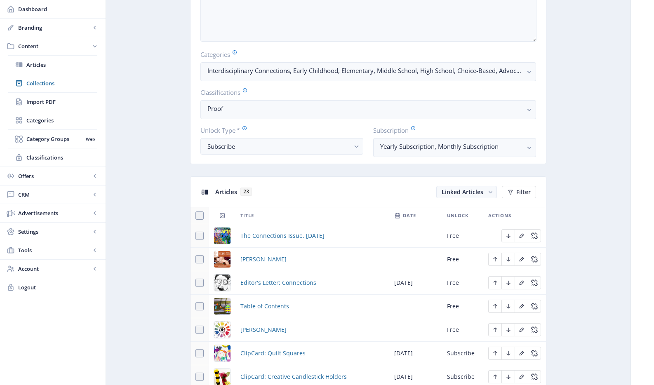
scroll to position [33, 0]
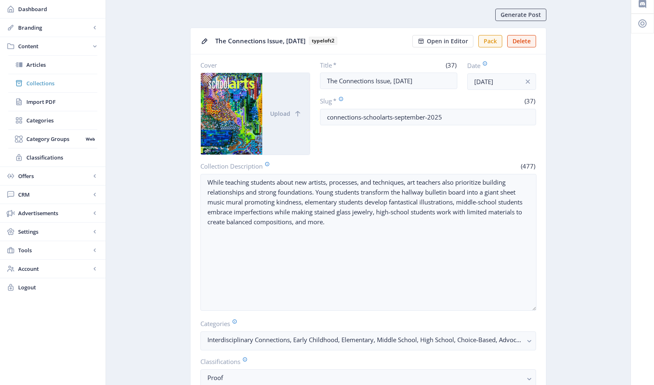
click at [48, 84] on span "Collections" at bounding box center [61, 83] width 71 height 8
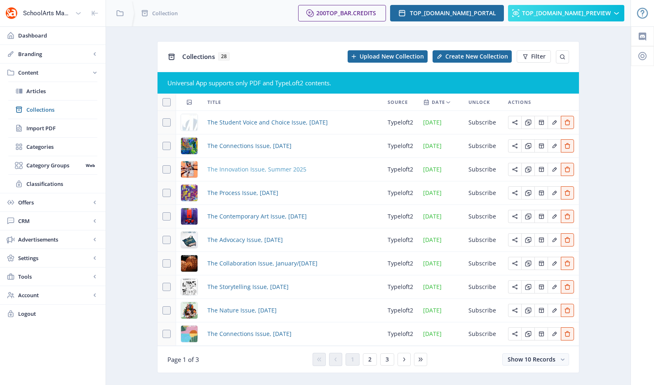
click at [263, 172] on span "The Innovation Issue, Summer 2025" at bounding box center [256, 170] width 99 height 10
